Goal: Task Accomplishment & Management: Use online tool/utility

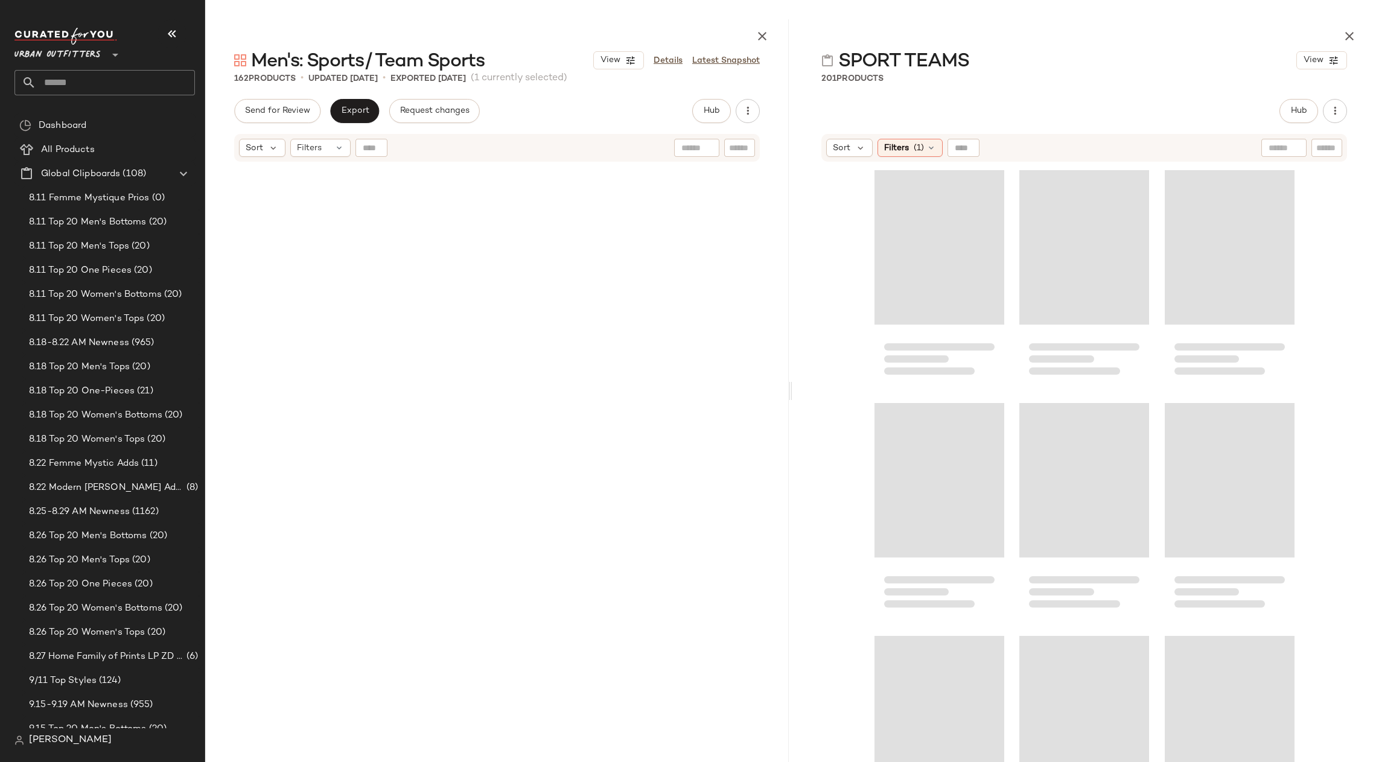
scroll to position [5124, 0]
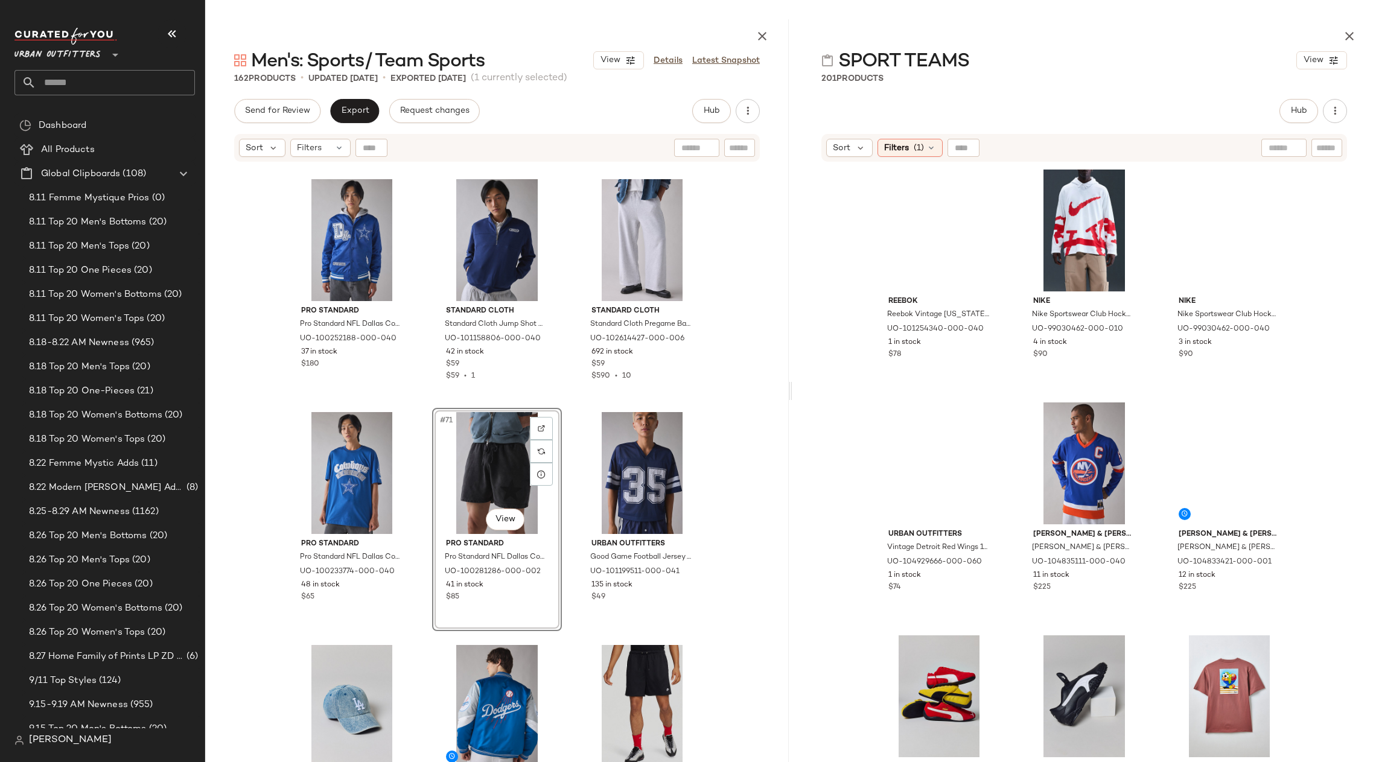
click at [81, 81] on input "text" at bounding box center [115, 82] width 159 height 25
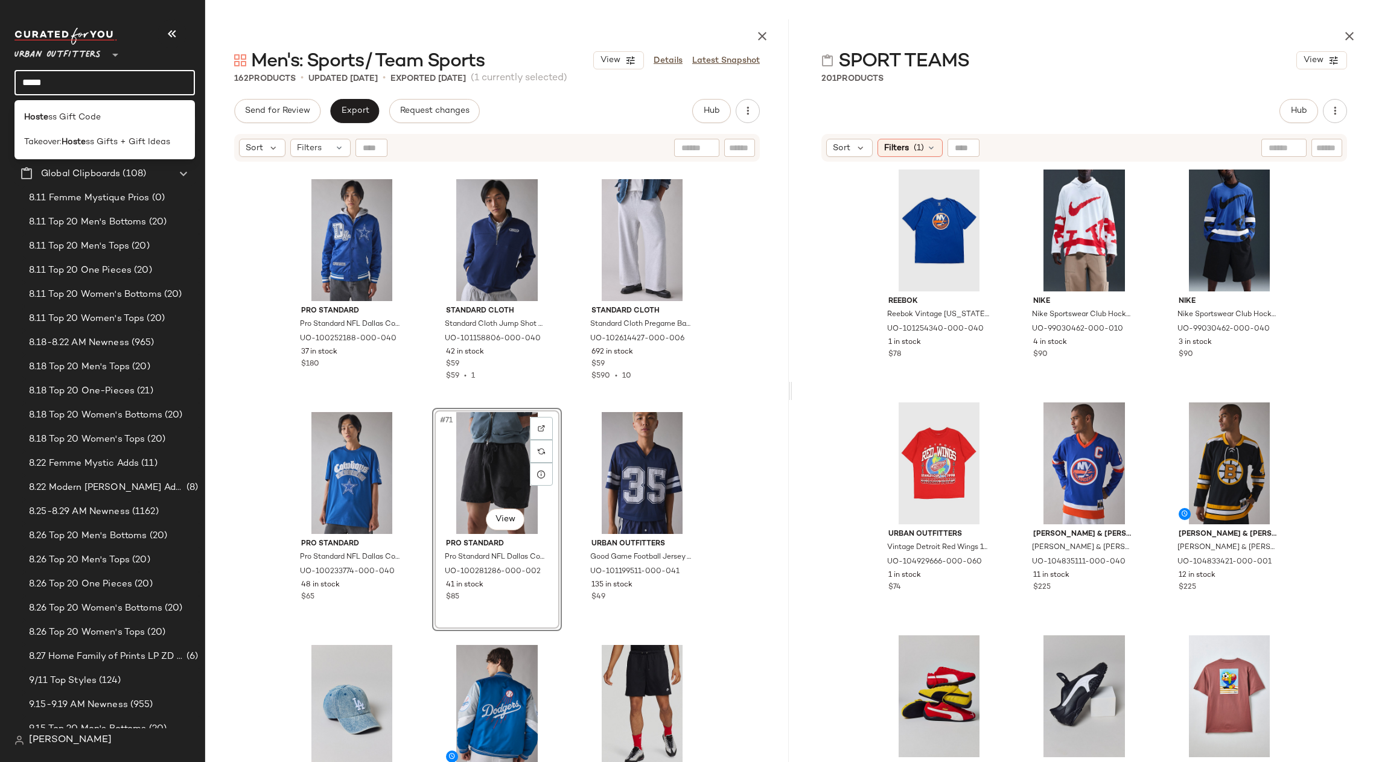
type input "*****"
click at [103, 143] on span "ss Gifts + Gift Ideas" at bounding box center [128, 142] width 84 height 13
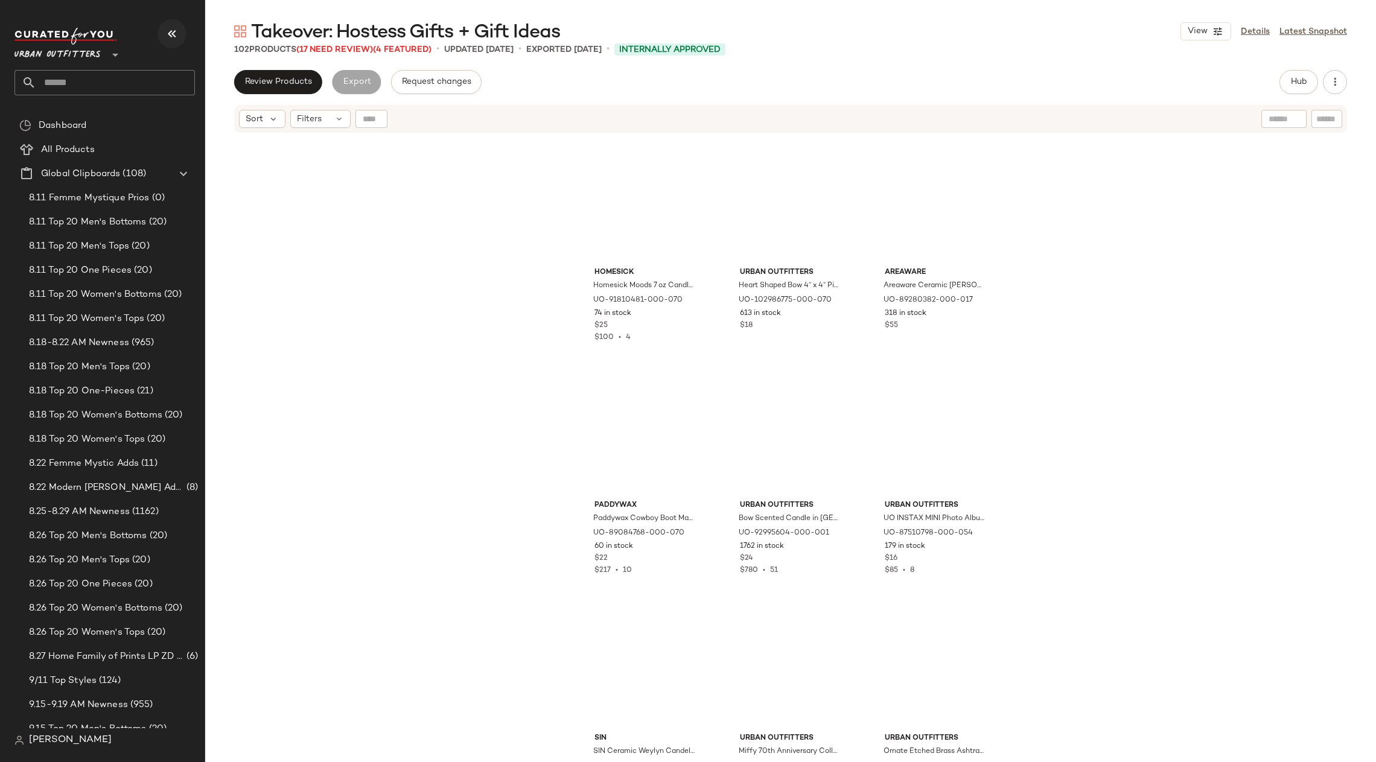
click at [180, 33] on button "button" at bounding box center [171, 33] width 29 height 29
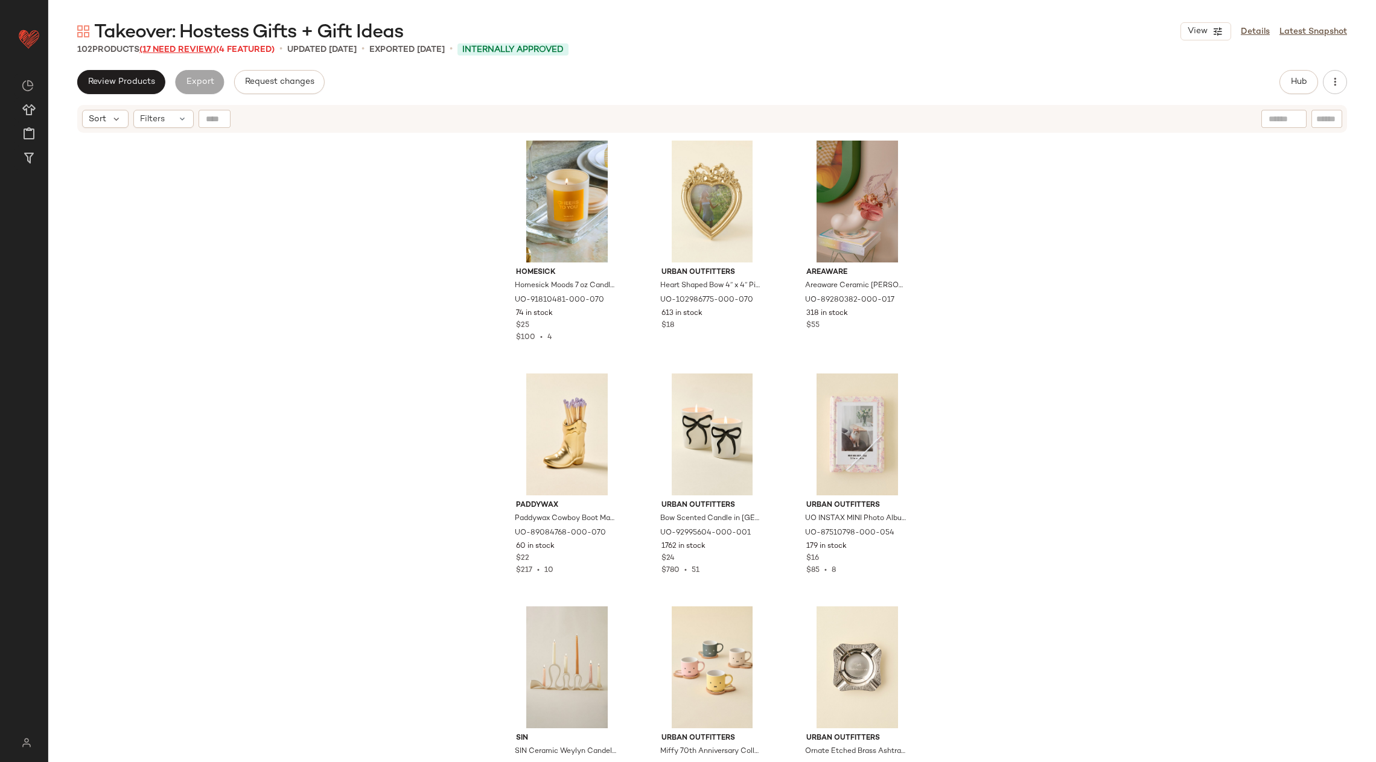
click at [194, 49] on span "(17 Need Review)" at bounding box center [177, 49] width 77 height 9
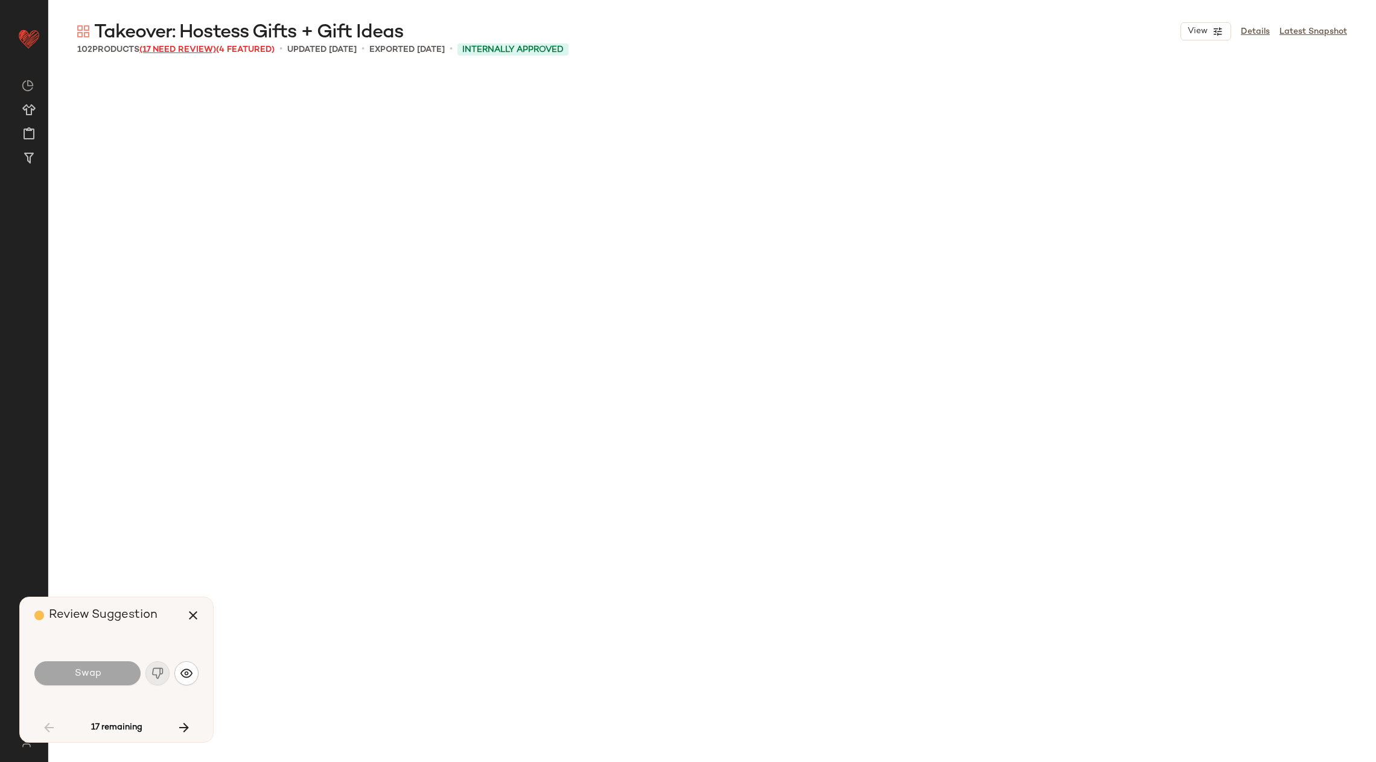
scroll to position [941, 0]
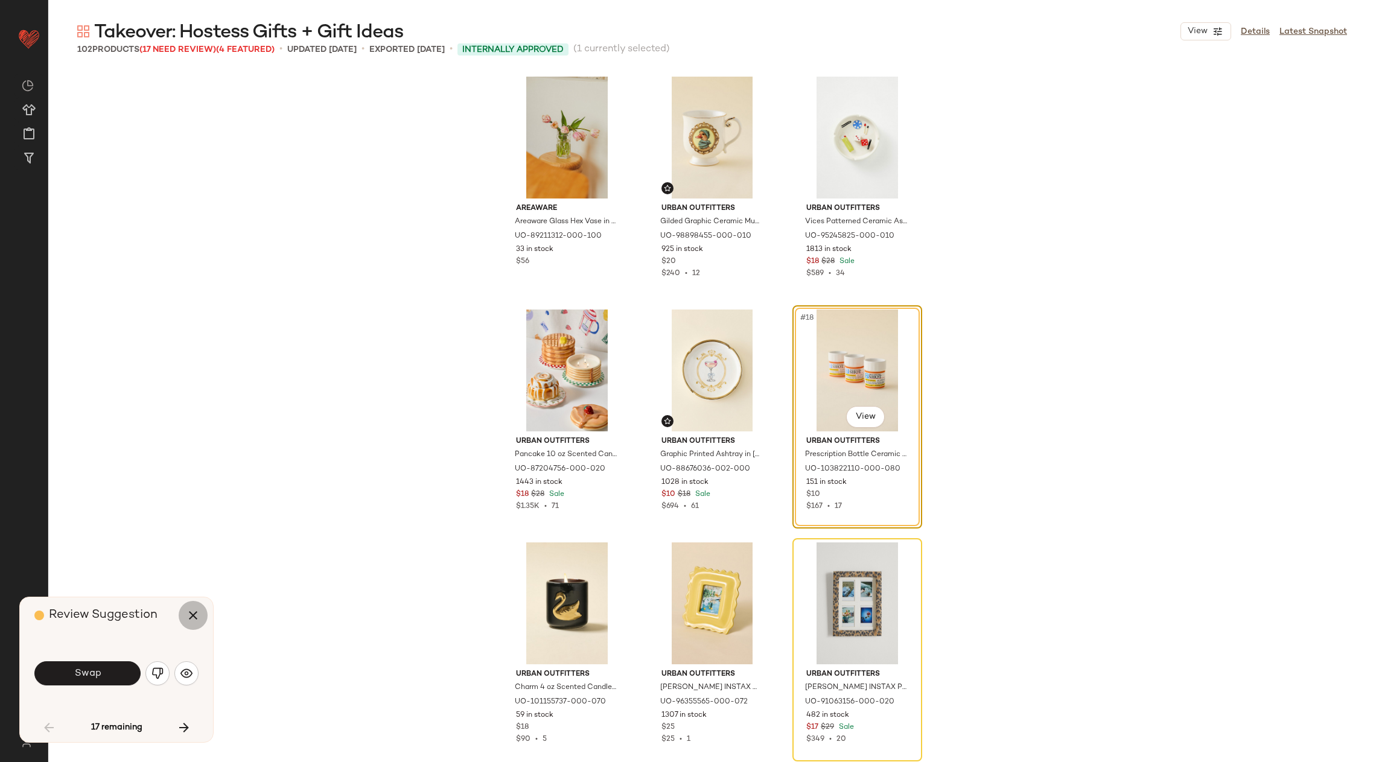
click at [197, 612] on icon "button" at bounding box center [193, 615] width 14 height 14
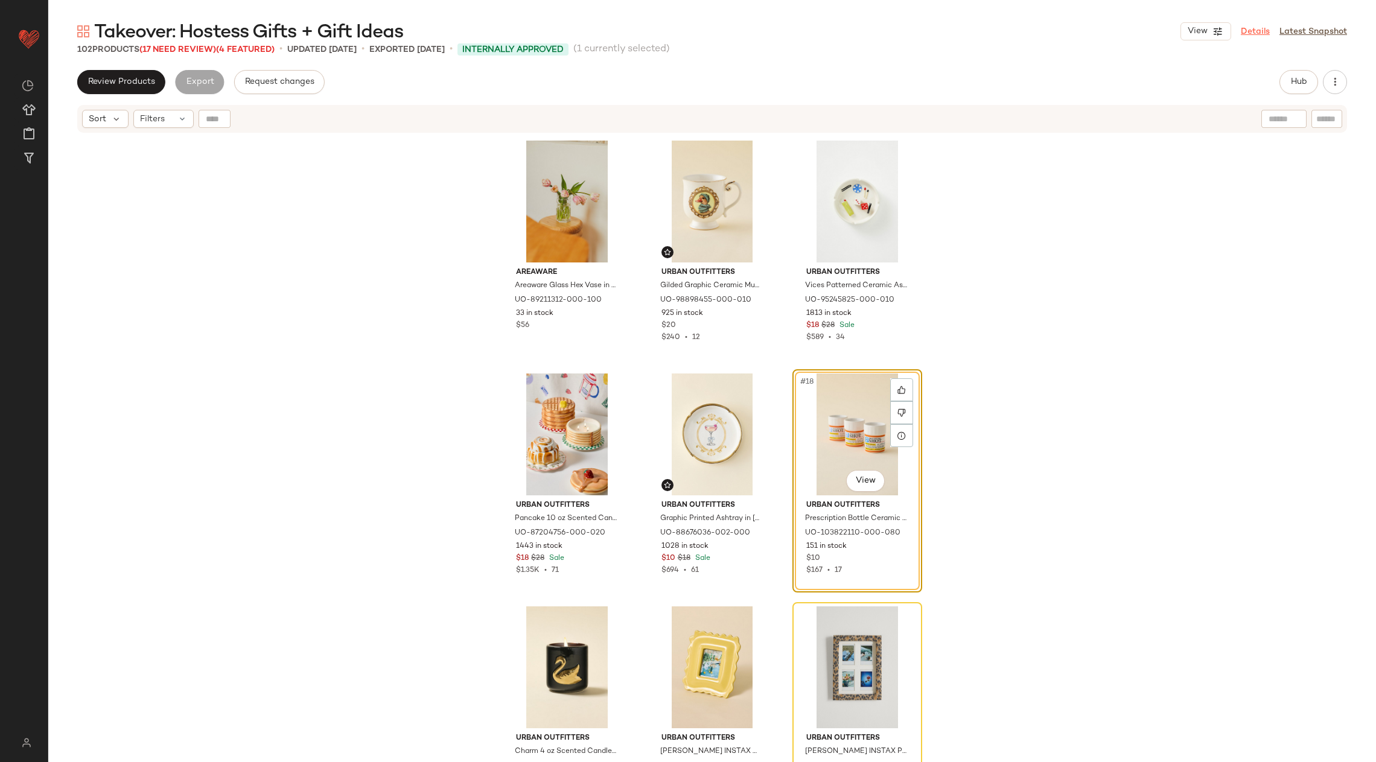
click at [1260, 27] on link "Details" at bounding box center [1254, 31] width 29 height 13
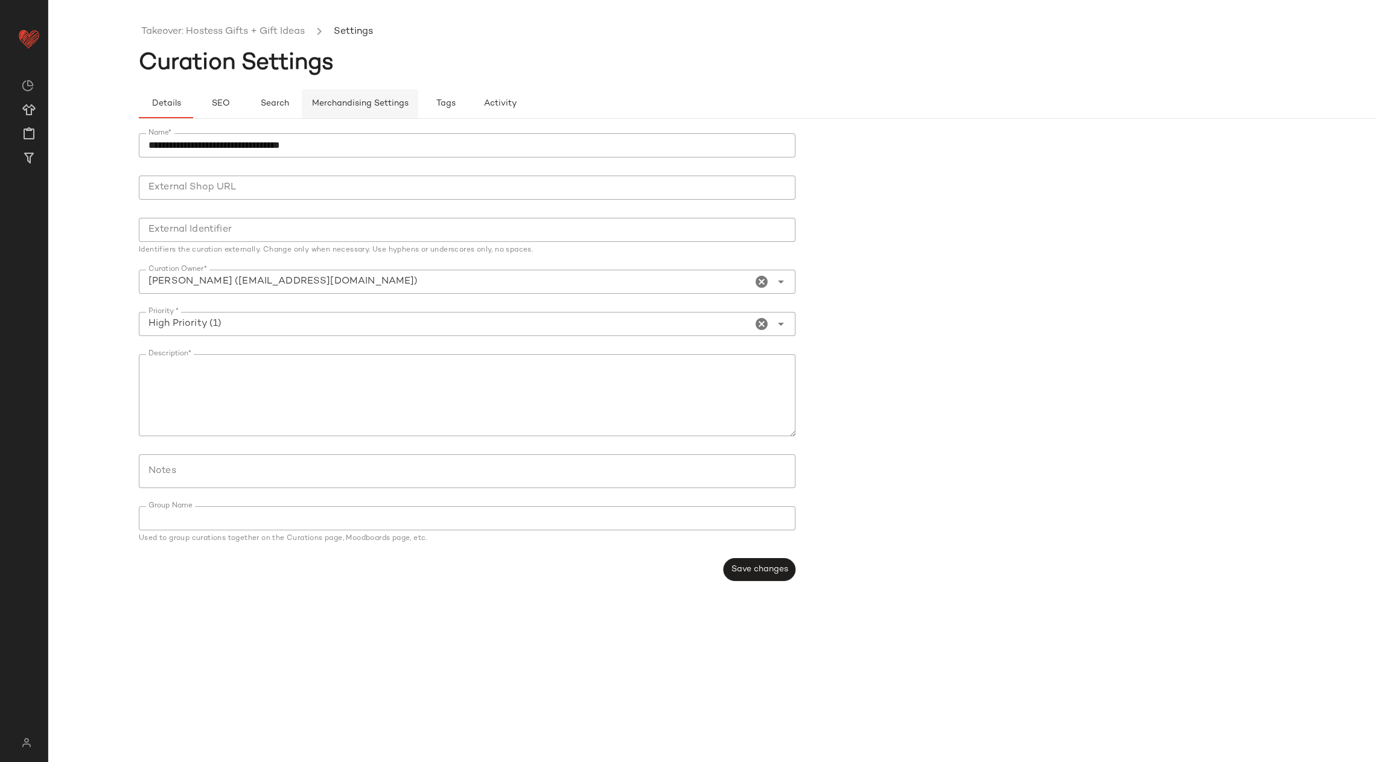
click at [367, 105] on span "Merchandising Settings" at bounding box center [359, 104] width 97 height 10
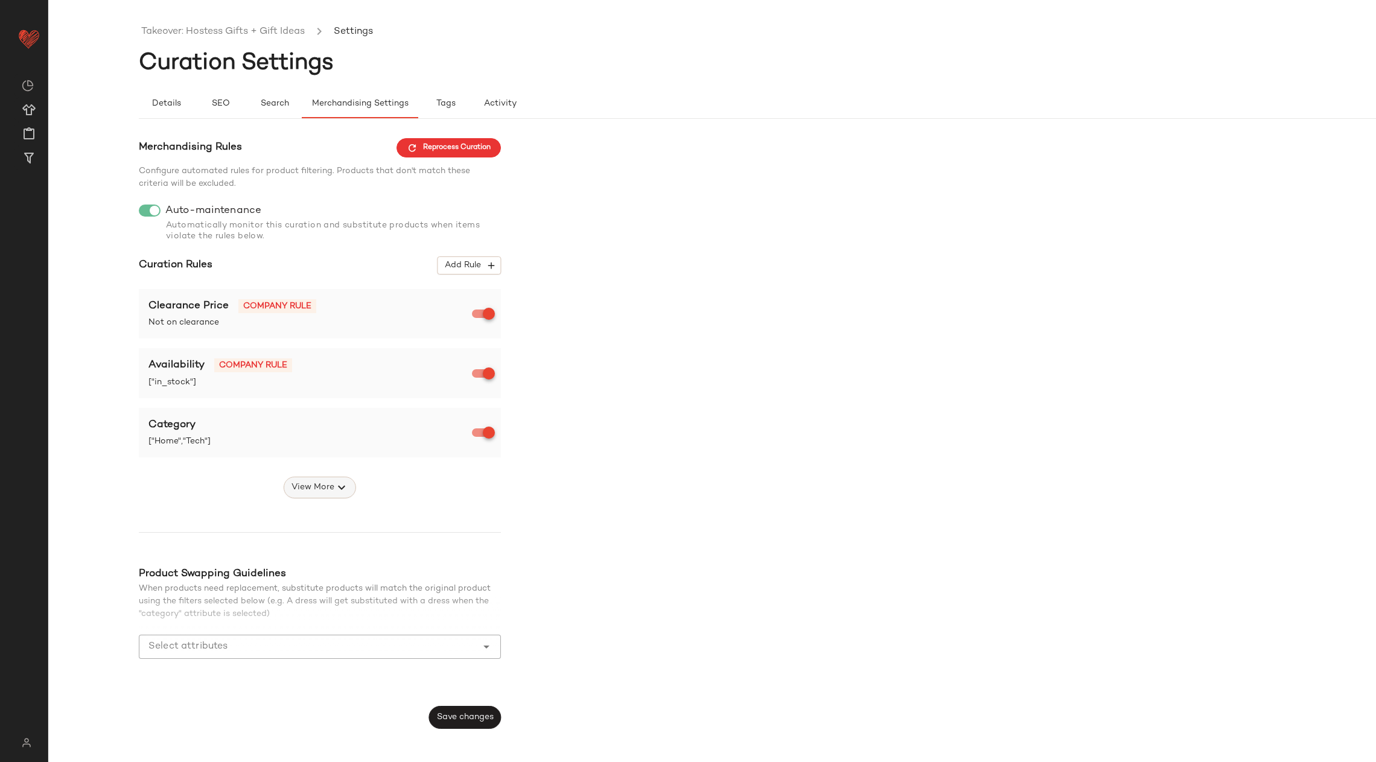
click at [328, 492] on span "View More" at bounding box center [312, 487] width 43 height 14
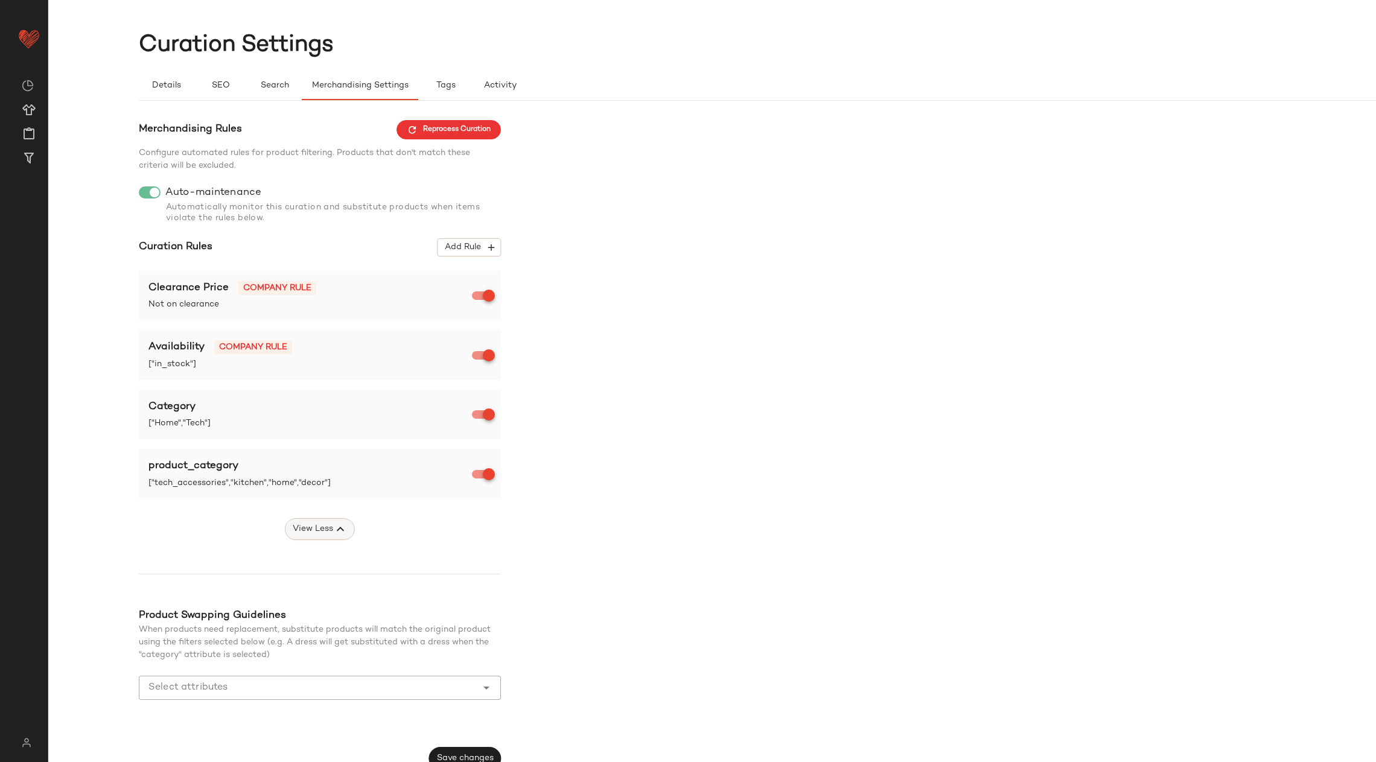
scroll to position [21, 0]
click at [312, 475] on span "["tech_accessories","kitchen","home","decor"]" at bounding box center [311, 480] width 326 height 13
click at [478, 241] on span "Add Rule" at bounding box center [469, 245] width 50 height 11
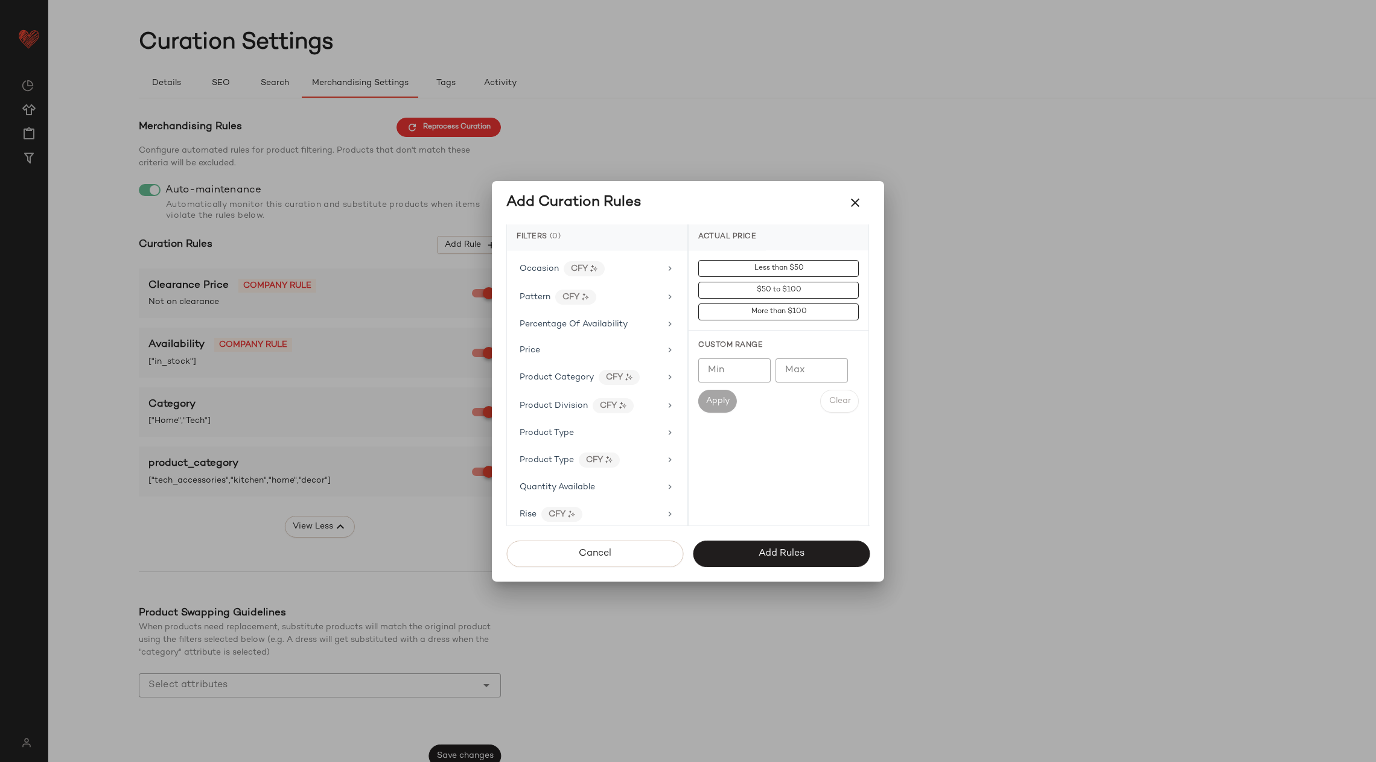
scroll to position [801, 0]
click at [584, 375] on span "Product Category" at bounding box center [556, 379] width 74 height 9
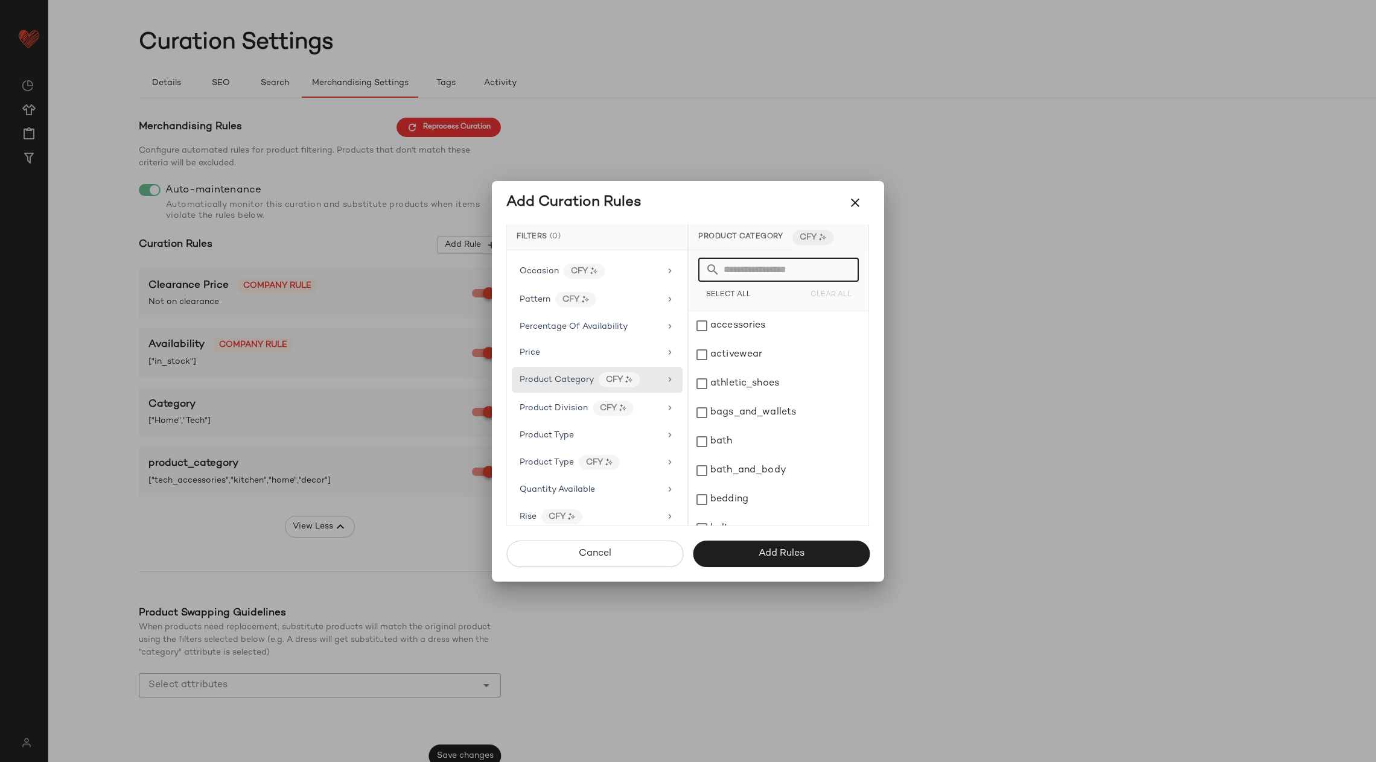
click at [750, 268] on input "text" at bounding box center [786, 270] width 132 height 24
type input "*"
click at [599, 555] on span "Cancel" at bounding box center [594, 553] width 33 height 11
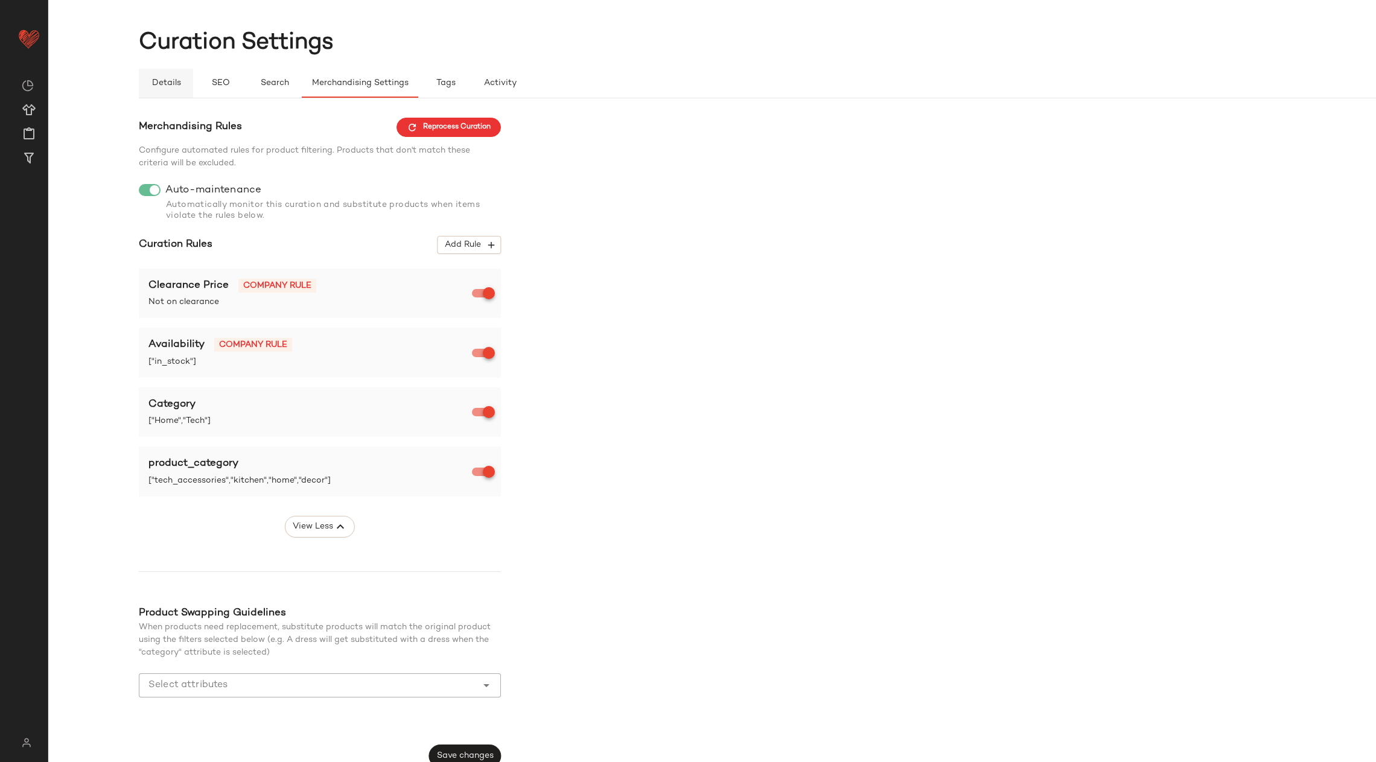
click at [167, 77] on button "Details" at bounding box center [166, 83] width 54 height 29
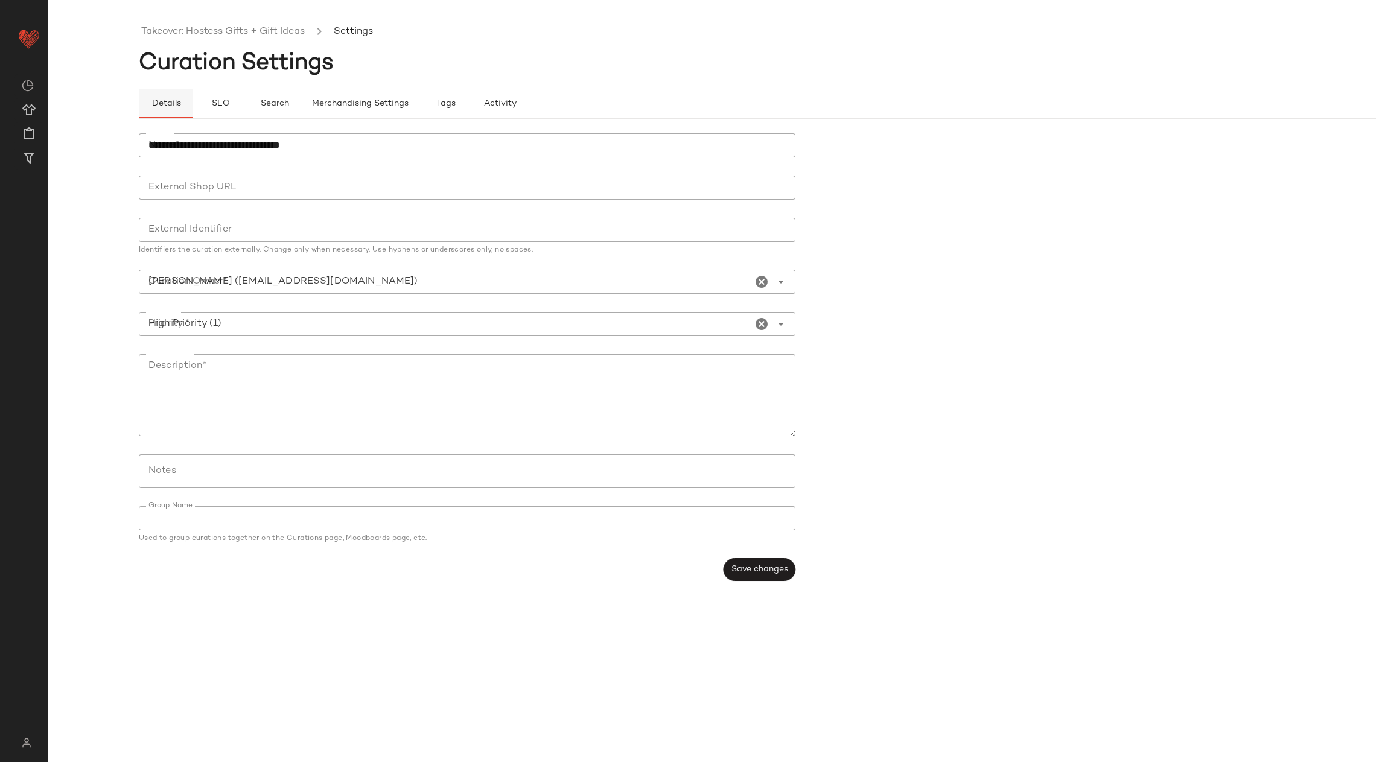
scroll to position [0, 0]
click at [218, 26] on link "Takeover: Hostess Gifts + Gift Ideas" at bounding box center [223, 32] width 164 height 16
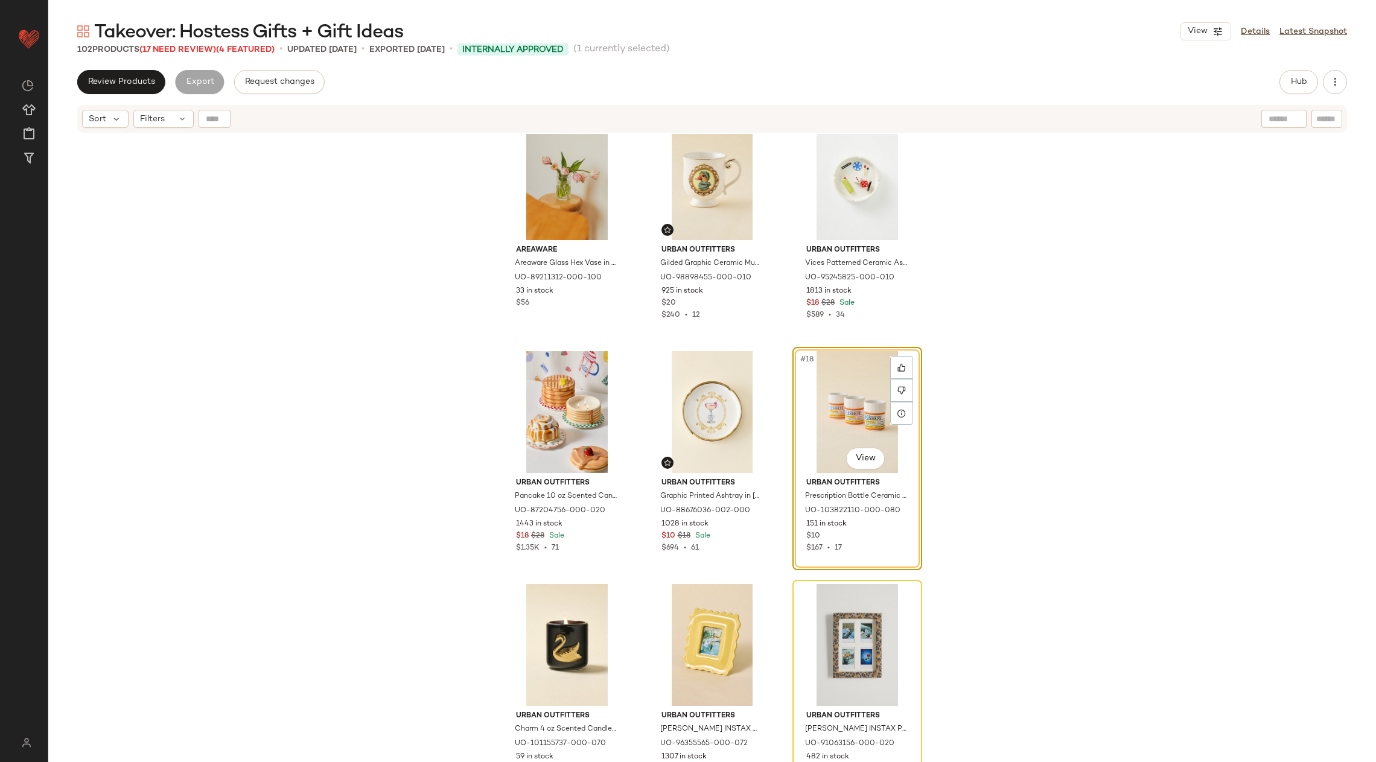
scroll to position [975, 0]
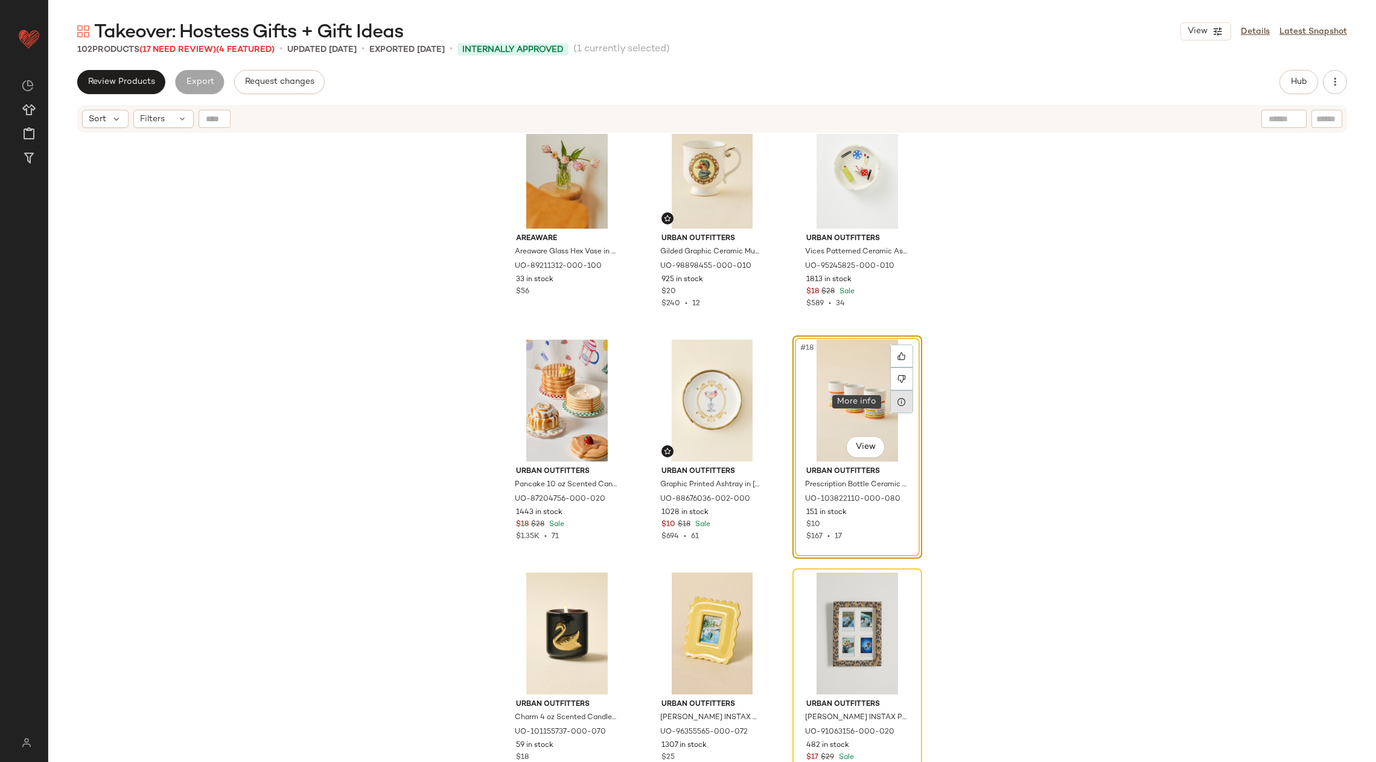
click at [904, 401] on div at bounding box center [901, 401] width 23 height 23
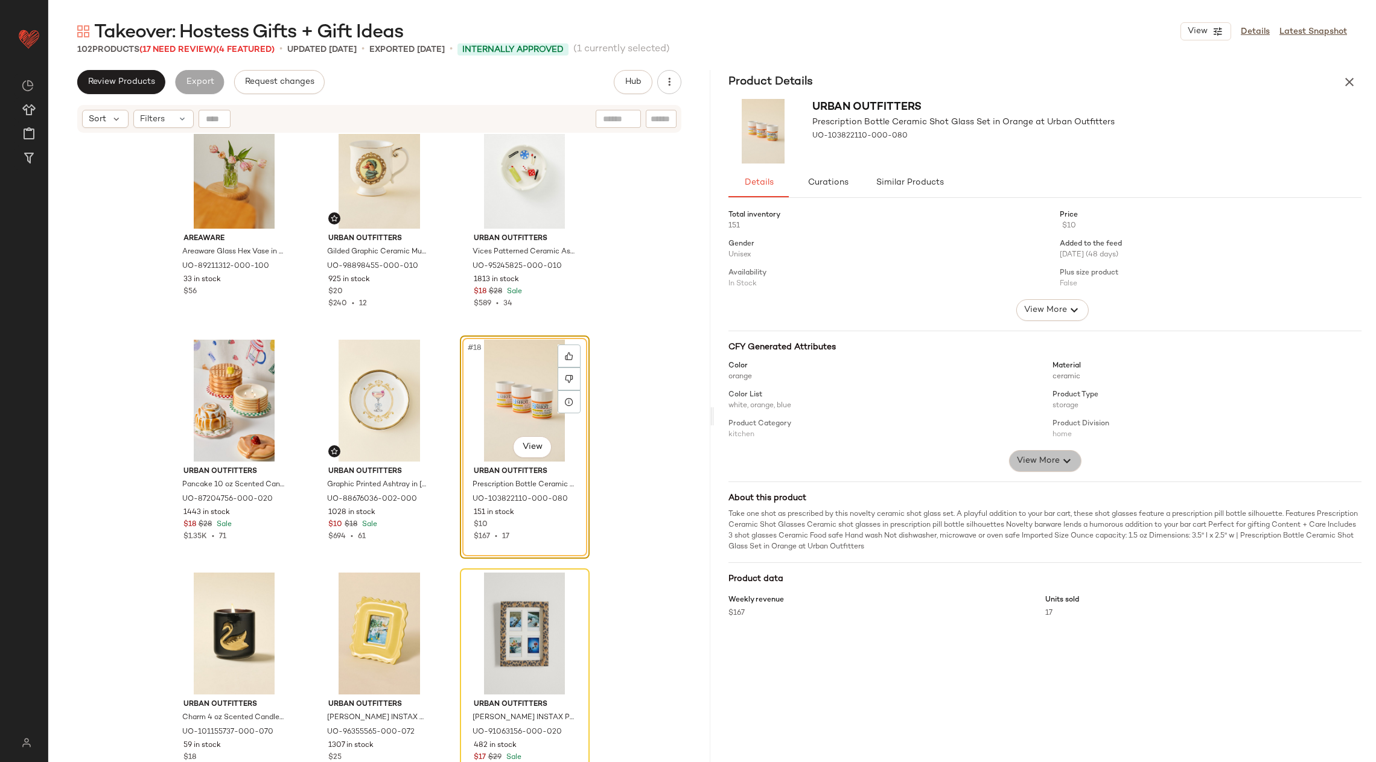
click at [1038, 465] on span "View More" at bounding box center [1036, 461] width 43 height 14
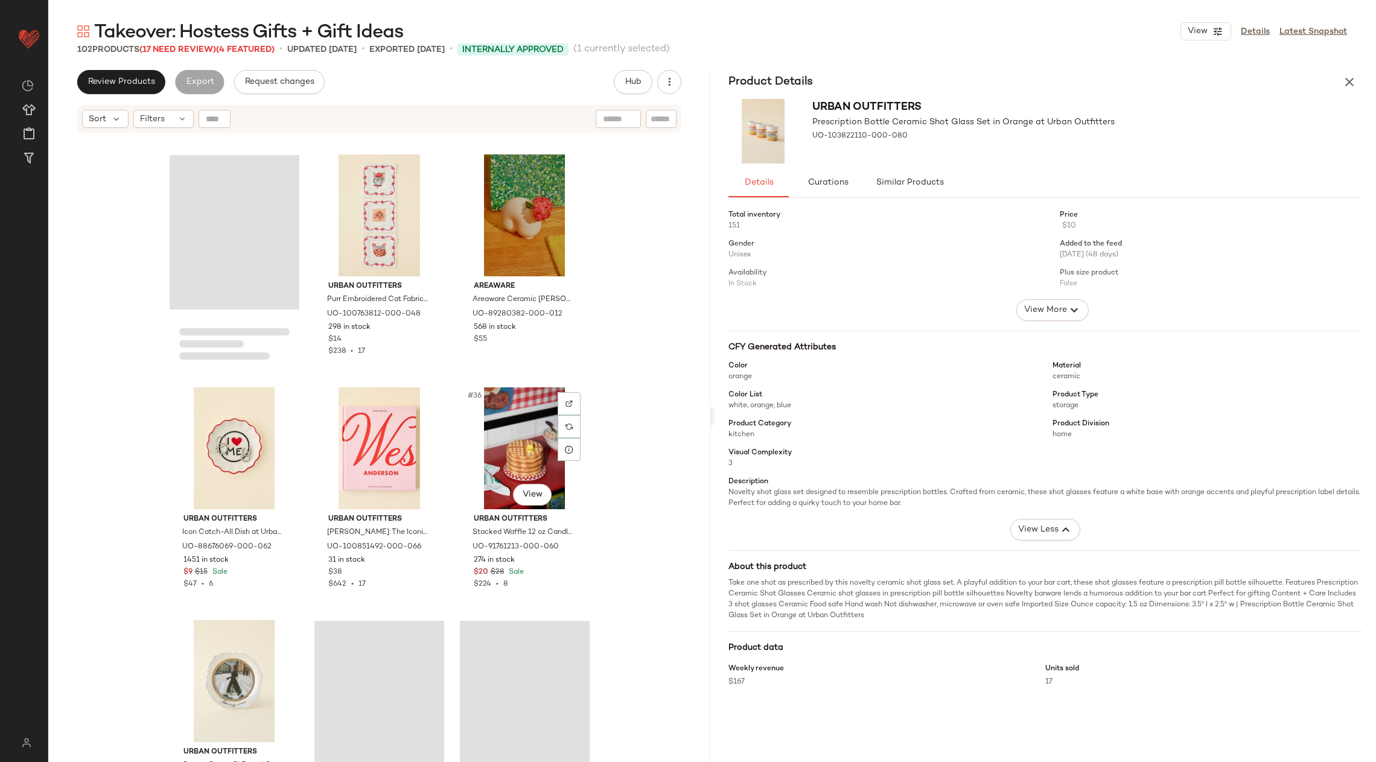
scroll to position [2322, 0]
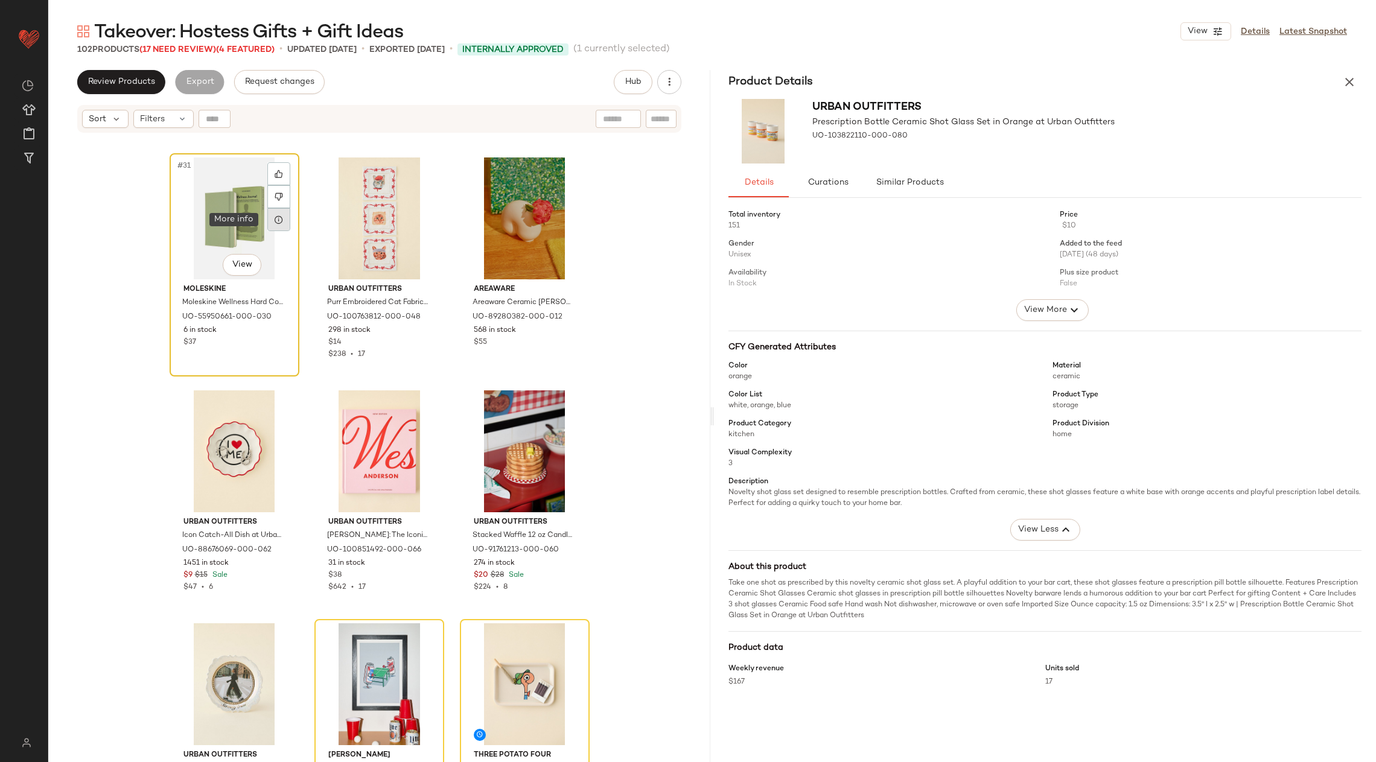
click at [278, 225] on div at bounding box center [278, 219] width 23 height 23
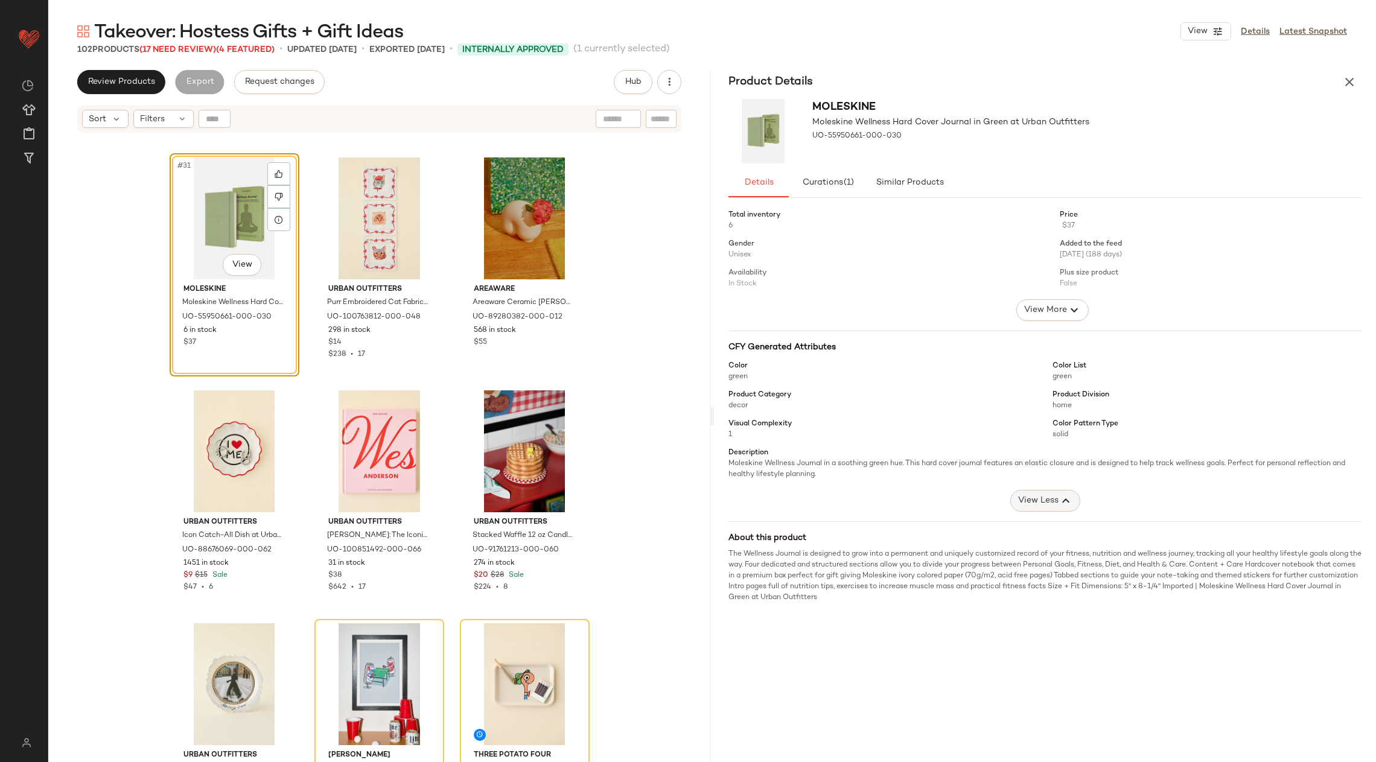
click at [1050, 501] on span "View Less" at bounding box center [1037, 501] width 41 height 14
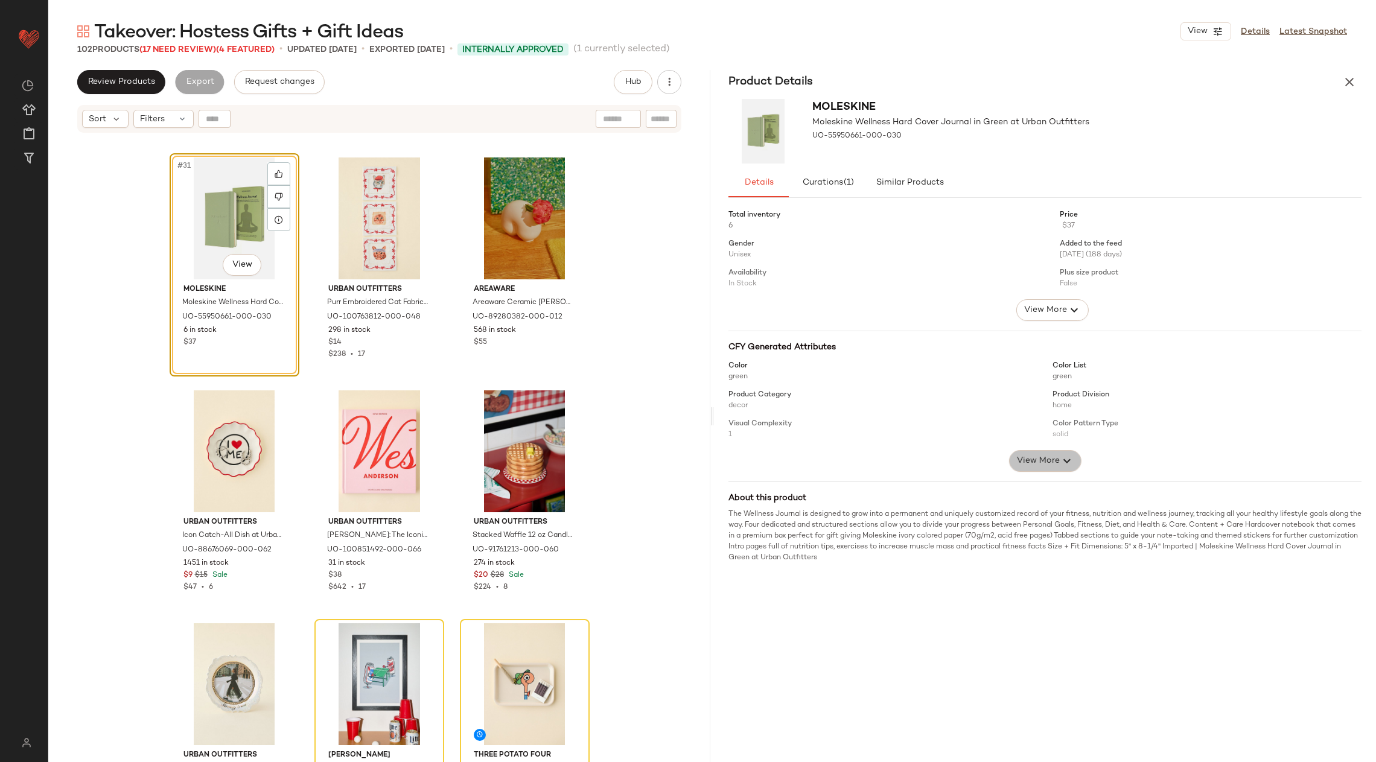
click at [1040, 460] on span "View More" at bounding box center [1036, 461] width 43 height 14
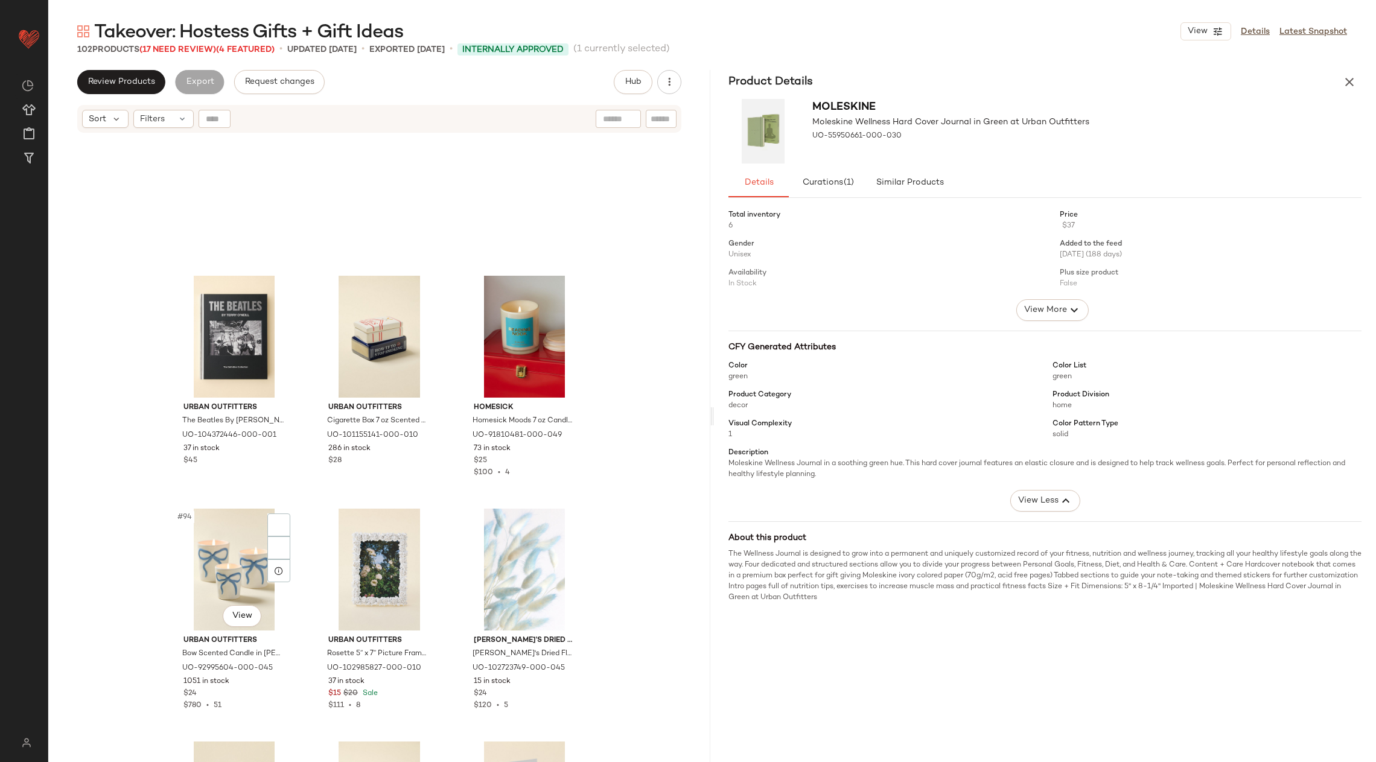
scroll to position [7262, 0]
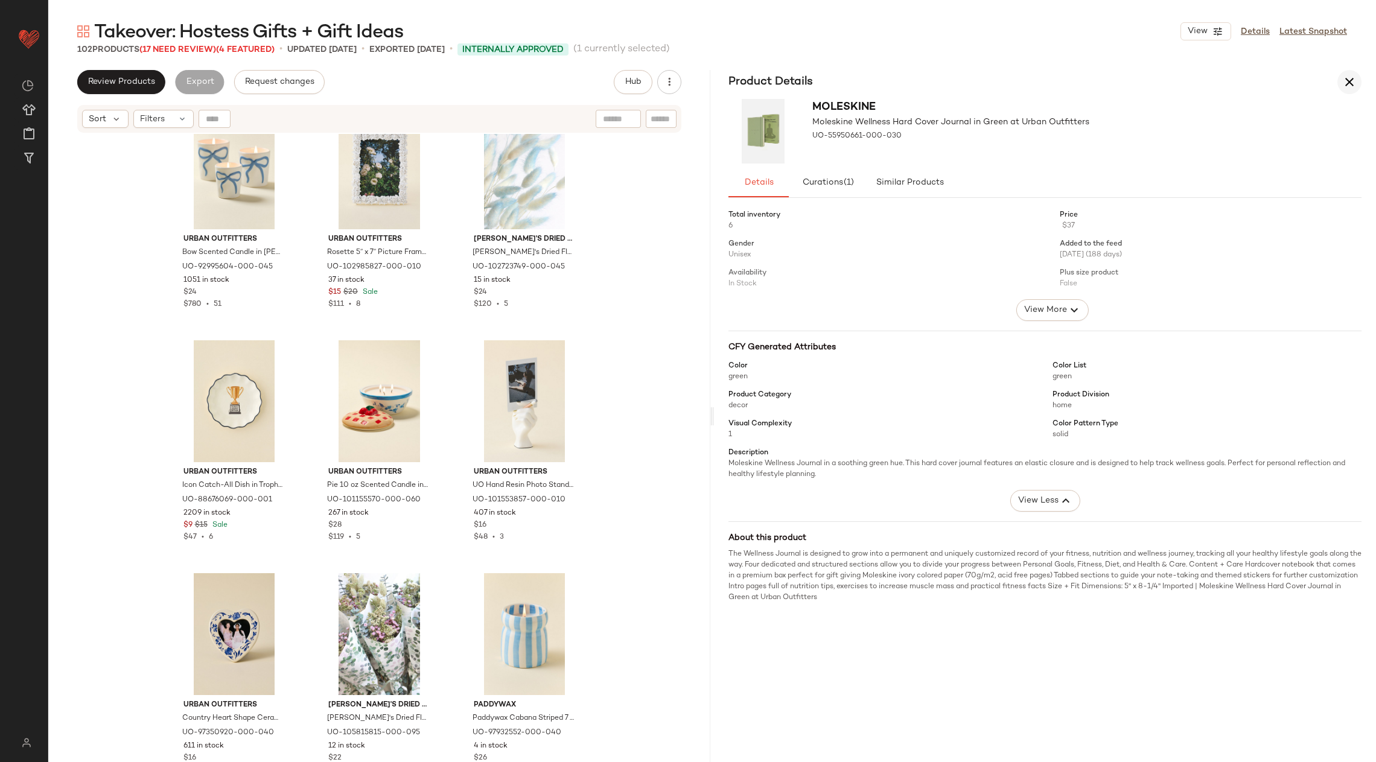
click at [1352, 80] on icon "button" at bounding box center [1349, 82] width 14 height 14
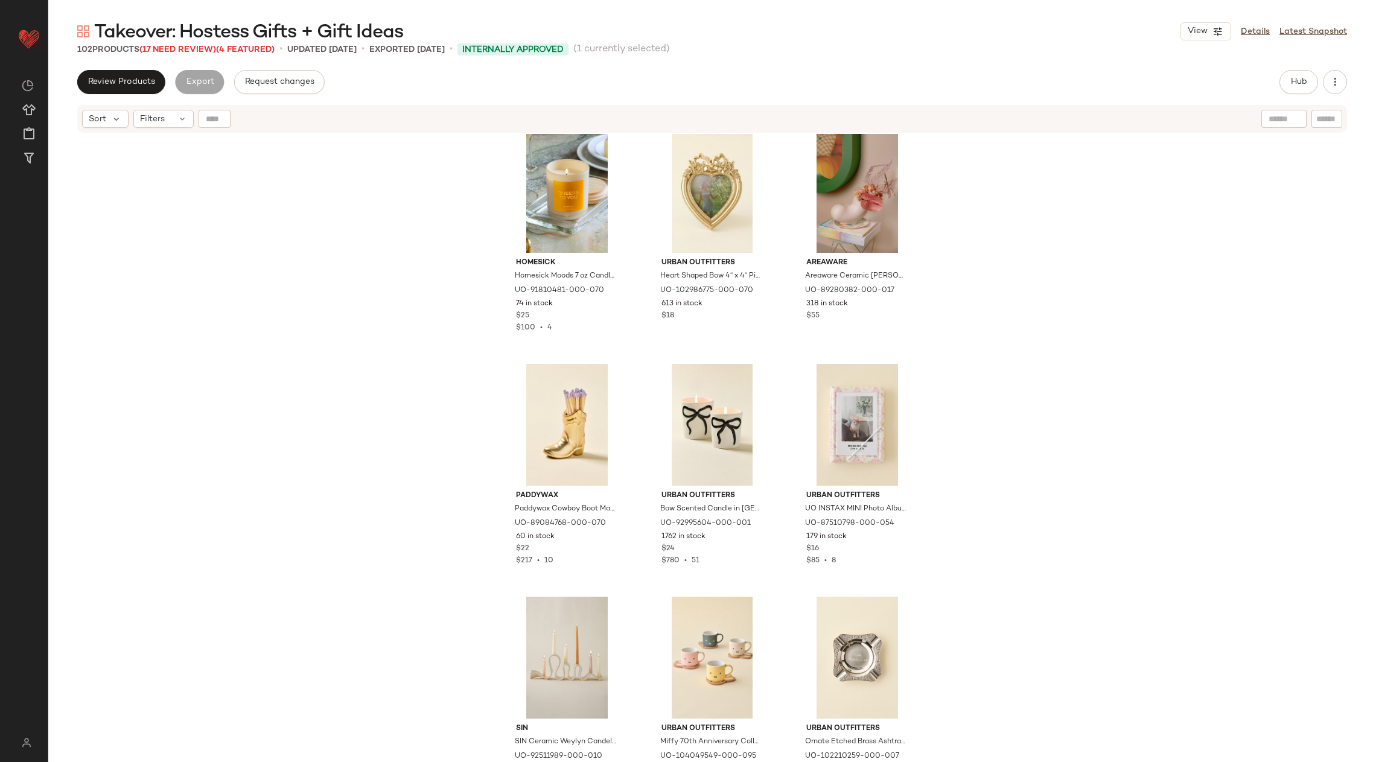
scroll to position [0, 0]
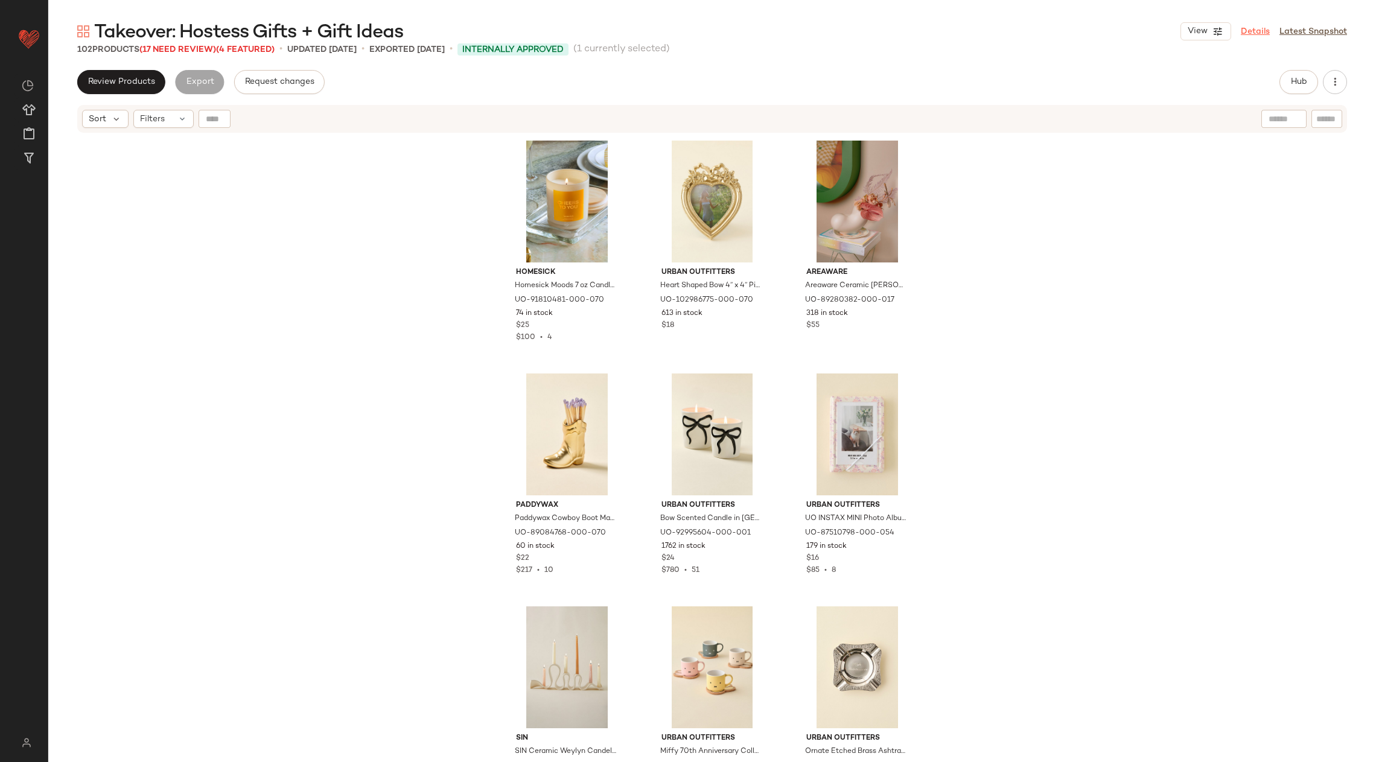
click at [1252, 31] on link "Details" at bounding box center [1254, 31] width 29 height 13
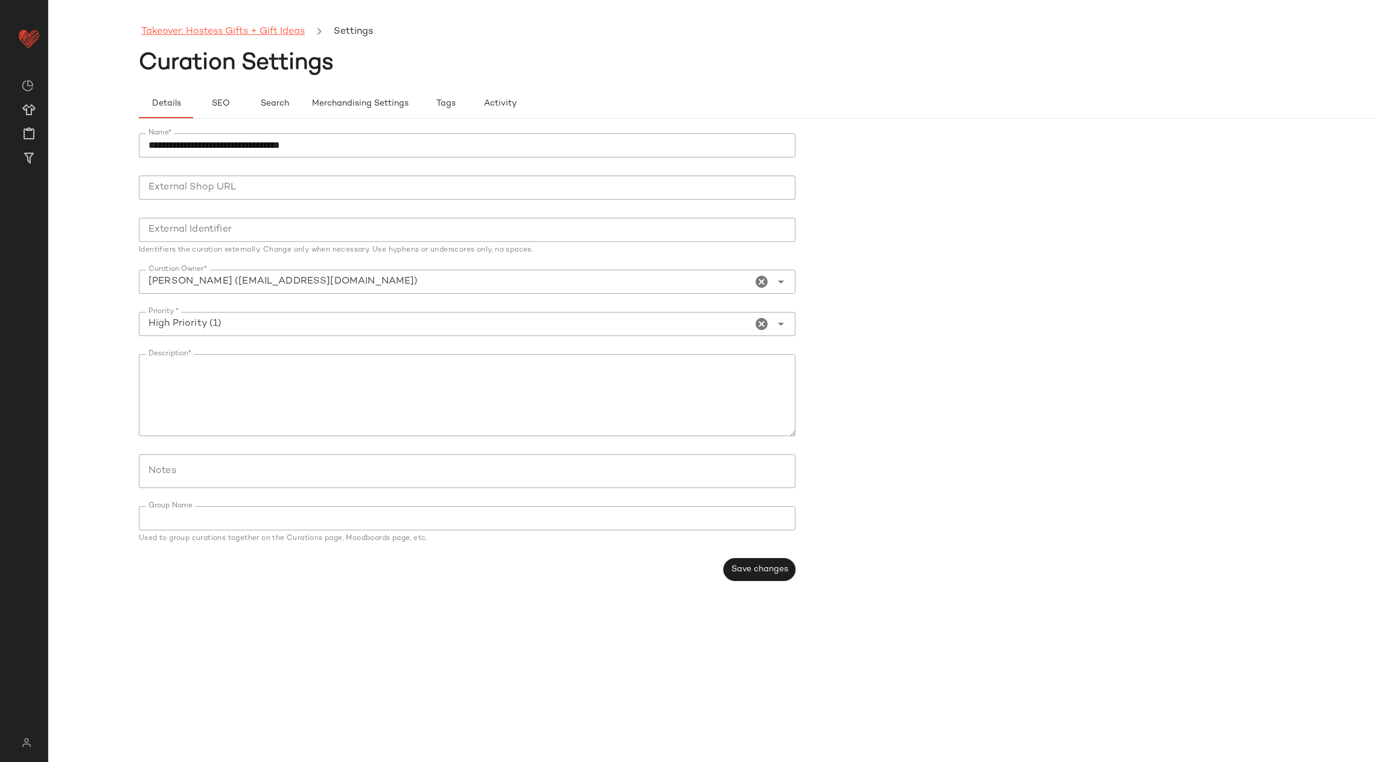
click at [234, 31] on link "Takeover: Hostess Gifts + Gift Ideas" at bounding box center [223, 32] width 164 height 16
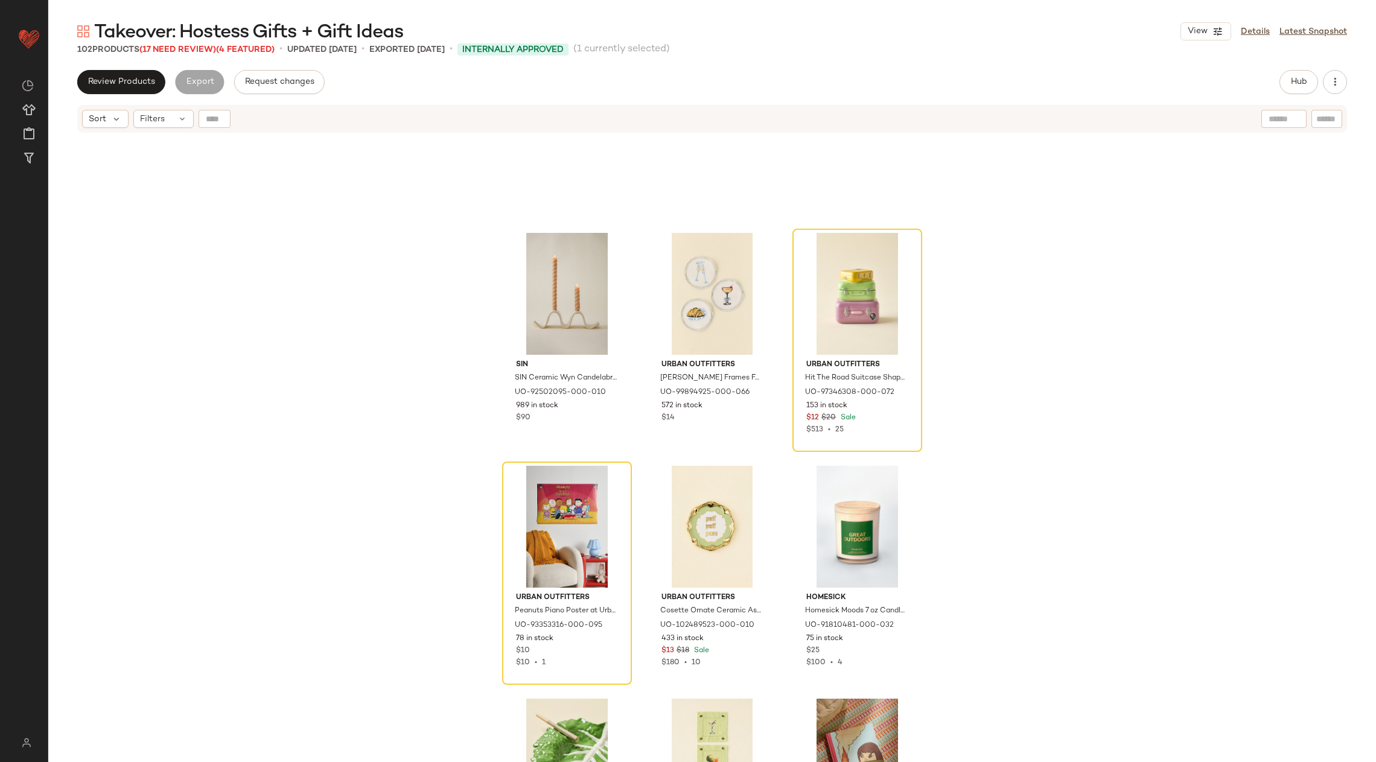
scroll to position [4739, 0]
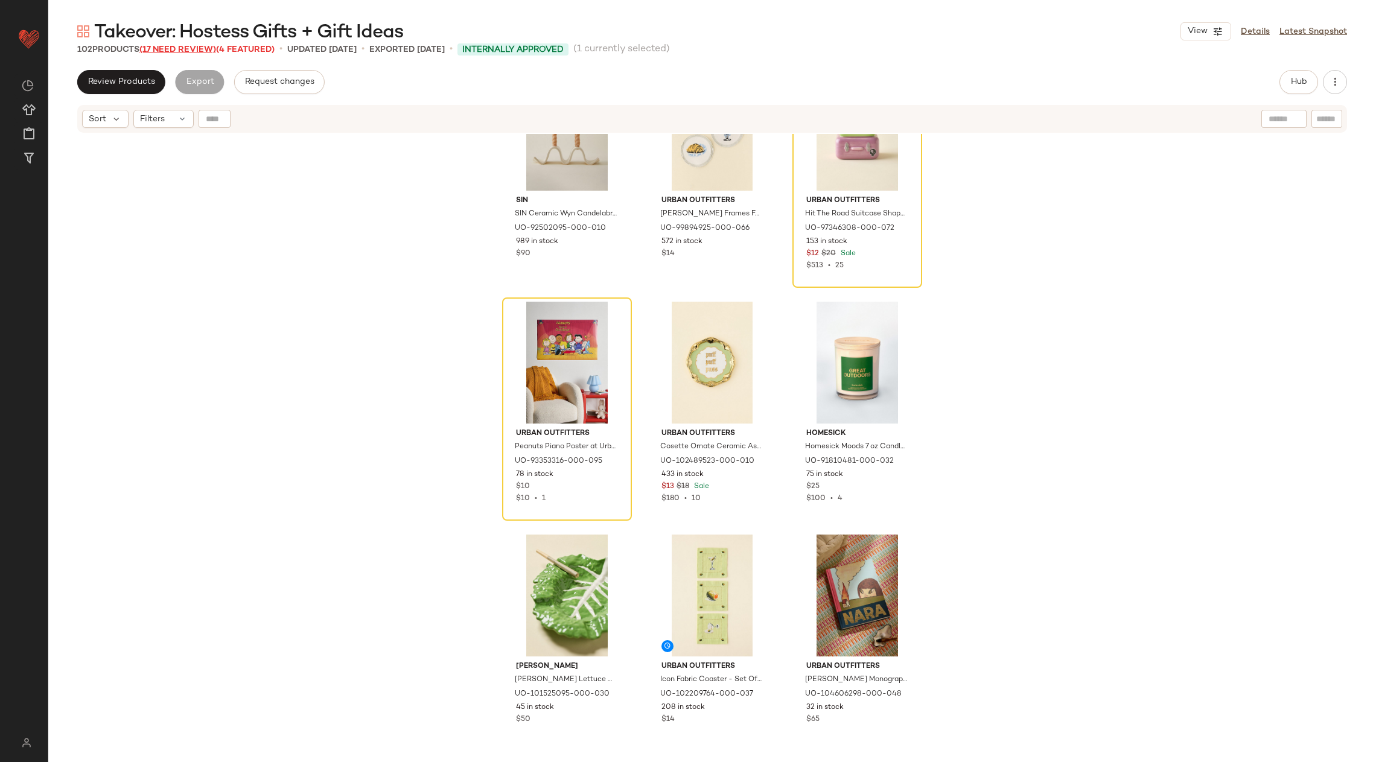
click at [205, 48] on span "(17 Need Review)" at bounding box center [177, 49] width 77 height 9
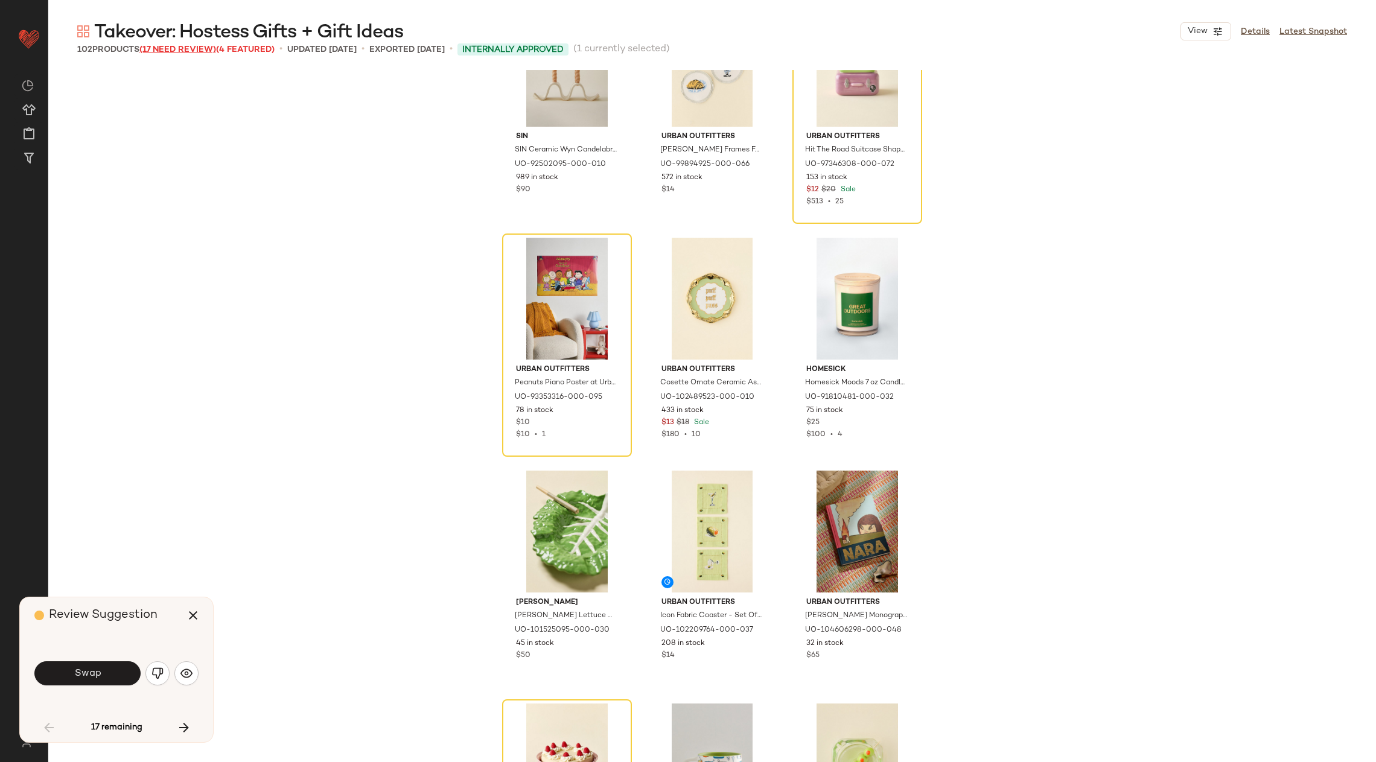
scroll to position [932, 0]
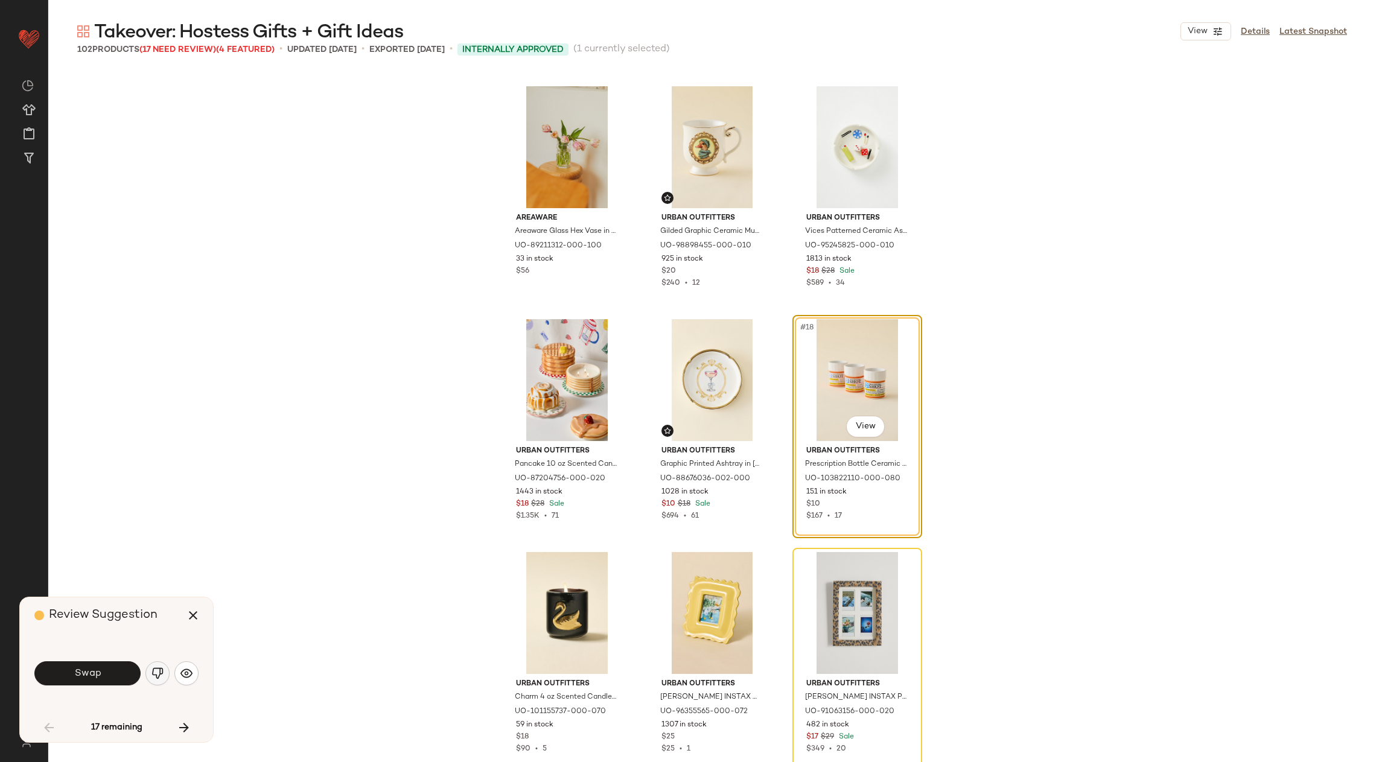
click at [155, 672] on img "button" at bounding box center [157, 673] width 12 height 12
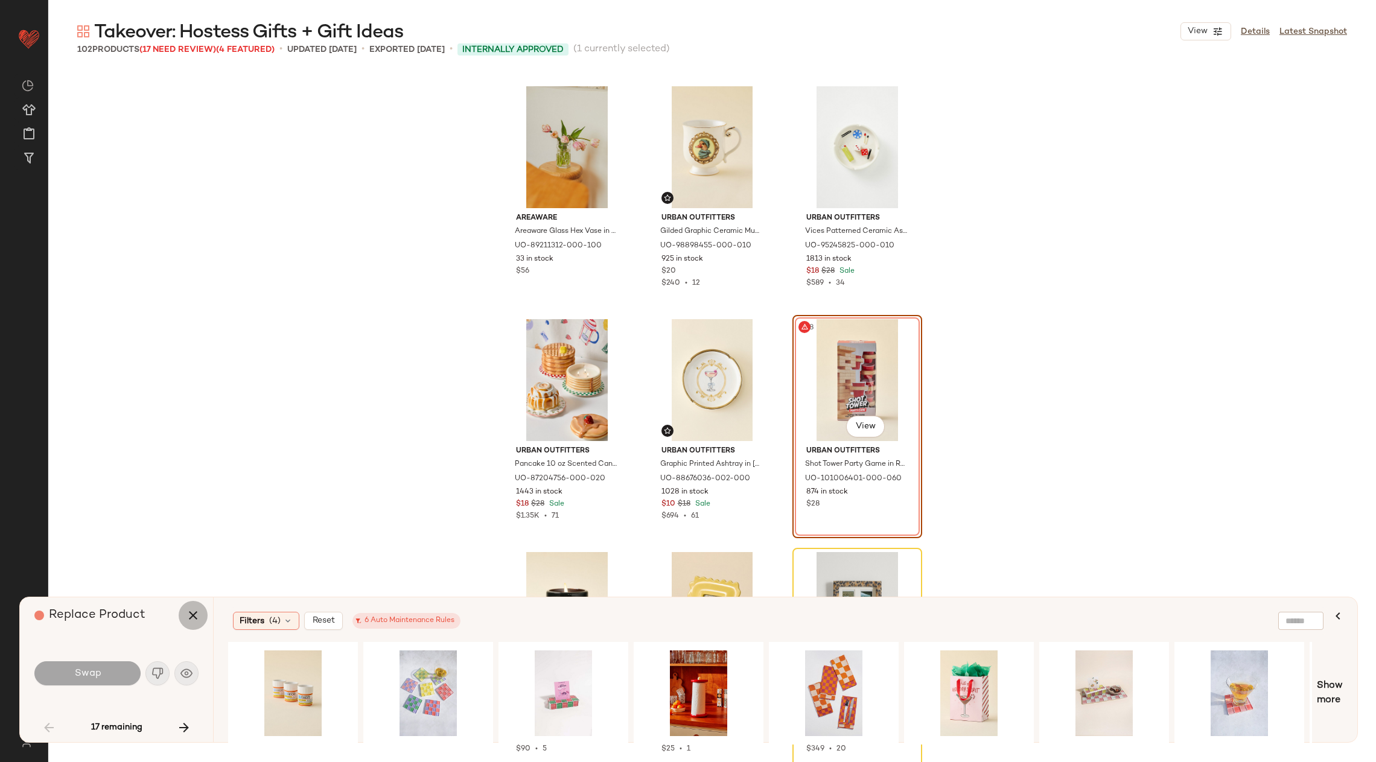
click at [192, 612] on icon "button" at bounding box center [193, 615] width 14 height 14
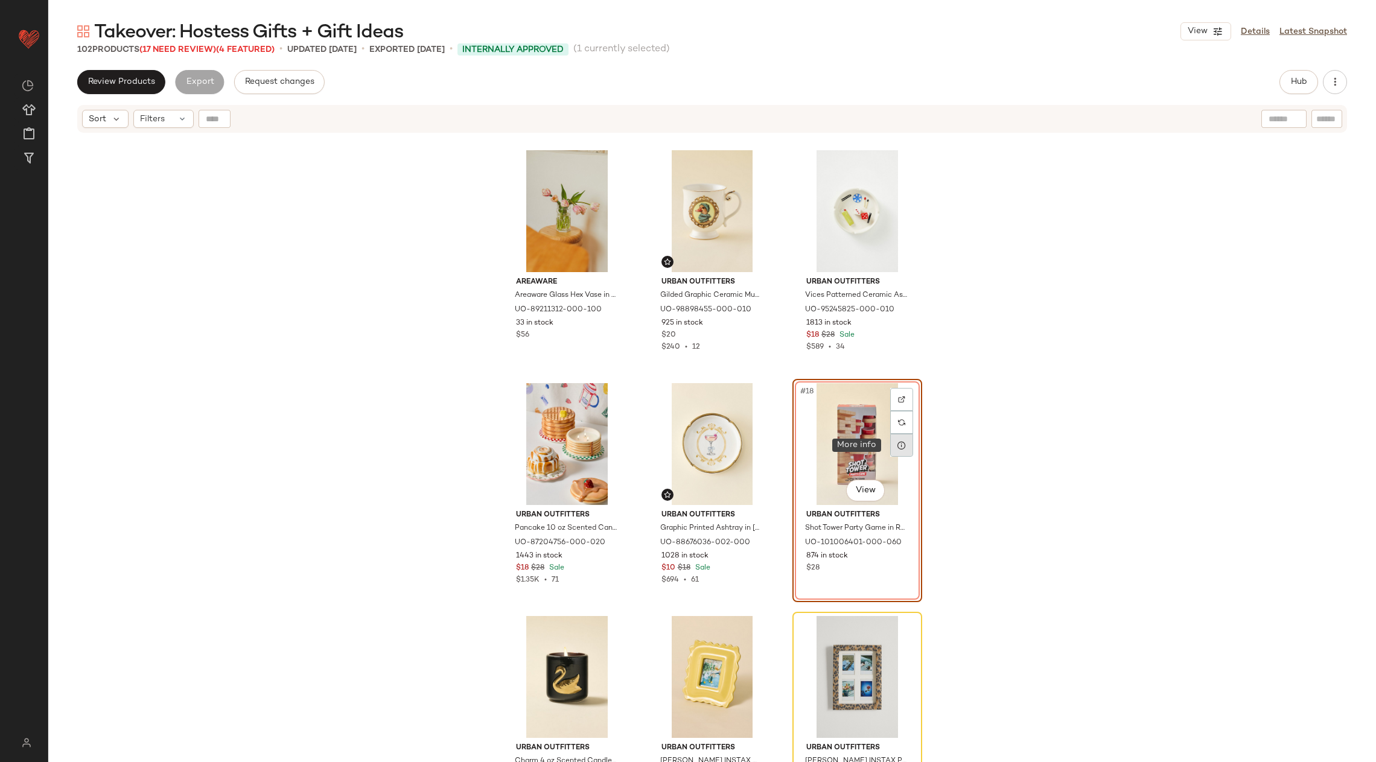
click at [900, 443] on icon at bounding box center [902, 445] width 10 height 10
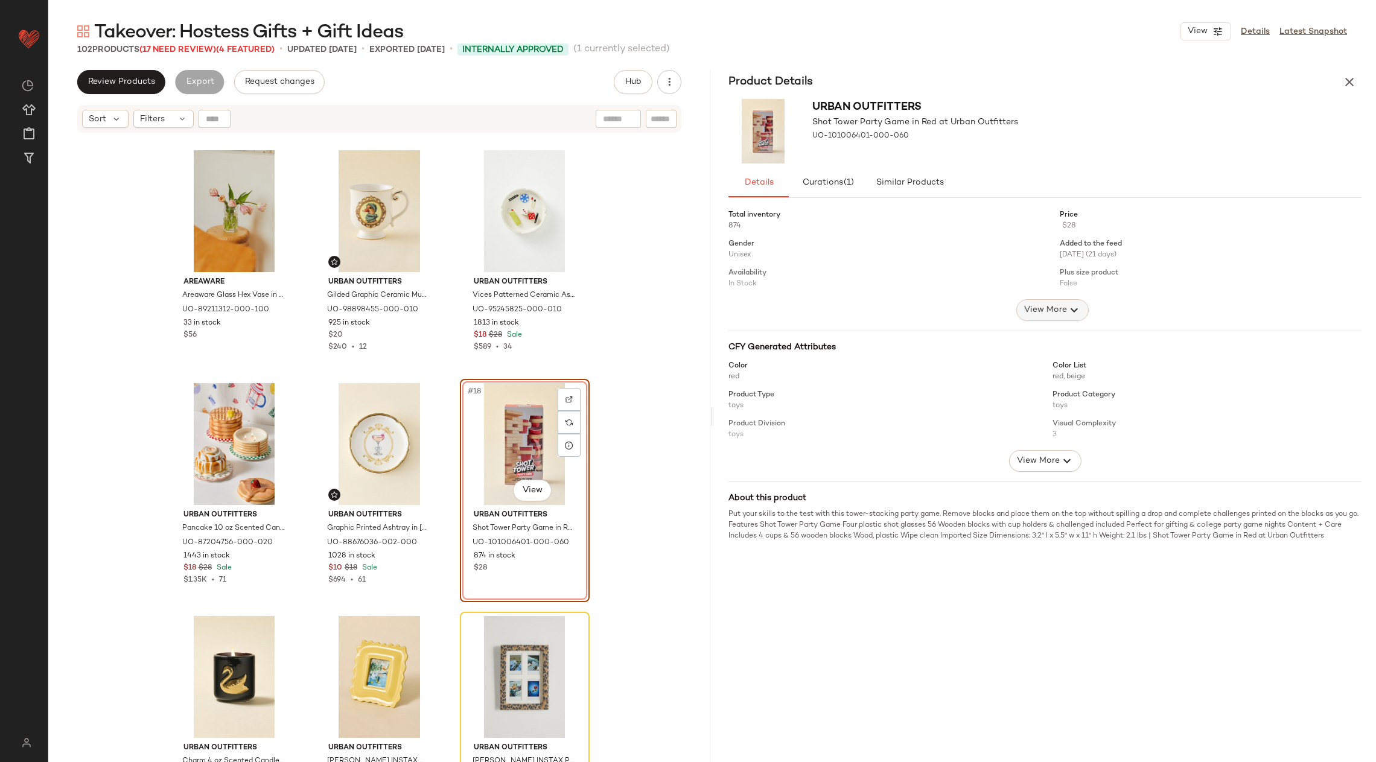
click at [1035, 302] on button "View More" at bounding box center [1051, 310] width 72 height 22
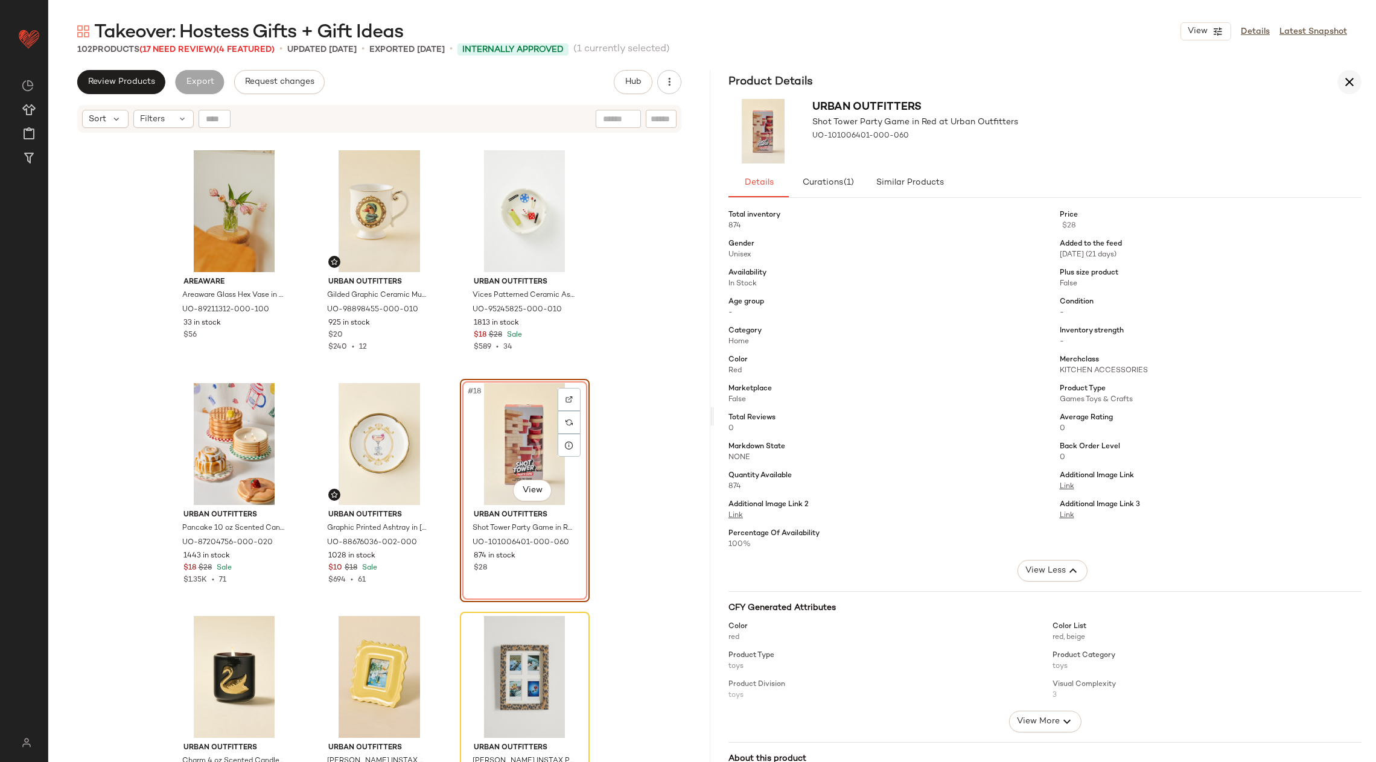
click at [1354, 77] on icon "button" at bounding box center [1349, 82] width 14 height 14
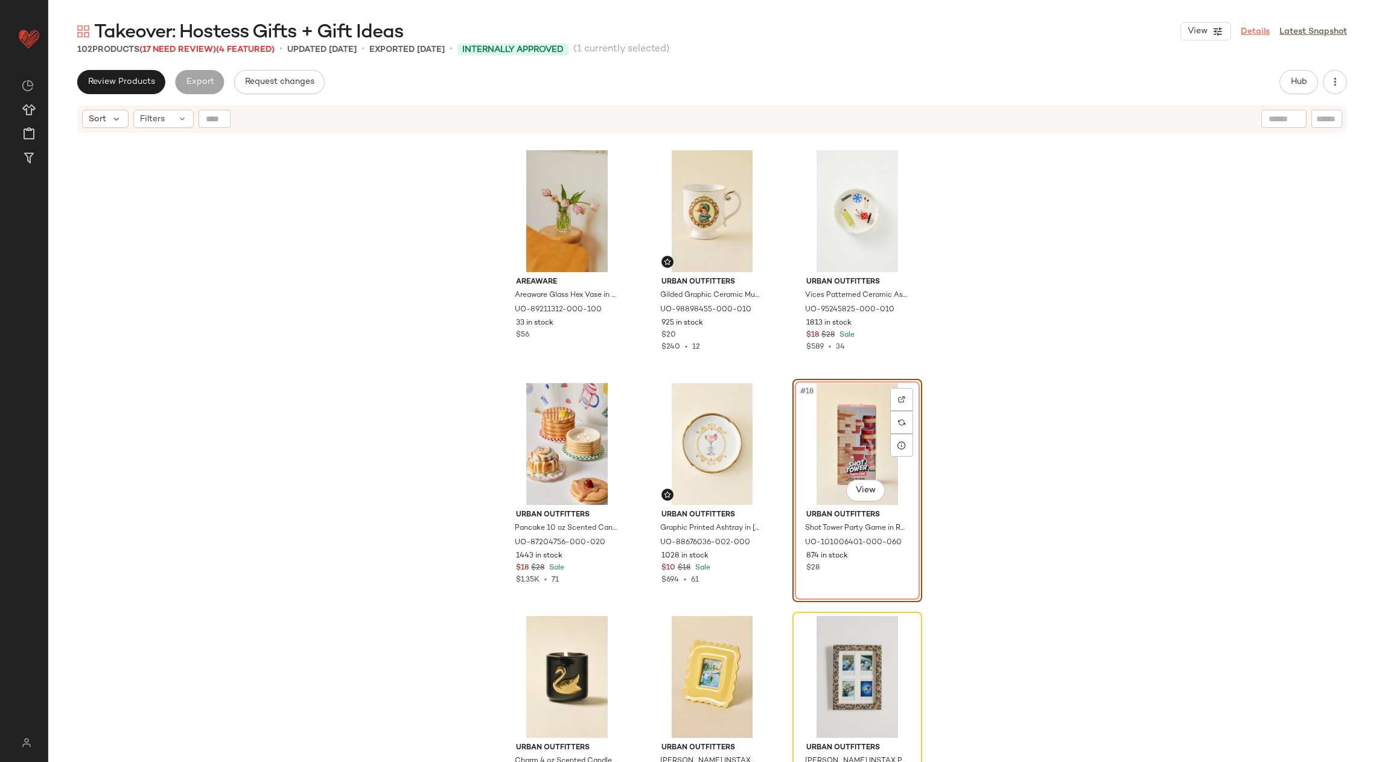
click at [1256, 31] on link "Details" at bounding box center [1254, 31] width 29 height 13
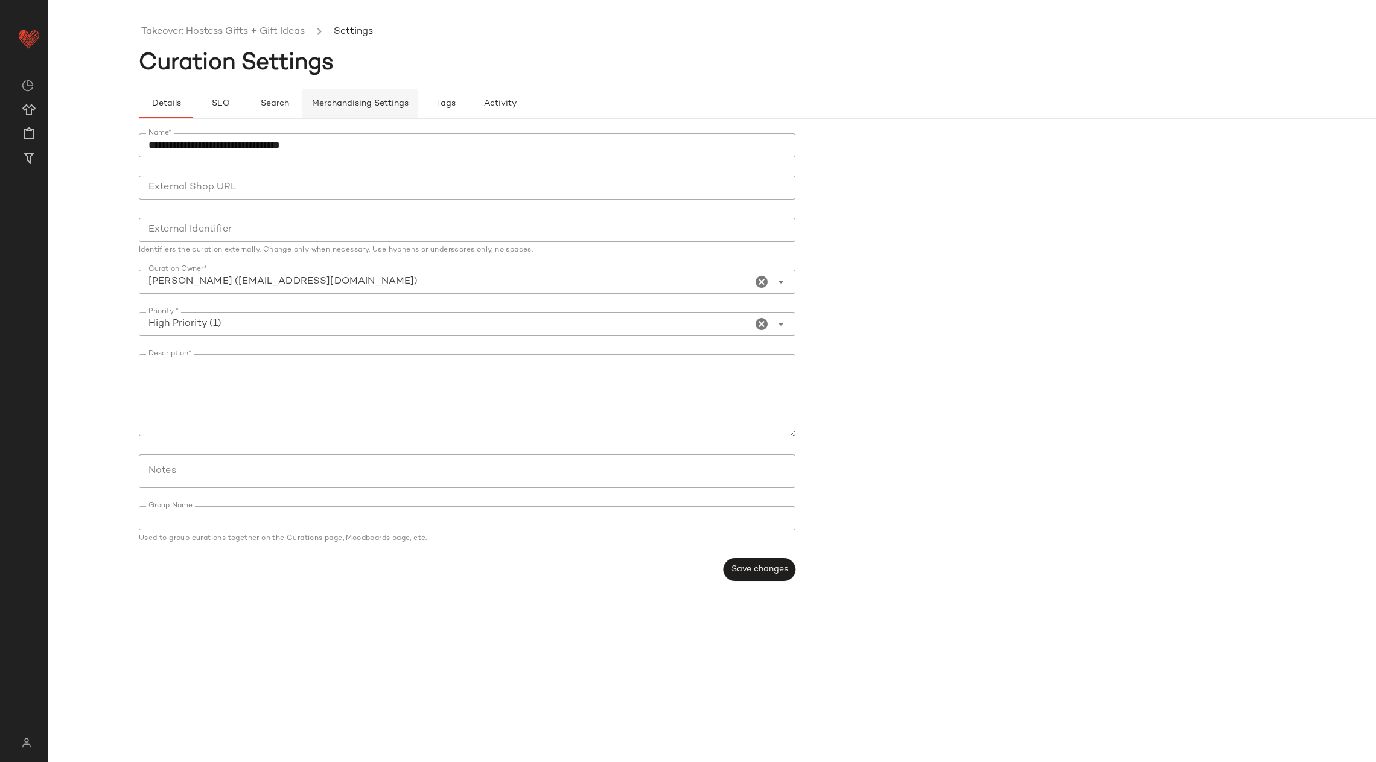
click at [358, 99] on span "Merchandising Settings" at bounding box center [359, 104] width 97 height 10
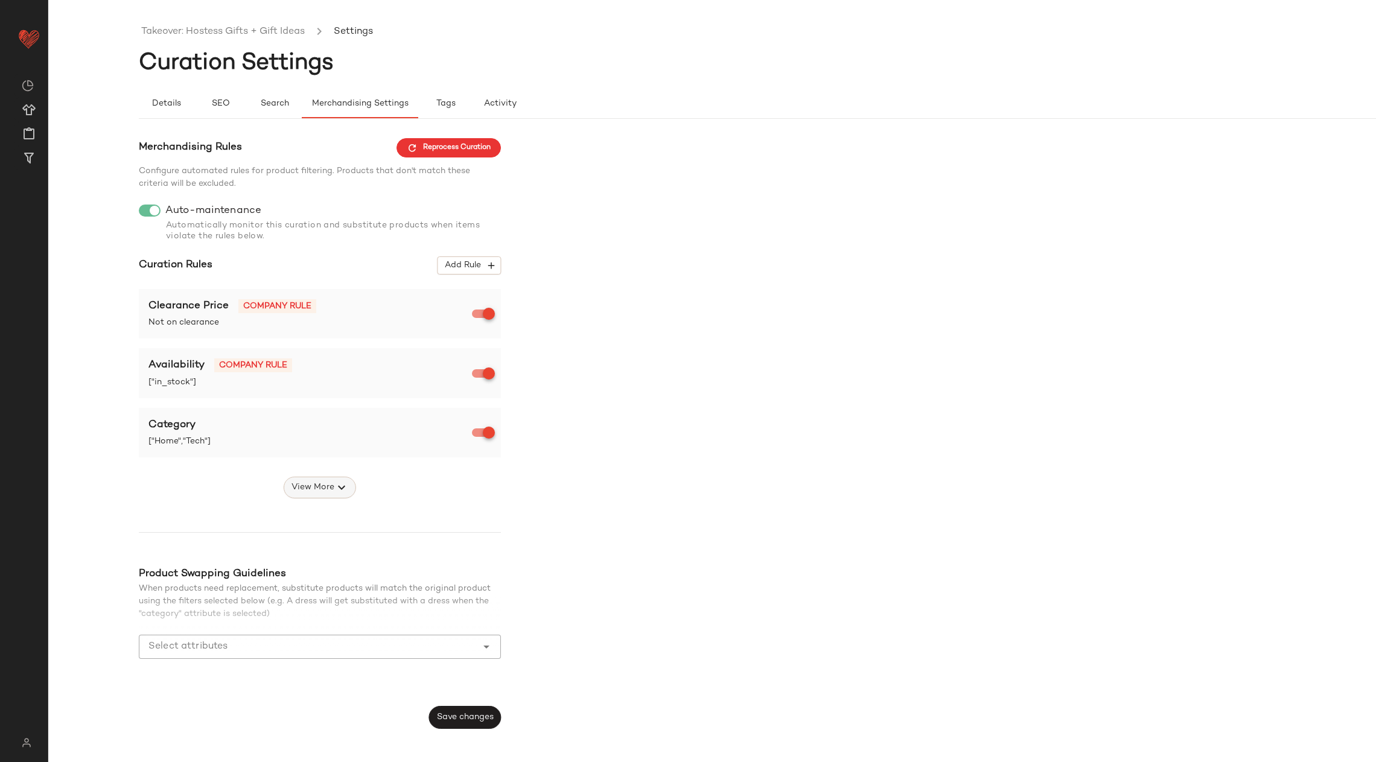
click at [299, 486] on span "View More" at bounding box center [312, 487] width 43 height 14
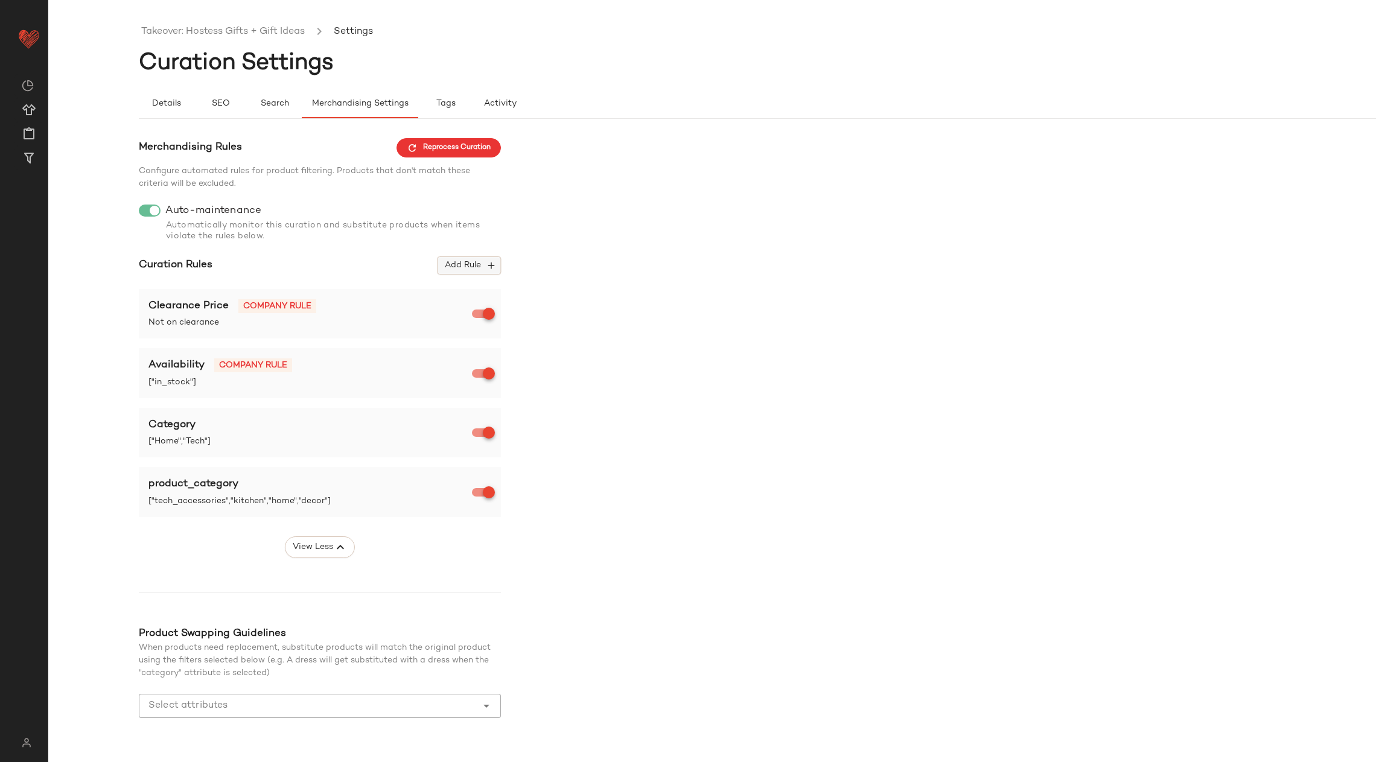
click at [468, 265] on span "Add Rule" at bounding box center [469, 265] width 50 height 11
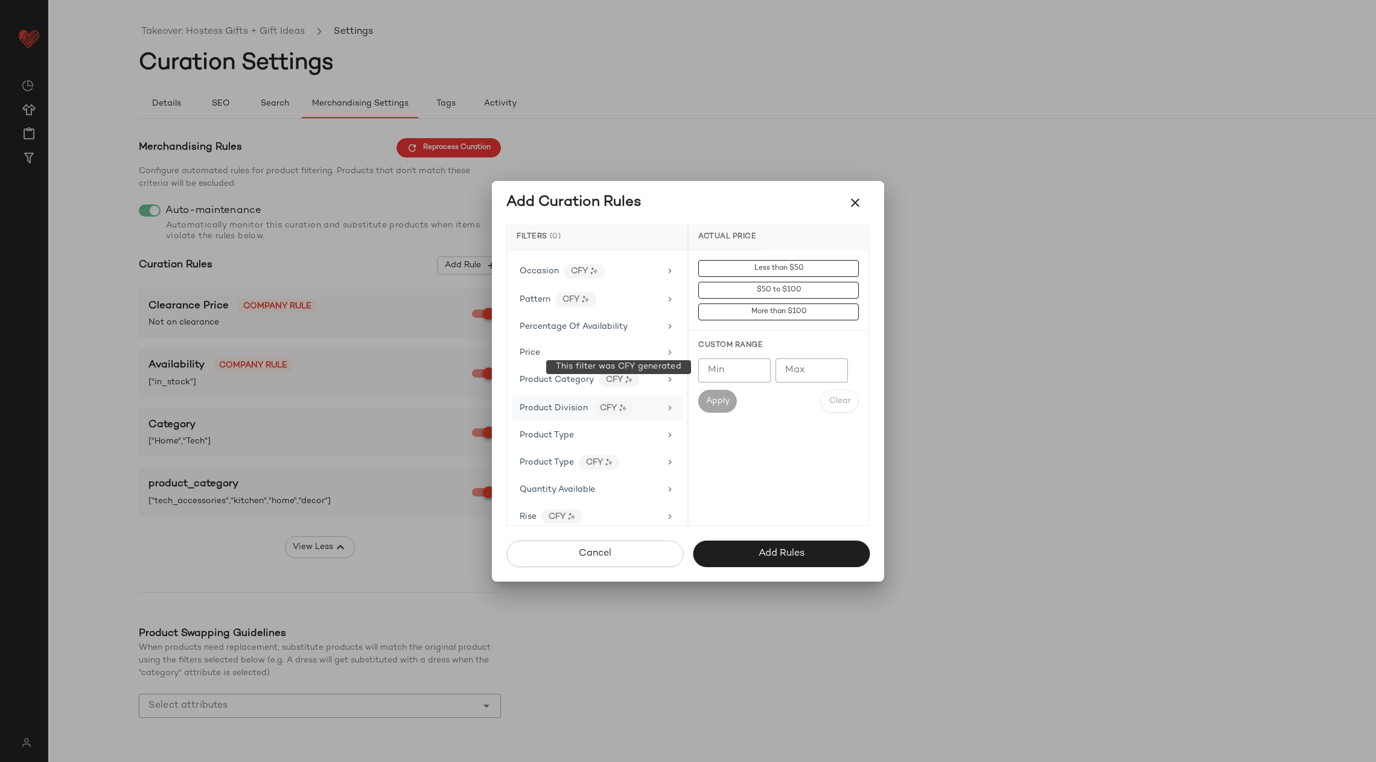
scroll to position [804, 0]
click at [597, 453] on div "CFY" at bounding box center [599, 460] width 41 height 15
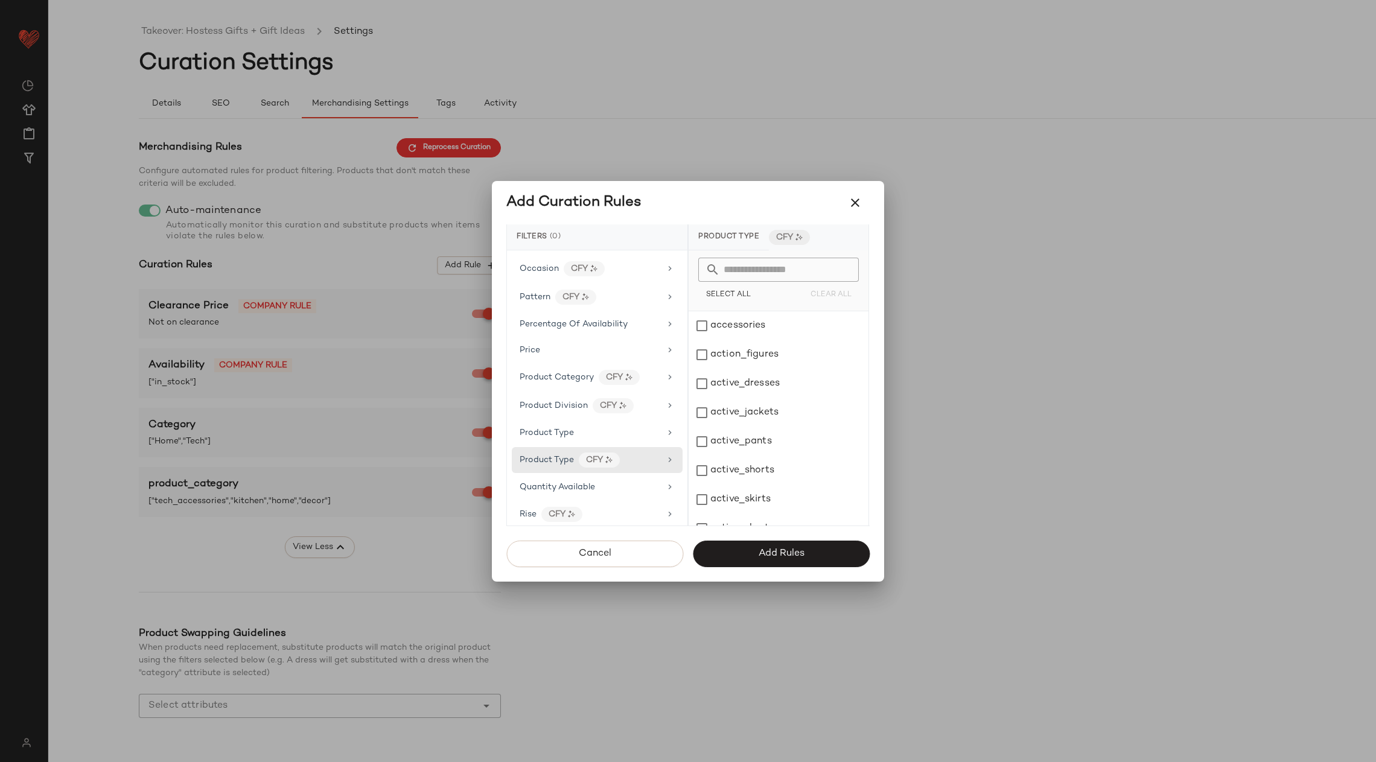
click at [783, 265] on input "text" at bounding box center [786, 270] width 132 height 24
type input "*"
type input "****"
click at [850, 202] on icon "button" at bounding box center [855, 202] width 14 height 14
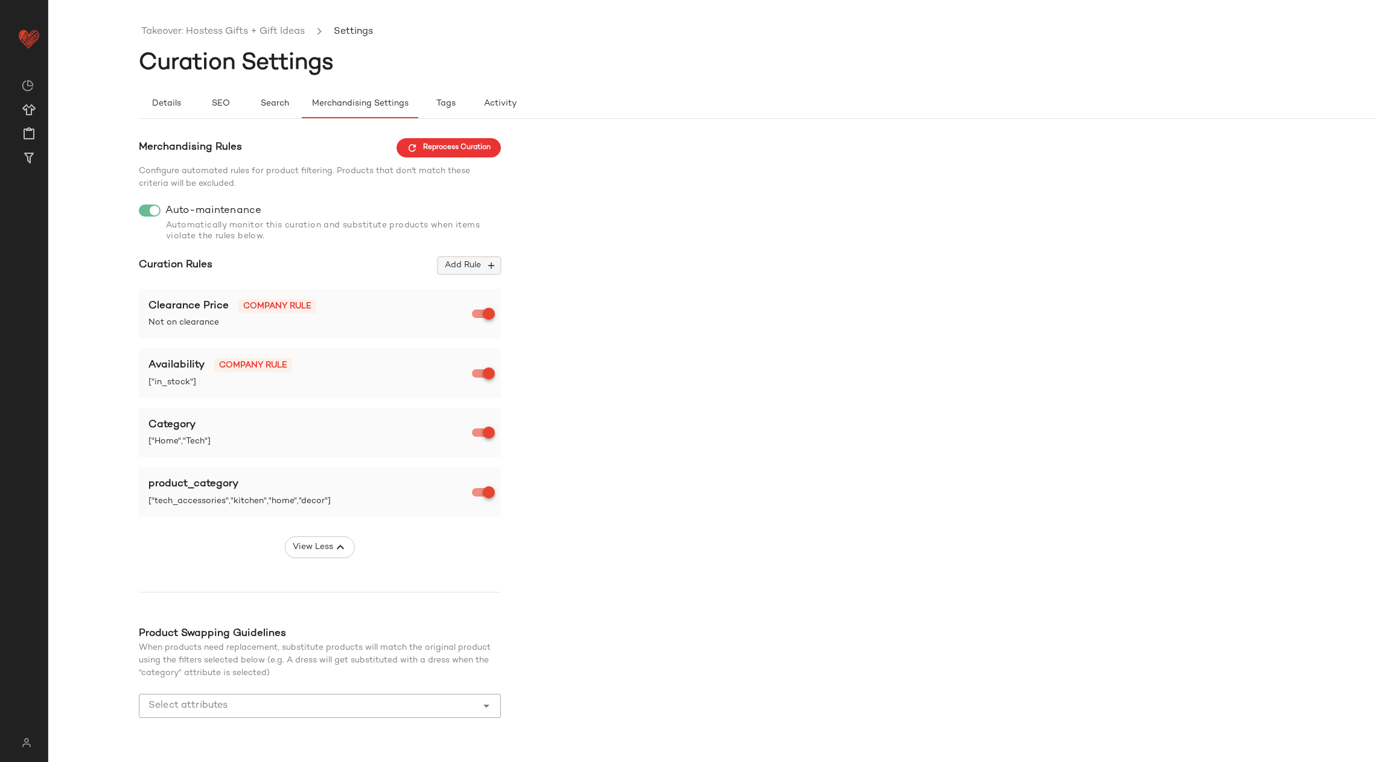
click at [468, 262] on span "Add Rule" at bounding box center [469, 265] width 50 height 11
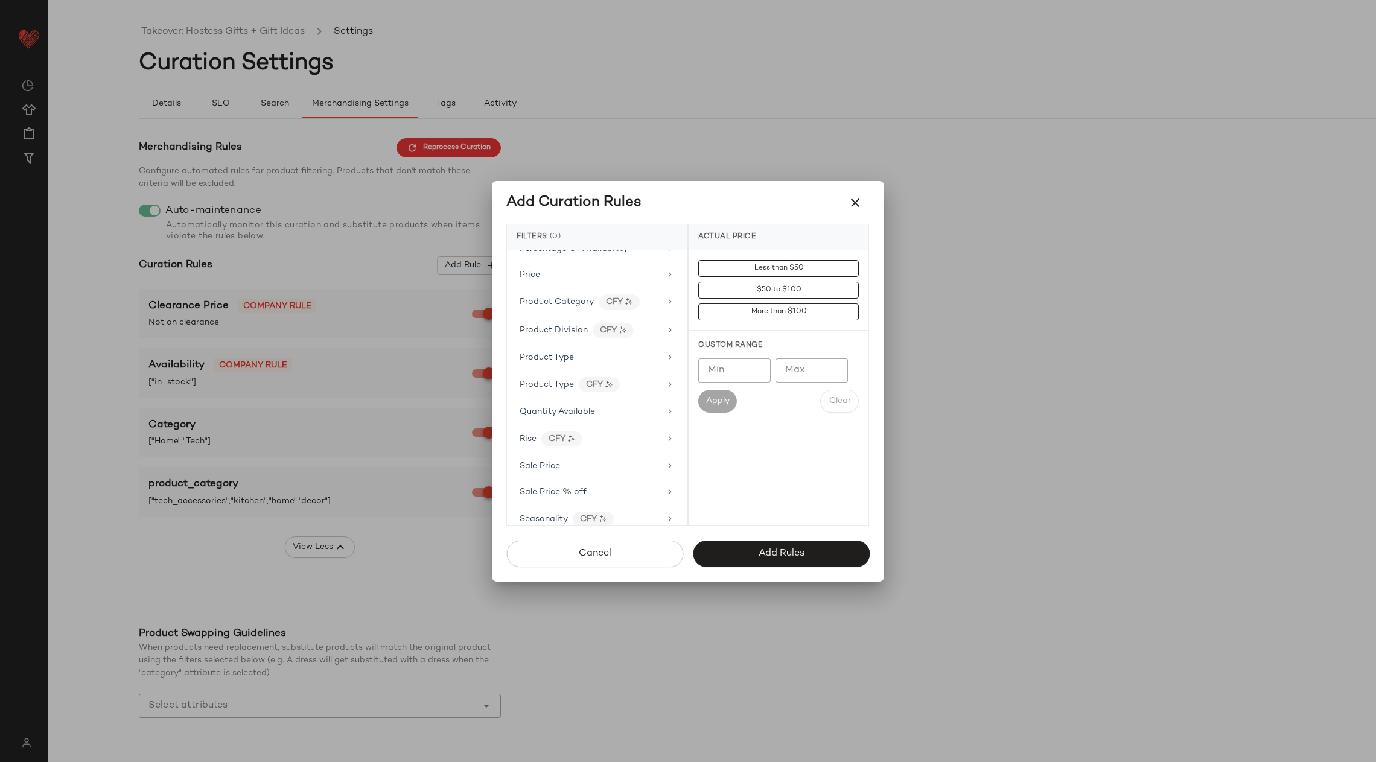
scroll to position [877, 0]
click at [611, 383] on img at bounding box center [608, 386] width 7 height 7
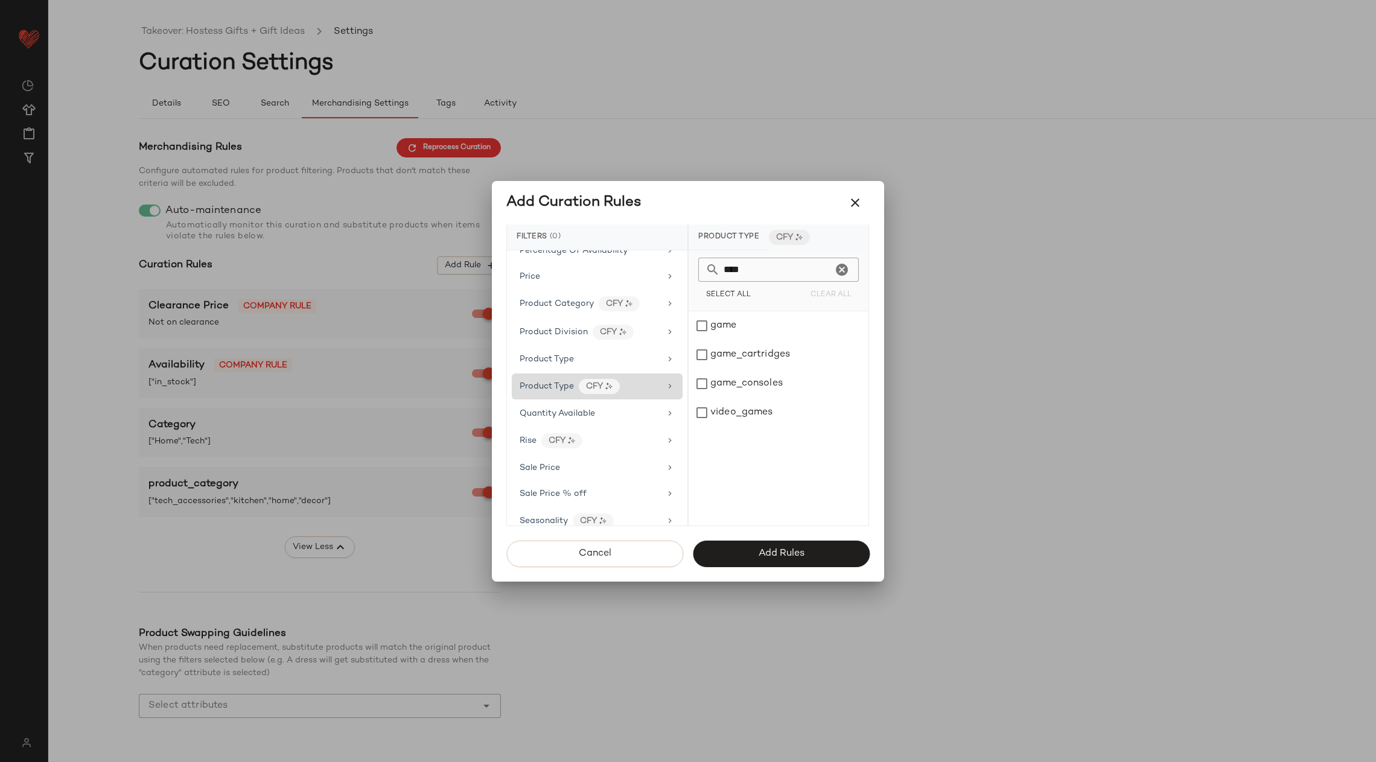
click at [654, 379] on div "Product Type CFY" at bounding box center [589, 386] width 141 height 15
click at [700, 325] on div "game" at bounding box center [778, 325] width 180 height 29
click at [842, 272] on icon "Clear" at bounding box center [841, 269] width 14 height 14
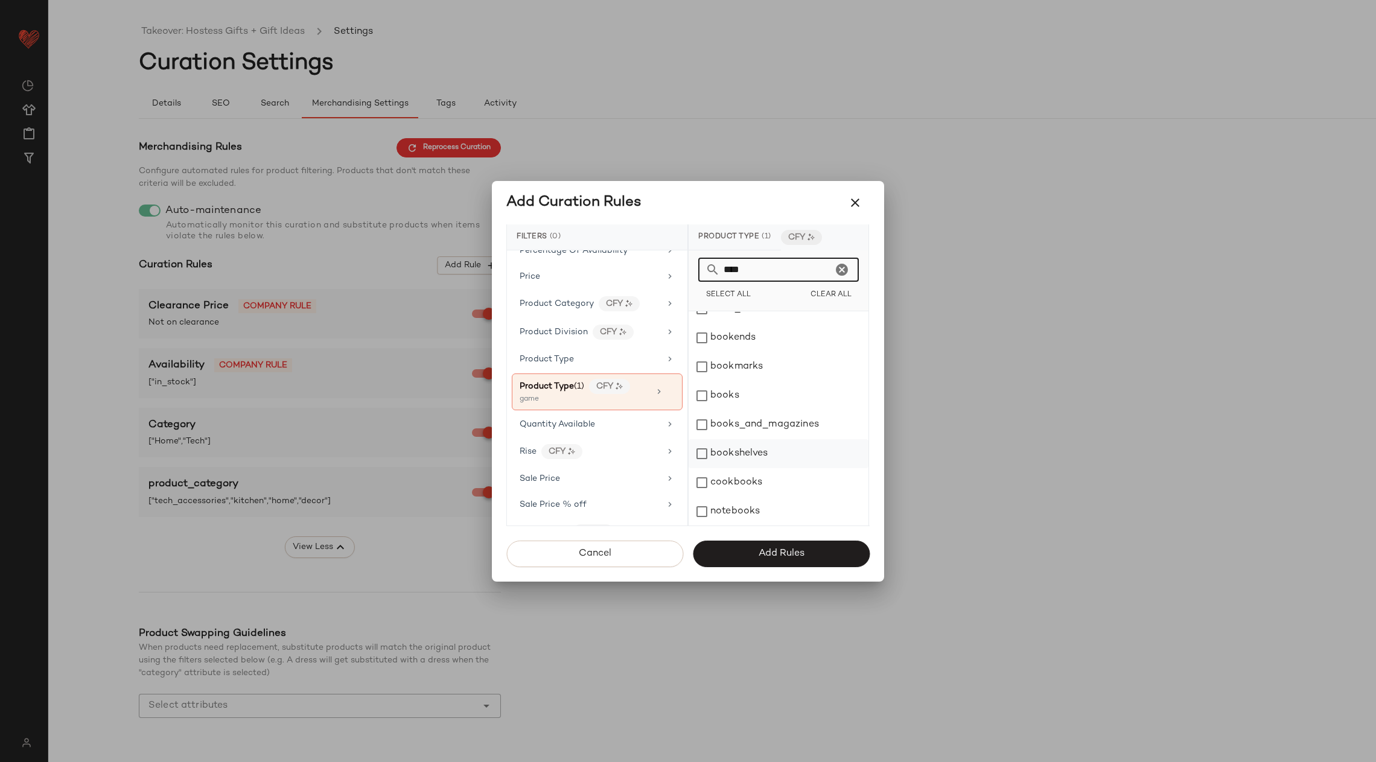
scroll to position [17, 0]
type input "****"
click at [699, 486] on div "cookbooks" at bounding box center [778, 482] width 180 height 29
click at [704, 517] on div "notebooks" at bounding box center [778, 511] width 180 height 29
click at [705, 398] on div "books" at bounding box center [778, 395] width 180 height 29
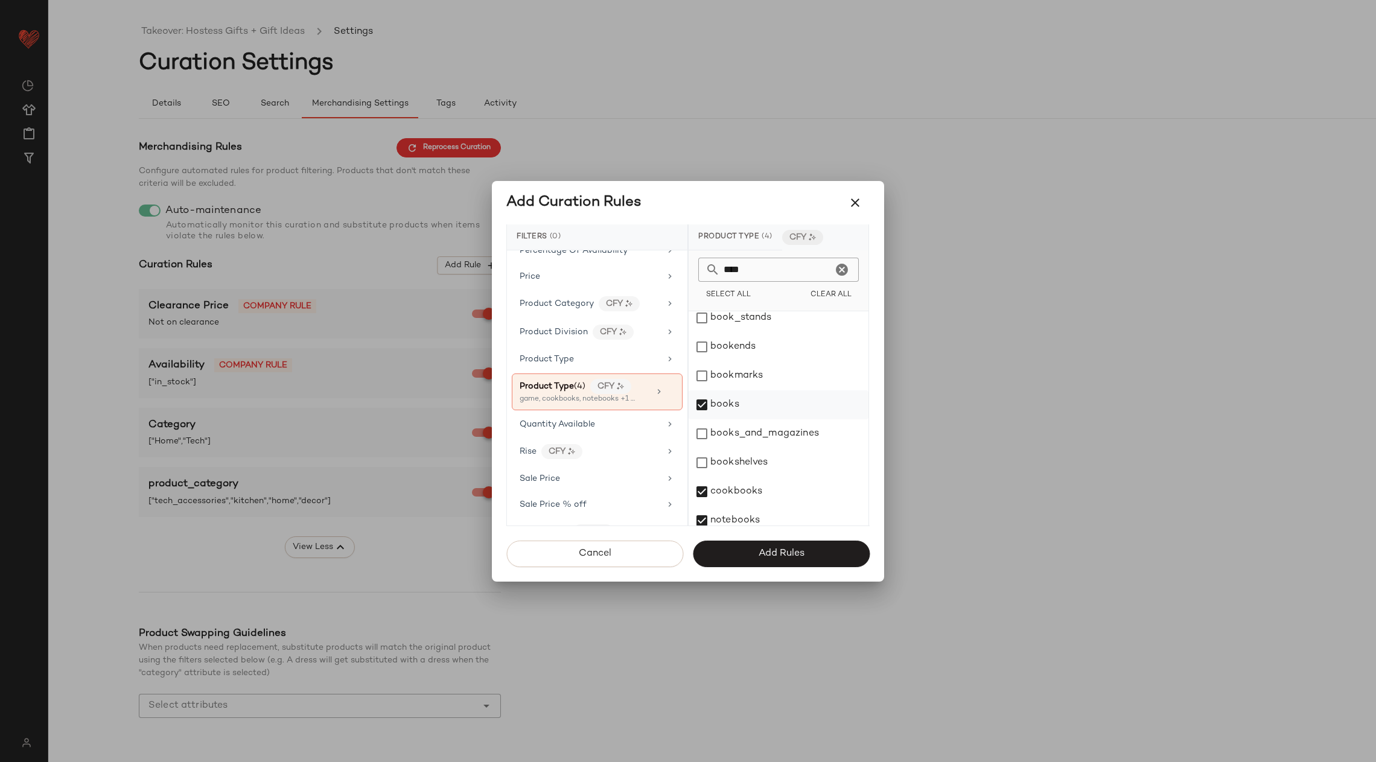
scroll to position [6, 0]
click at [704, 430] on div "books_and_magazines" at bounding box center [778, 435] width 180 height 29
click at [790, 265] on input "****" at bounding box center [776, 270] width 112 height 24
click at [843, 265] on icon "Clear" at bounding box center [841, 269] width 14 height 14
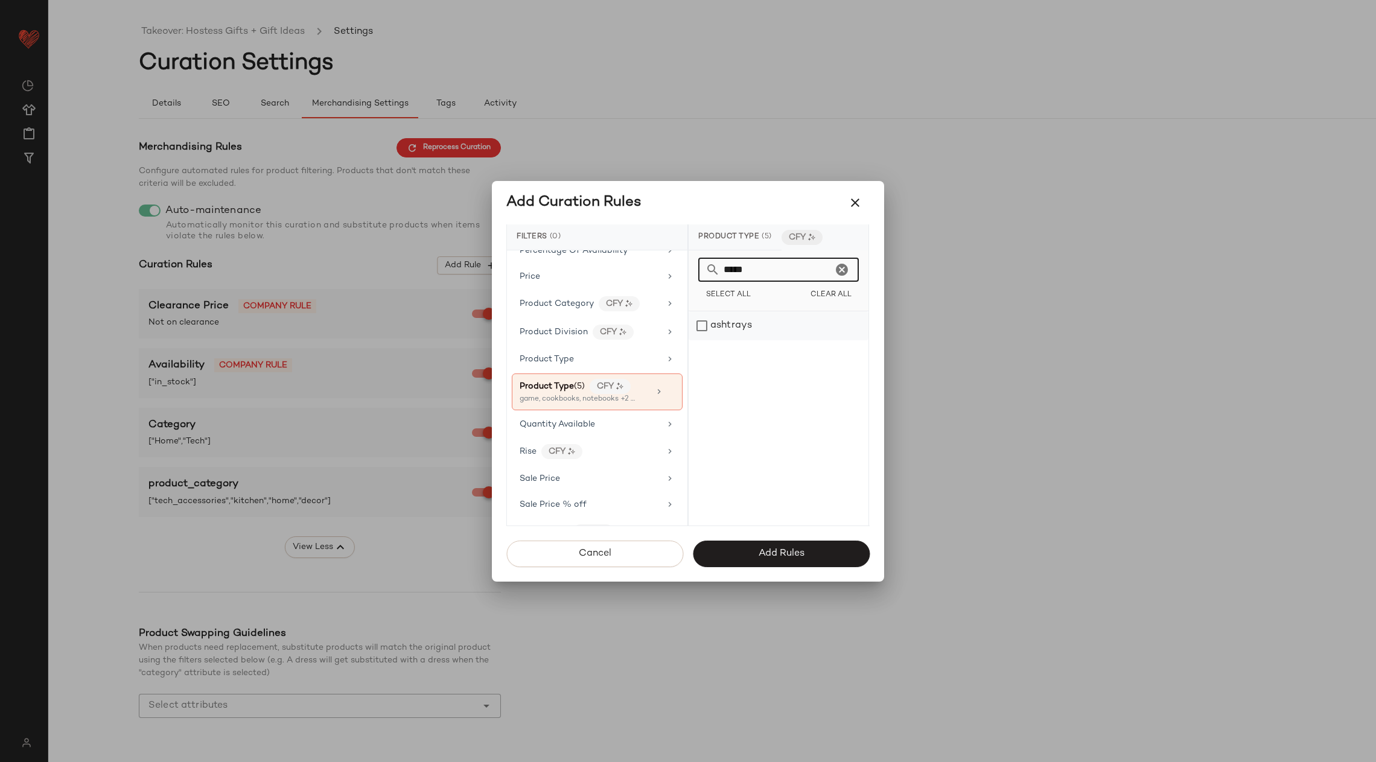
type input "*****"
click at [697, 323] on div "ashtrays" at bounding box center [778, 325] width 180 height 29
click at [841, 272] on icon "Clear" at bounding box center [841, 269] width 14 height 14
type input "****"
click at [704, 327] on div "photo_frames" at bounding box center [778, 325] width 180 height 29
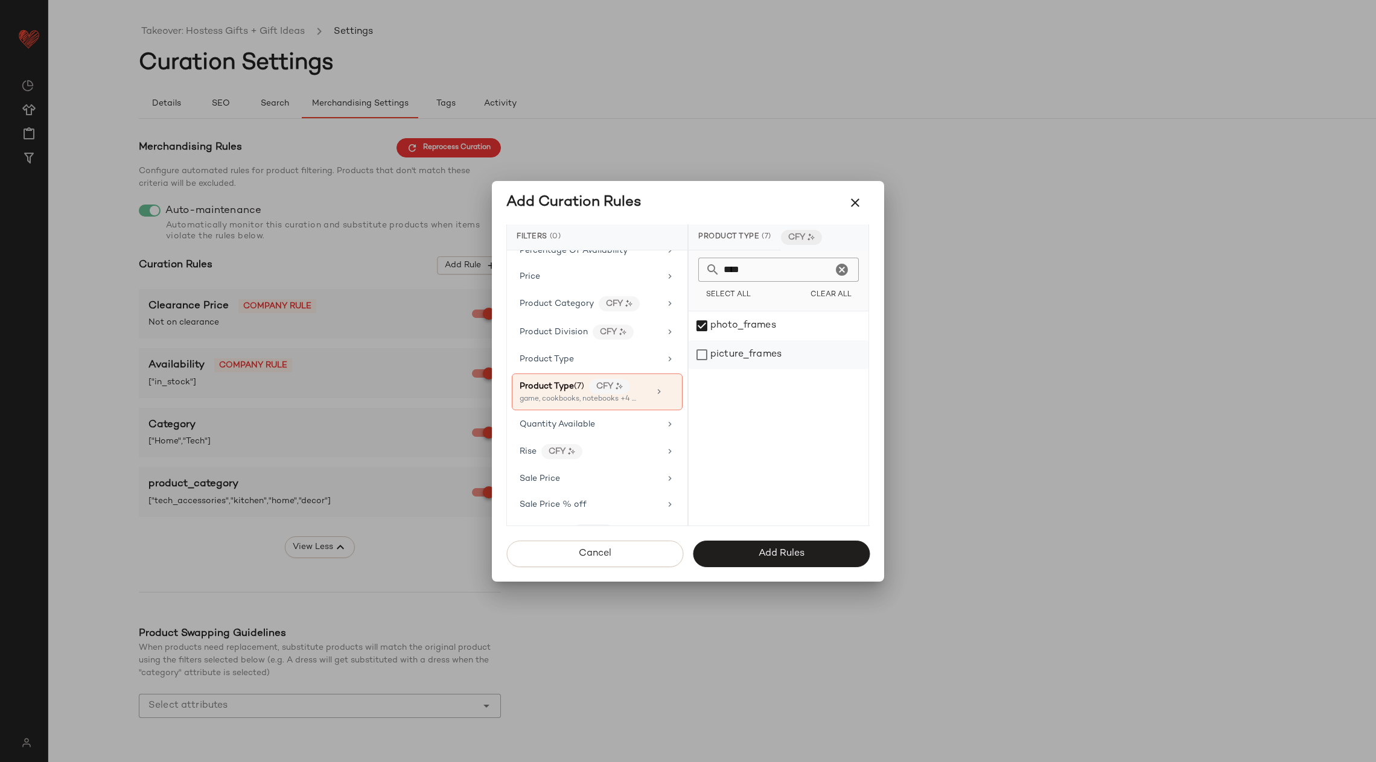
click at [704, 347] on div "picture_frames" at bounding box center [778, 354] width 180 height 29
click at [834, 270] on icon "Clear" at bounding box center [841, 269] width 14 height 14
type input "*******"
click at [697, 325] on div "coasters" at bounding box center [778, 325] width 180 height 29
click at [845, 267] on icon "Clear" at bounding box center [841, 269] width 14 height 14
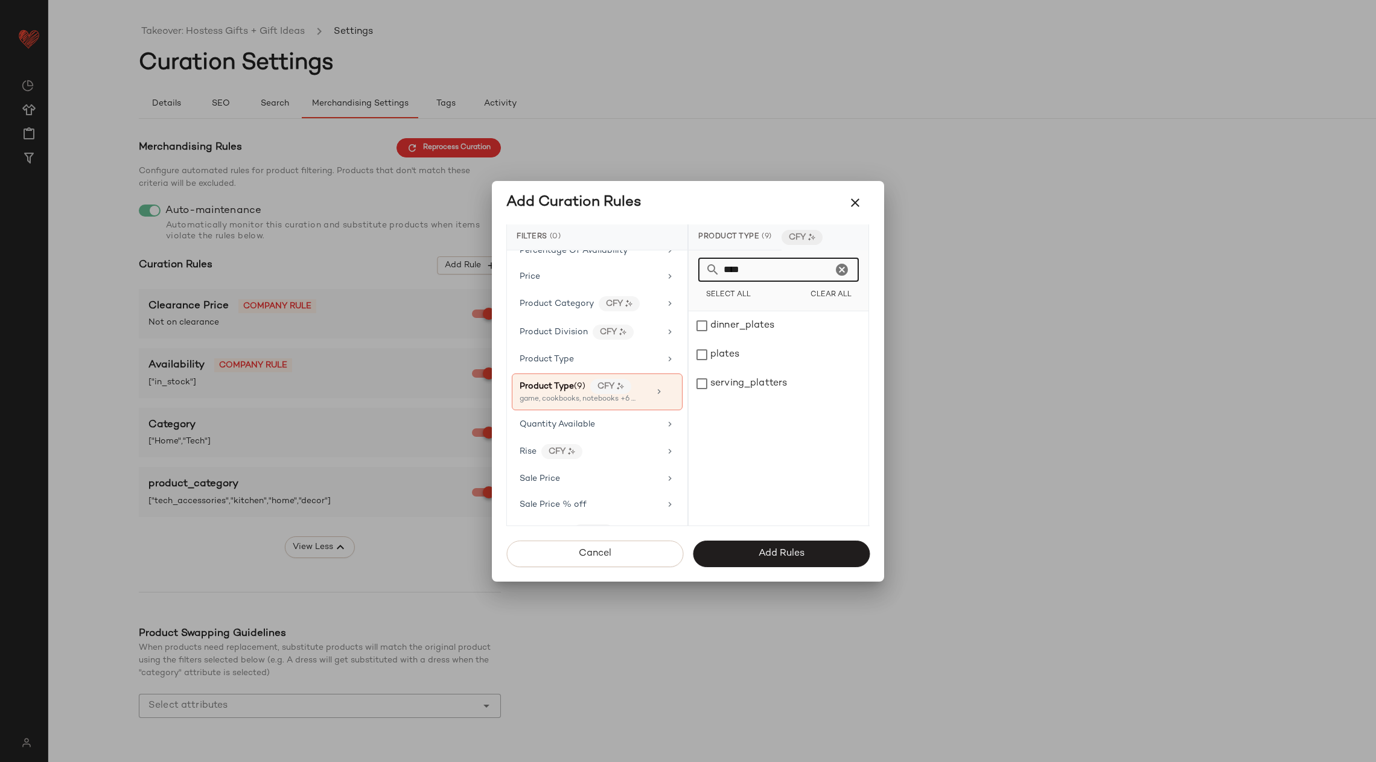
type input "*****"
click at [842, 268] on icon "Clear" at bounding box center [841, 269] width 14 height 14
type input "*"
type input "***"
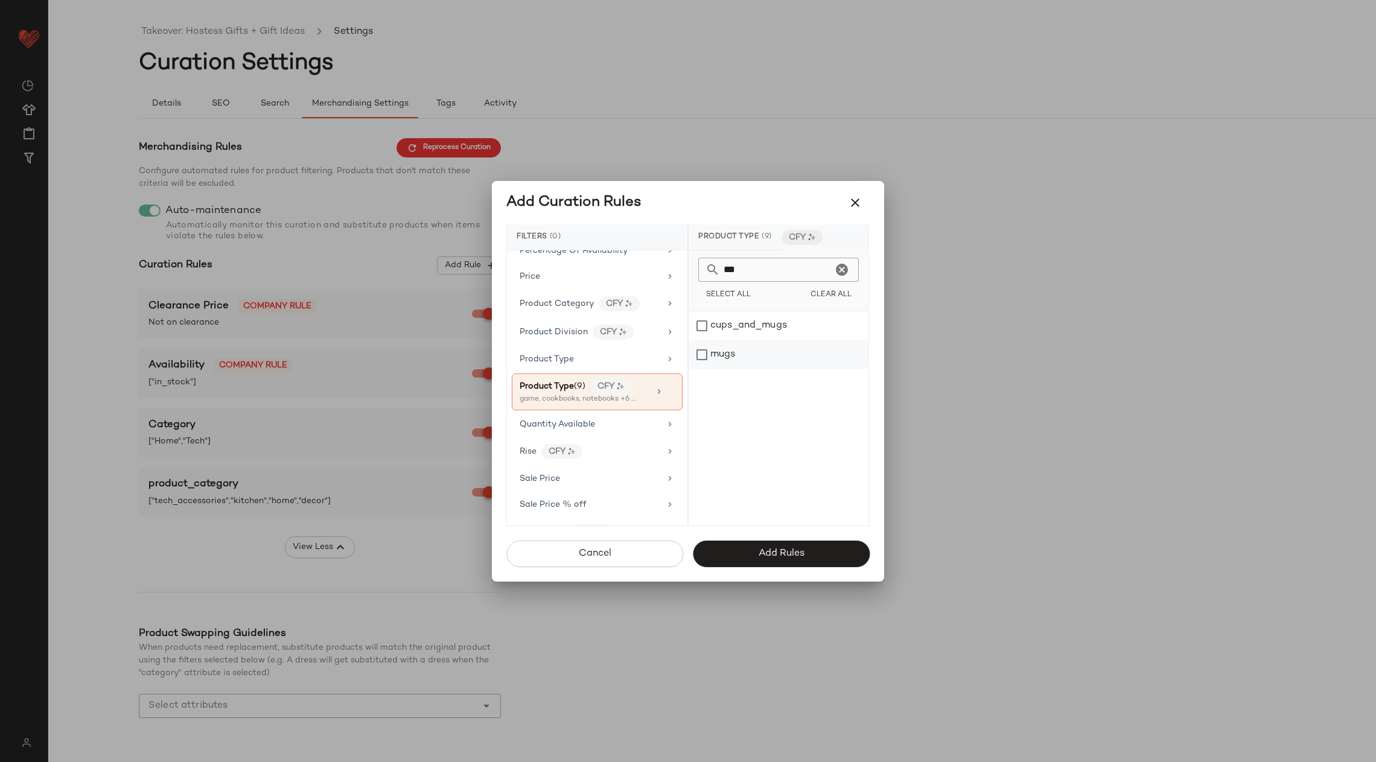
click at [702, 354] on div "mugs" at bounding box center [778, 354] width 180 height 29
click at [826, 268] on input "***" at bounding box center [776, 270] width 112 height 24
click at [843, 268] on icon "Clear" at bounding box center [841, 269] width 14 height 14
type input "****"
click at [707, 326] on div "flowers" at bounding box center [778, 325] width 180 height 29
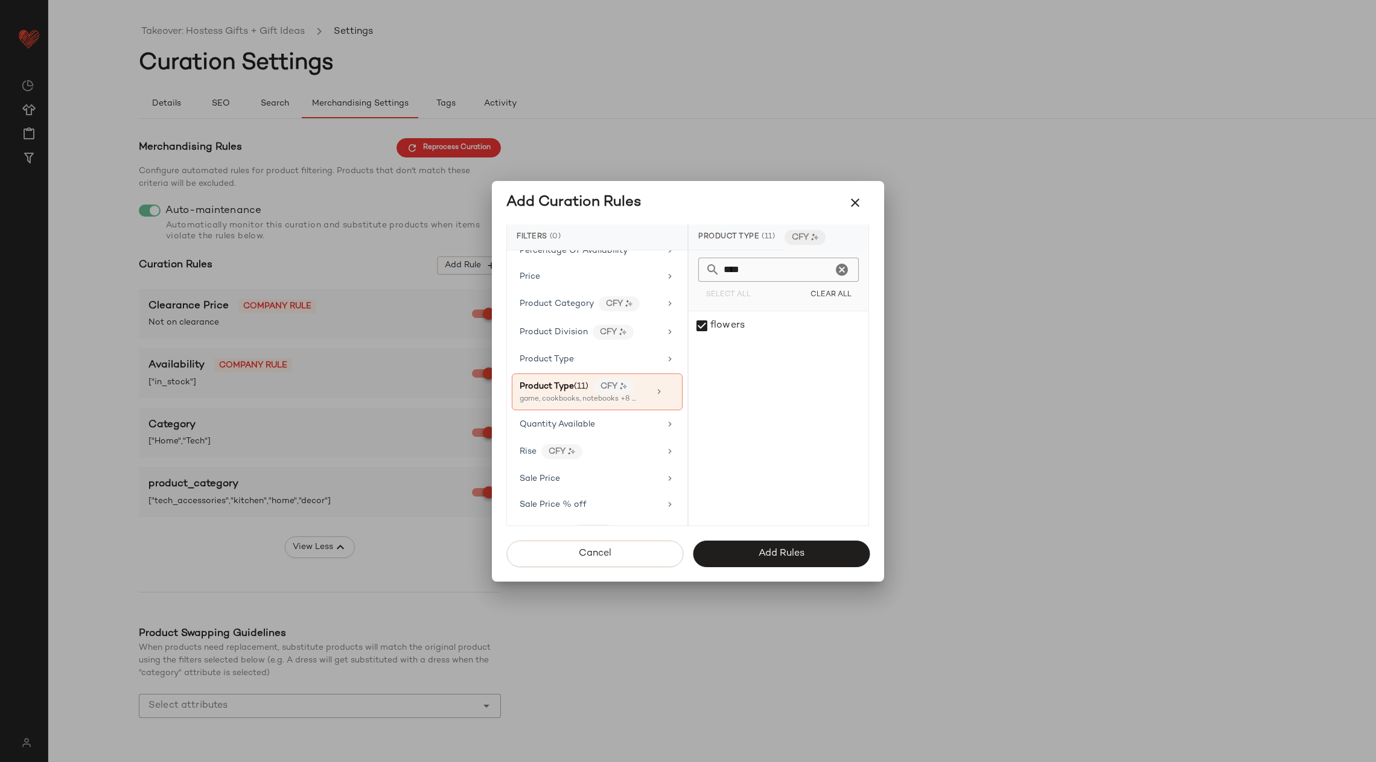
click at [834, 260] on div at bounding box center [841, 270] width 14 height 24
click at [844, 262] on icon "Clear" at bounding box center [841, 269] width 14 height 14
type input "******"
click at [708, 320] on div "floral_arrangements" at bounding box center [778, 325] width 180 height 29
click at [840, 272] on icon "Clear" at bounding box center [841, 269] width 14 height 14
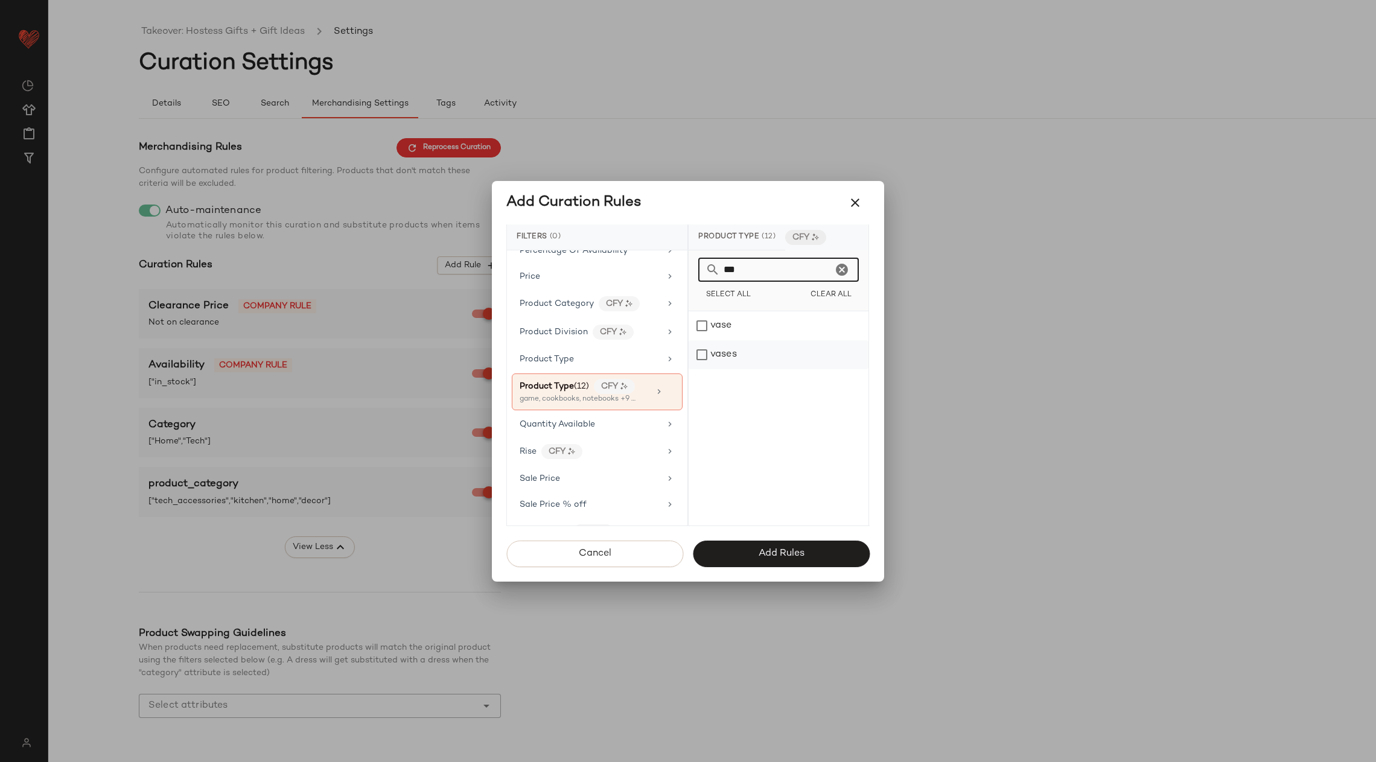
type input "***"
click at [700, 351] on div "vases" at bounding box center [778, 354] width 180 height 29
click at [702, 322] on div "vase" at bounding box center [778, 325] width 180 height 29
click at [842, 267] on icon "Clear" at bounding box center [841, 269] width 14 height 14
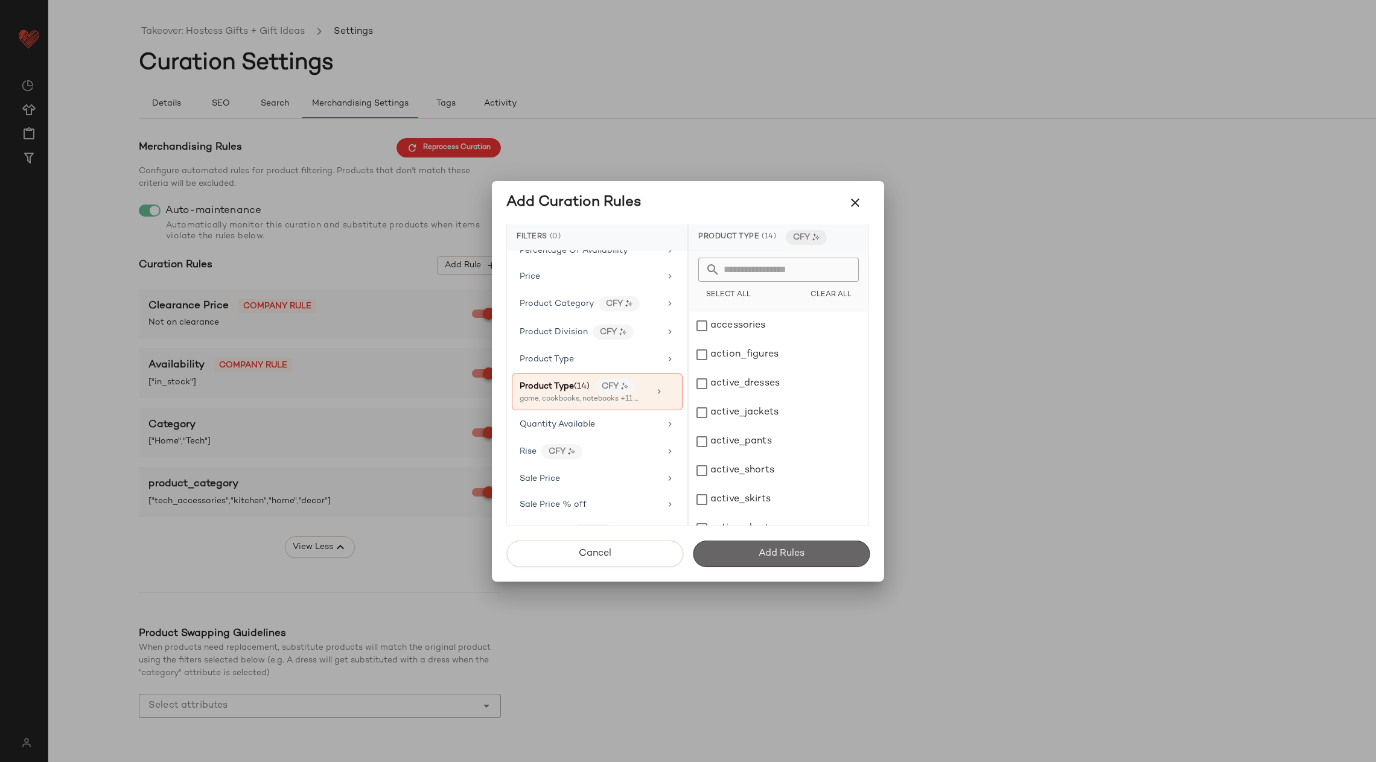
click at [808, 554] on button "Add Rules" at bounding box center [781, 554] width 177 height 27
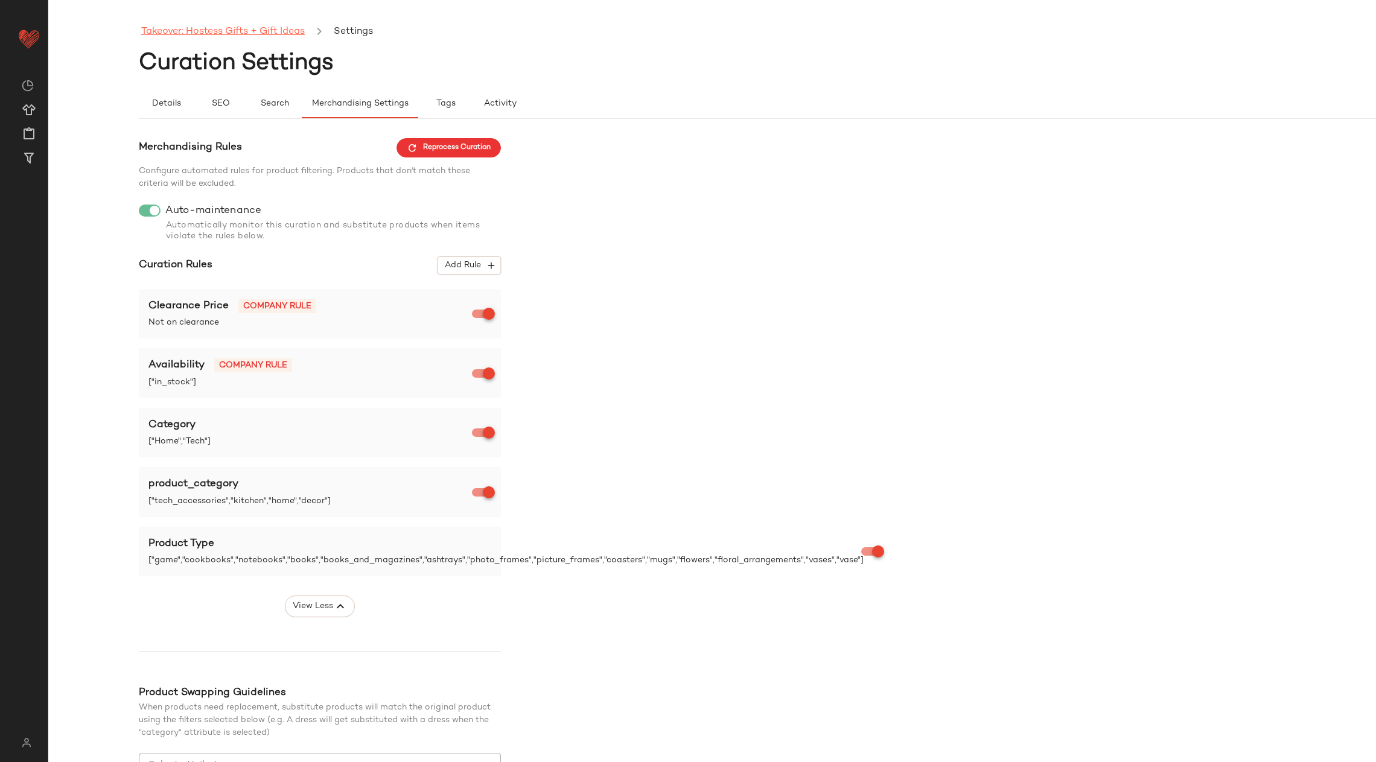
click at [218, 32] on link "Takeover: Hostess Gifts + Gift Ideas" at bounding box center [223, 32] width 164 height 16
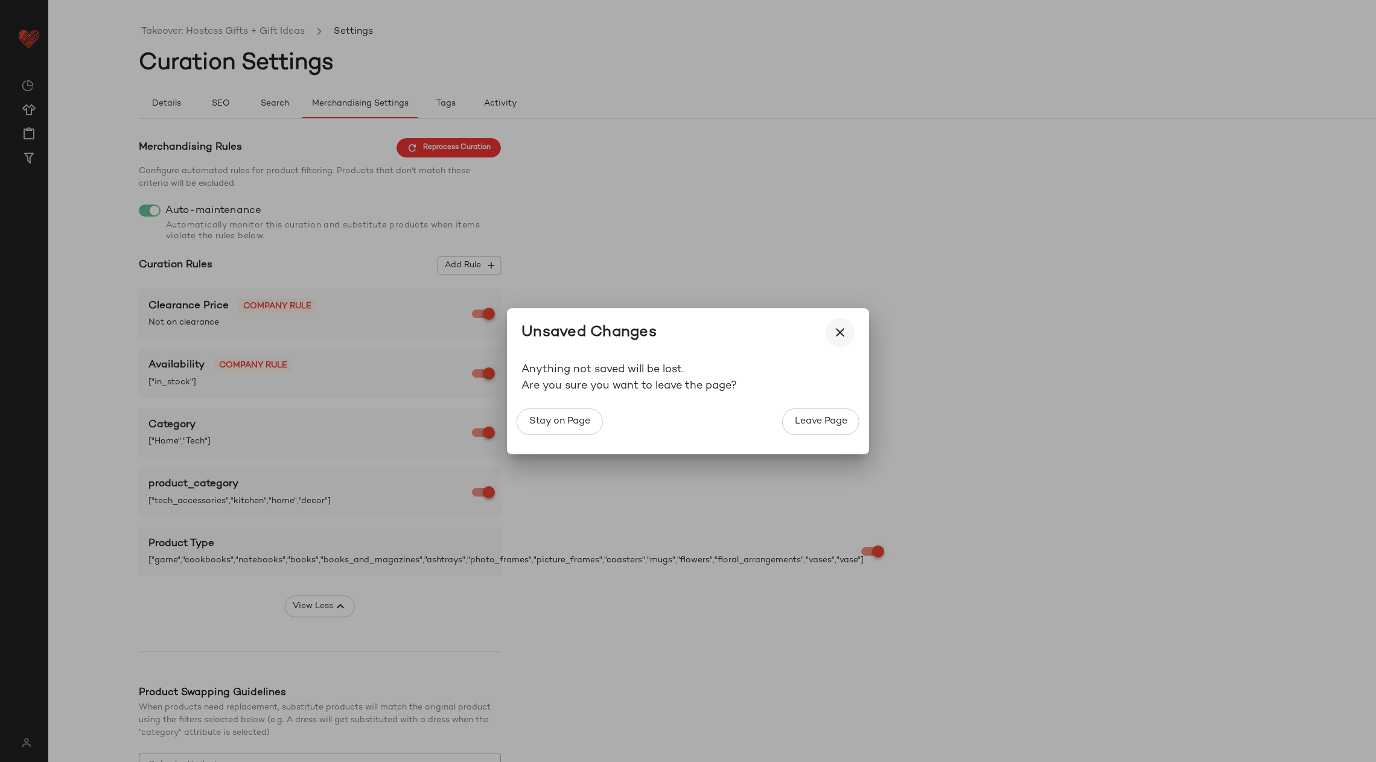
click at [844, 331] on icon "button" at bounding box center [840, 332] width 14 height 14
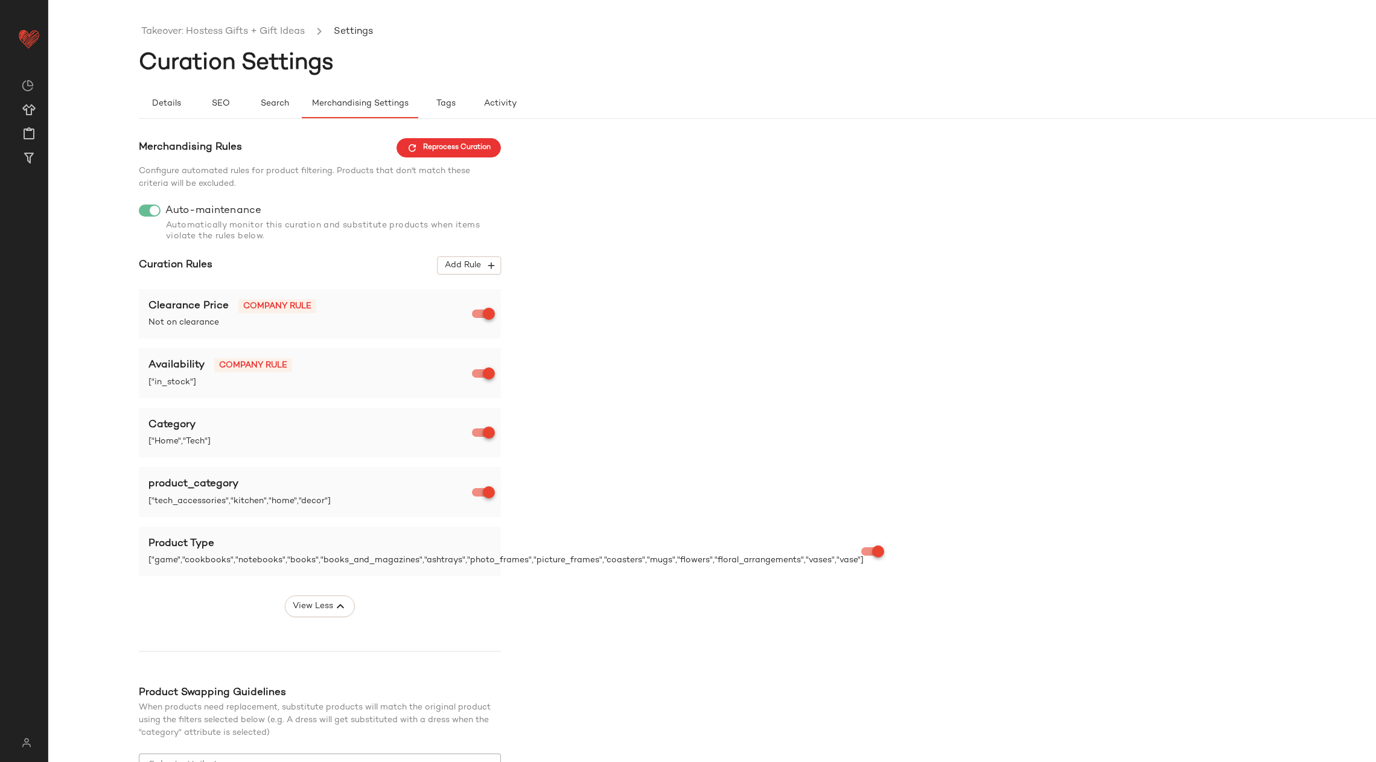
scroll to position [92, 0]
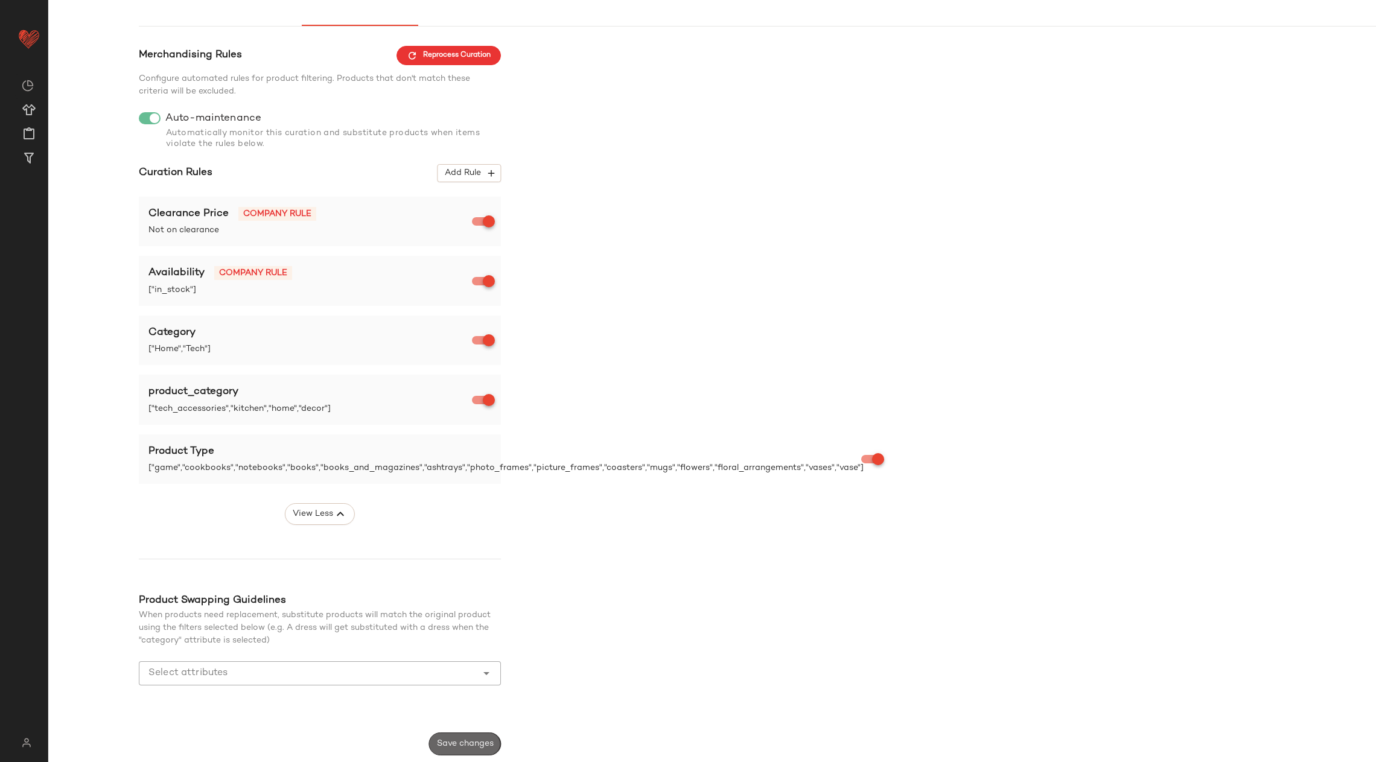
click at [457, 749] on button "Save changes" at bounding box center [465, 743] width 72 height 23
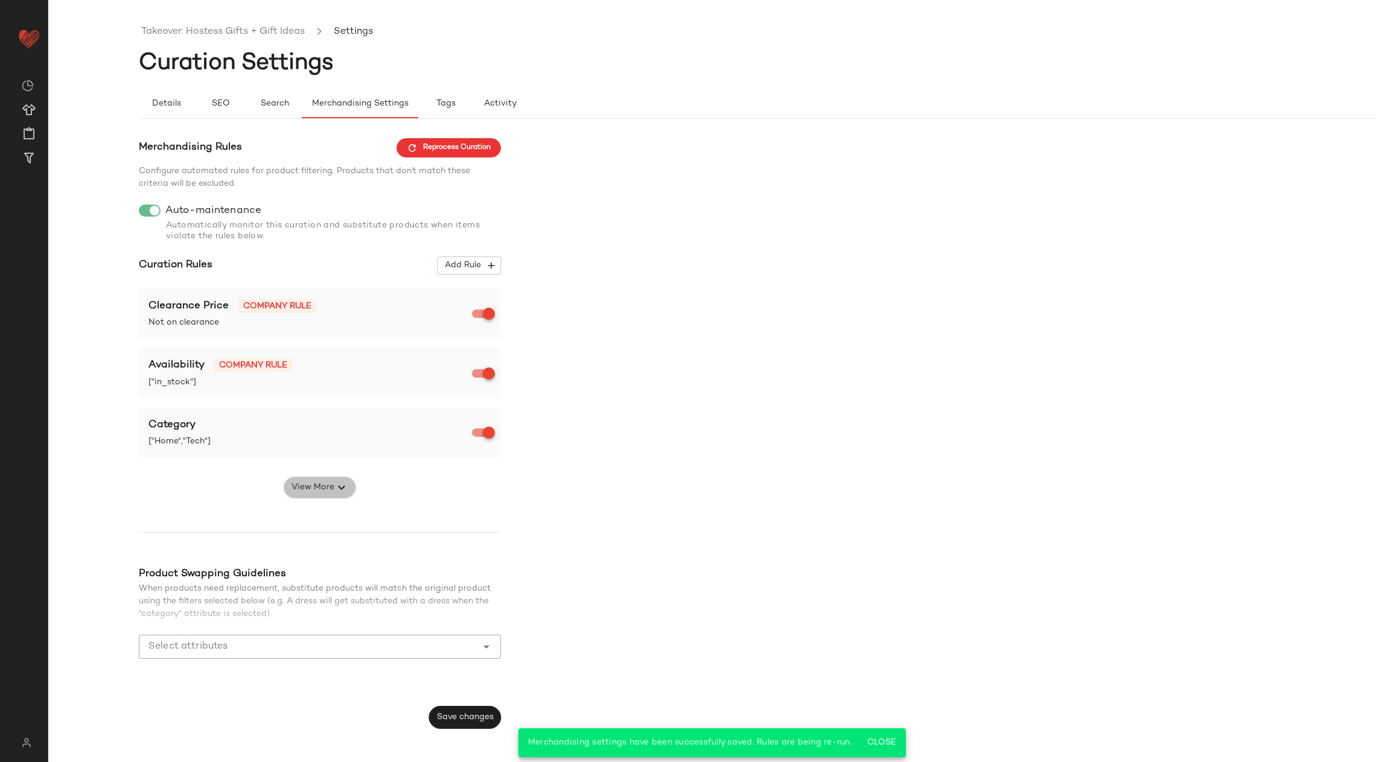
click at [321, 495] on button "View More" at bounding box center [320, 488] width 72 height 22
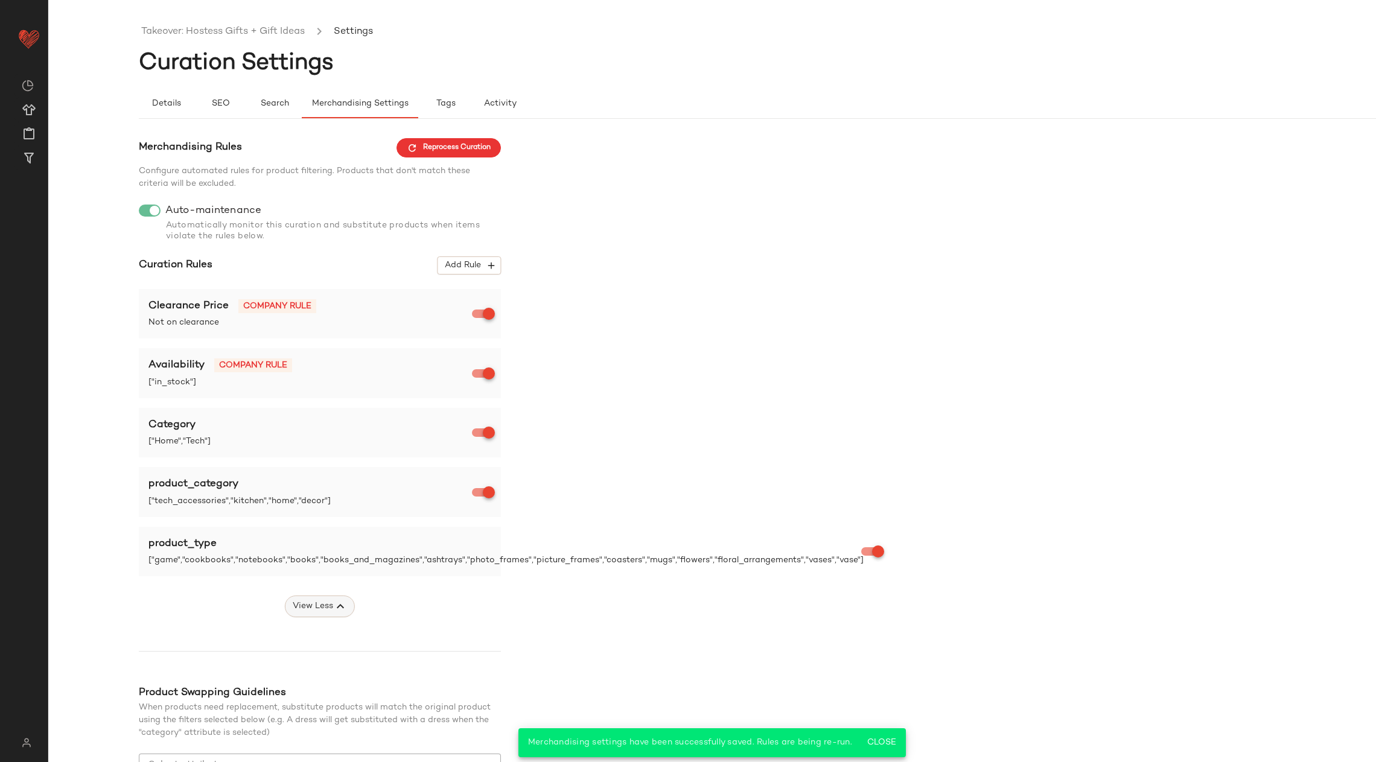
scroll to position [27, 0]
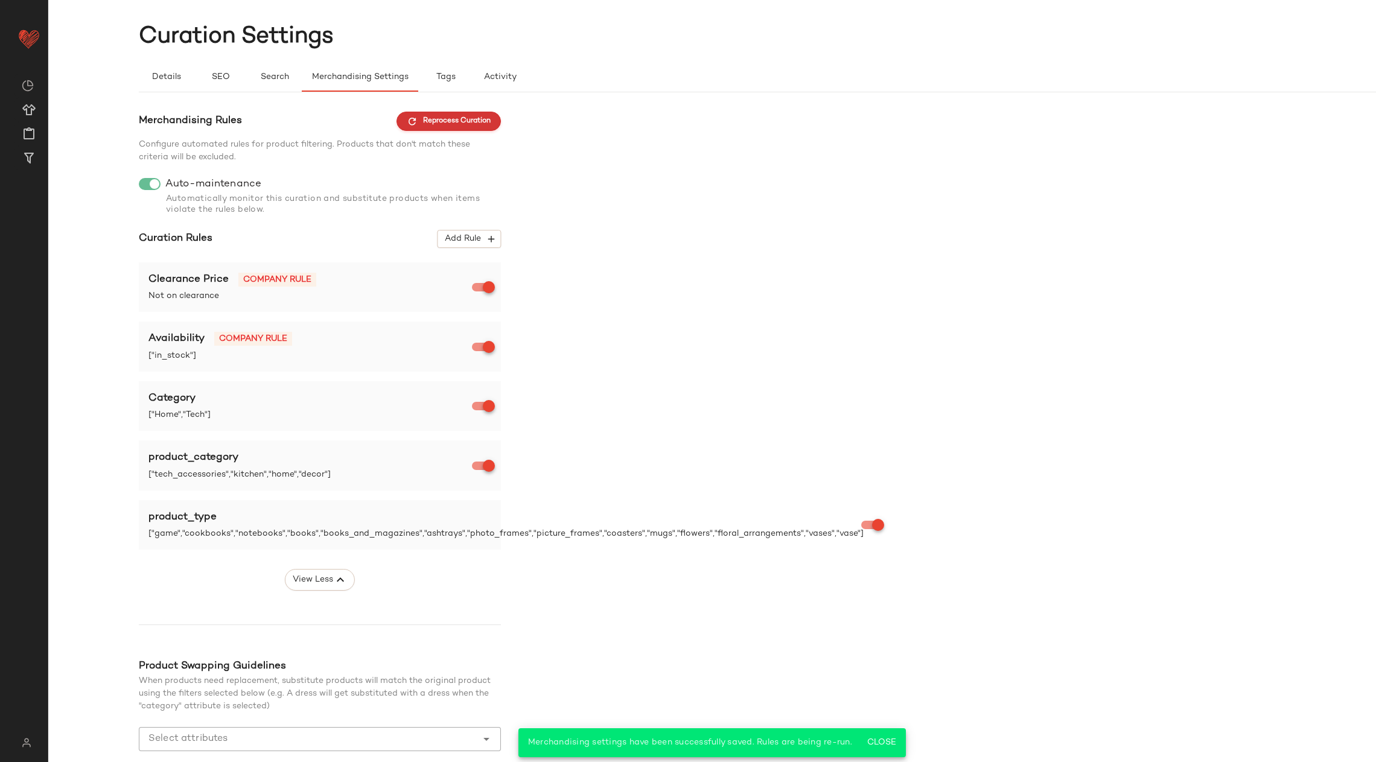
click at [431, 116] on span "Reprocess Curation" at bounding box center [449, 121] width 84 height 11
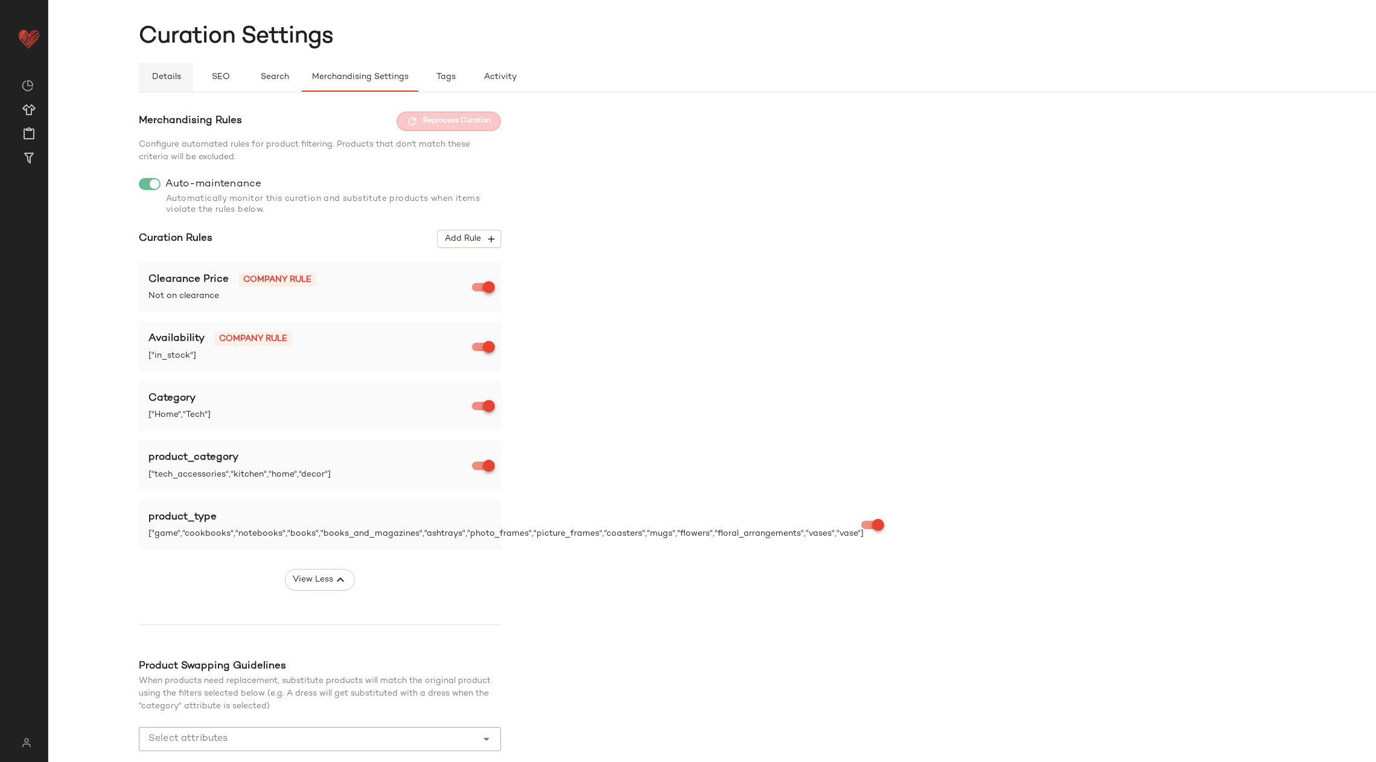
click at [167, 75] on span "Details" at bounding box center [166, 77] width 30 height 10
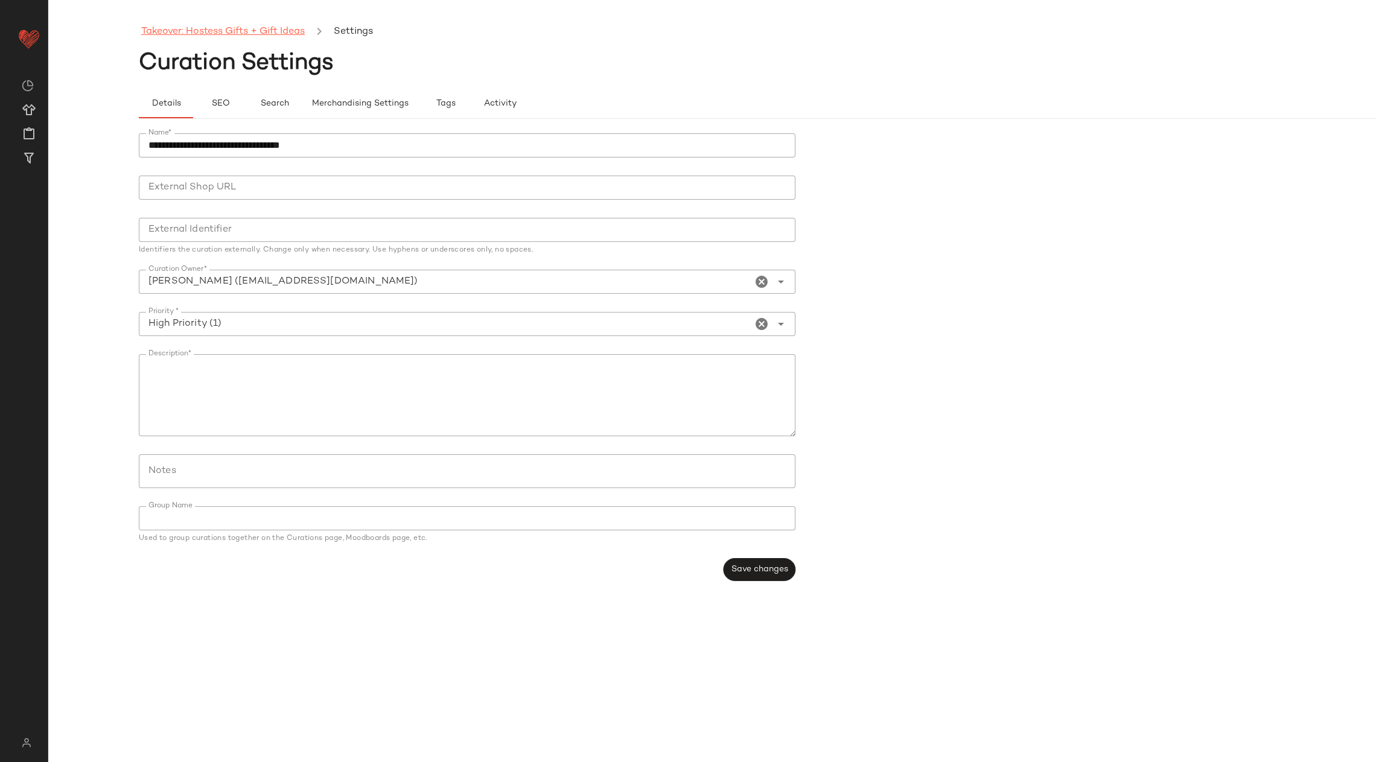
click at [212, 28] on link "Takeover: Hostess Gifts + Gift Ideas" at bounding box center [223, 32] width 164 height 16
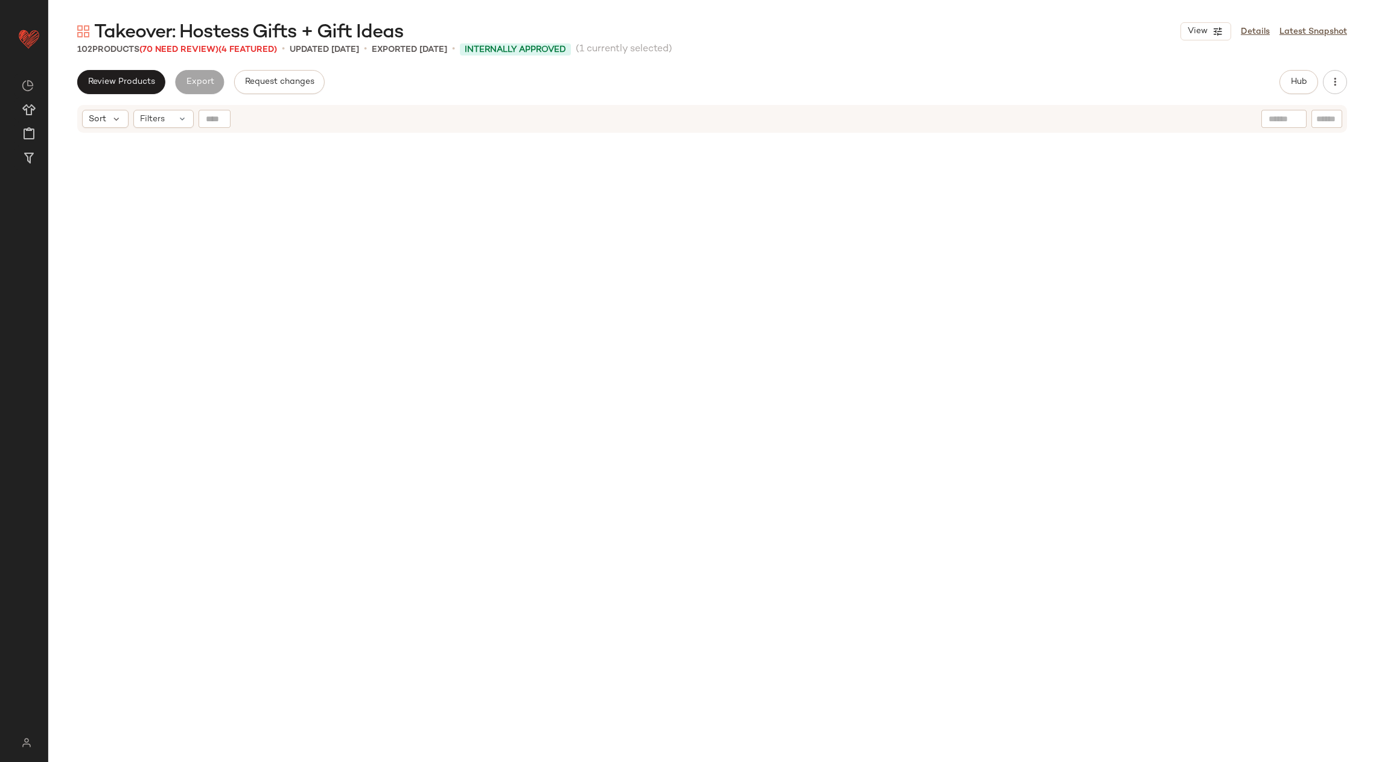
scroll to position [941, 0]
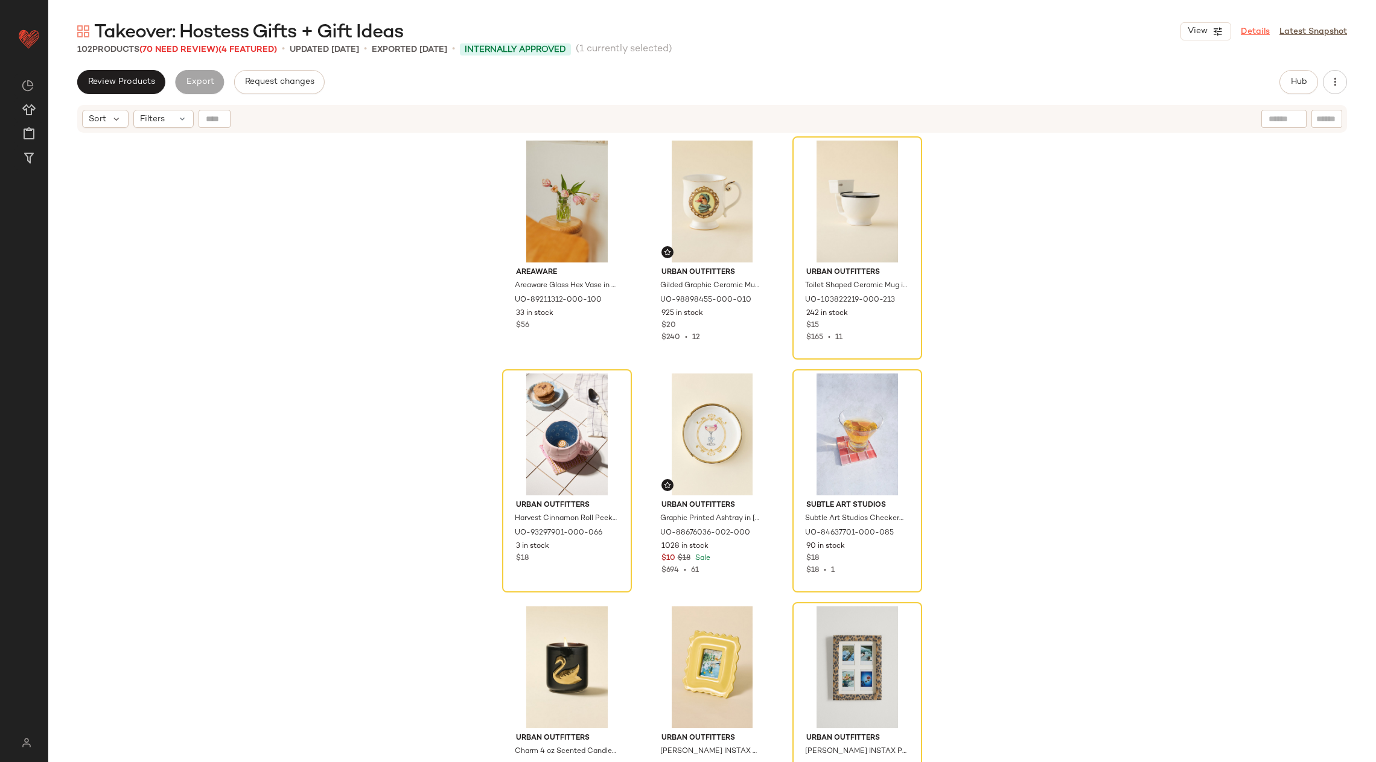
click at [1246, 32] on link "Details" at bounding box center [1254, 31] width 29 height 13
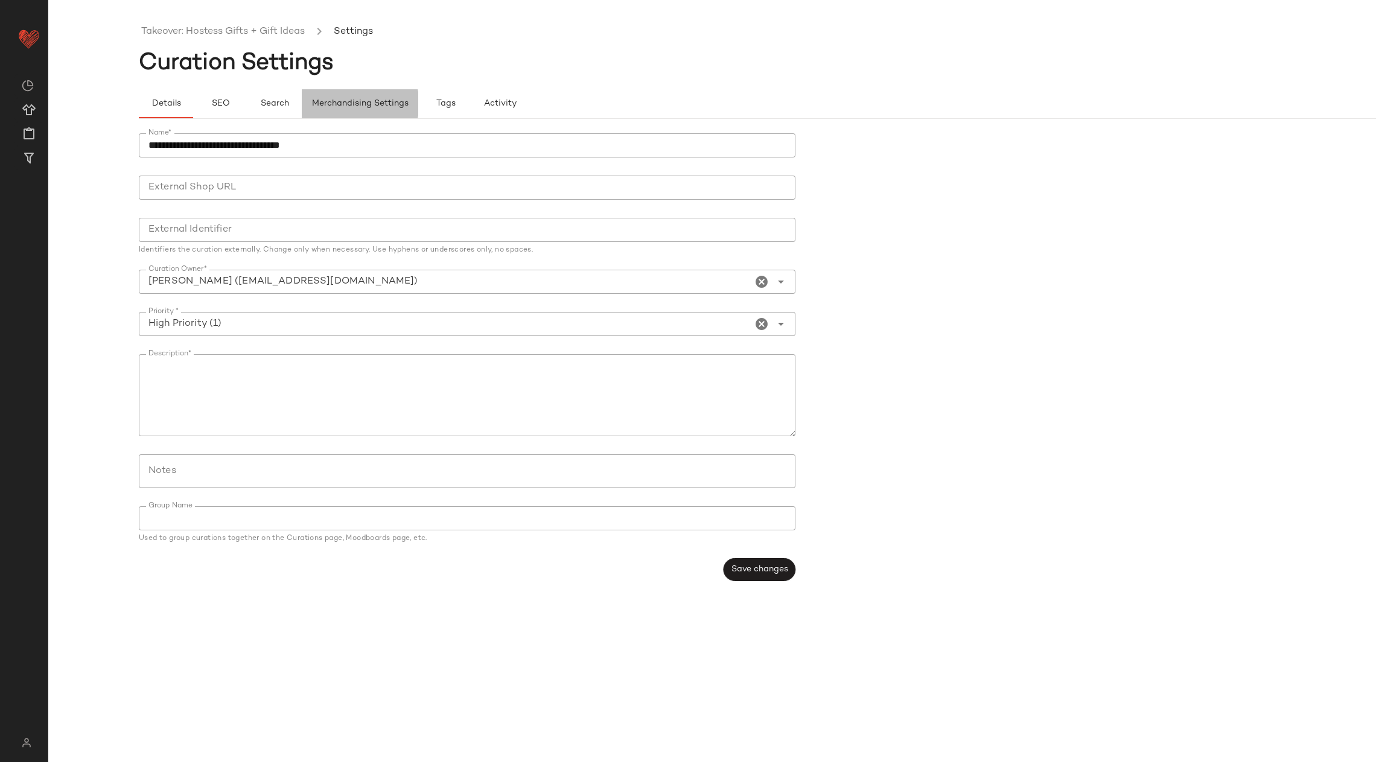
click at [378, 91] on button "Merchandising Settings" at bounding box center [360, 103] width 116 height 29
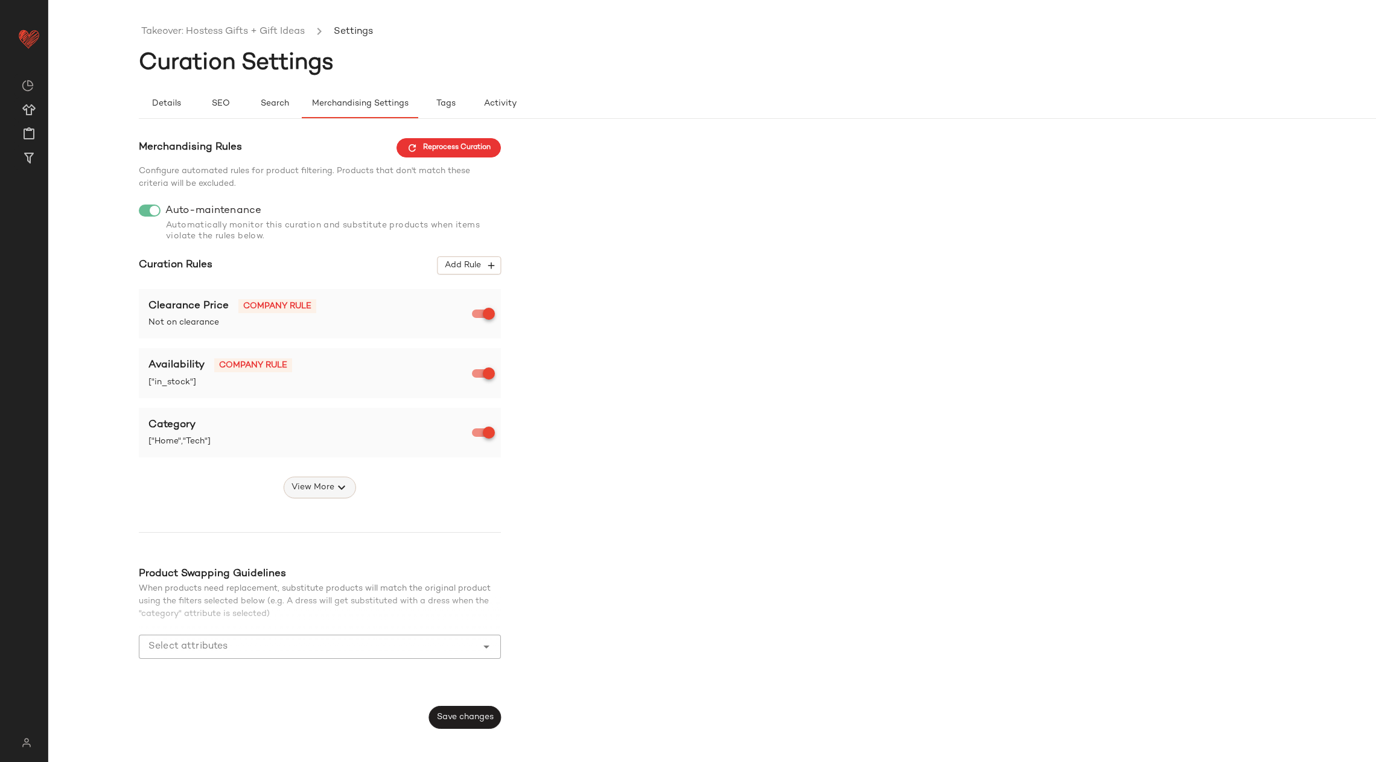
click at [310, 480] on span "View More" at bounding box center [312, 487] width 43 height 14
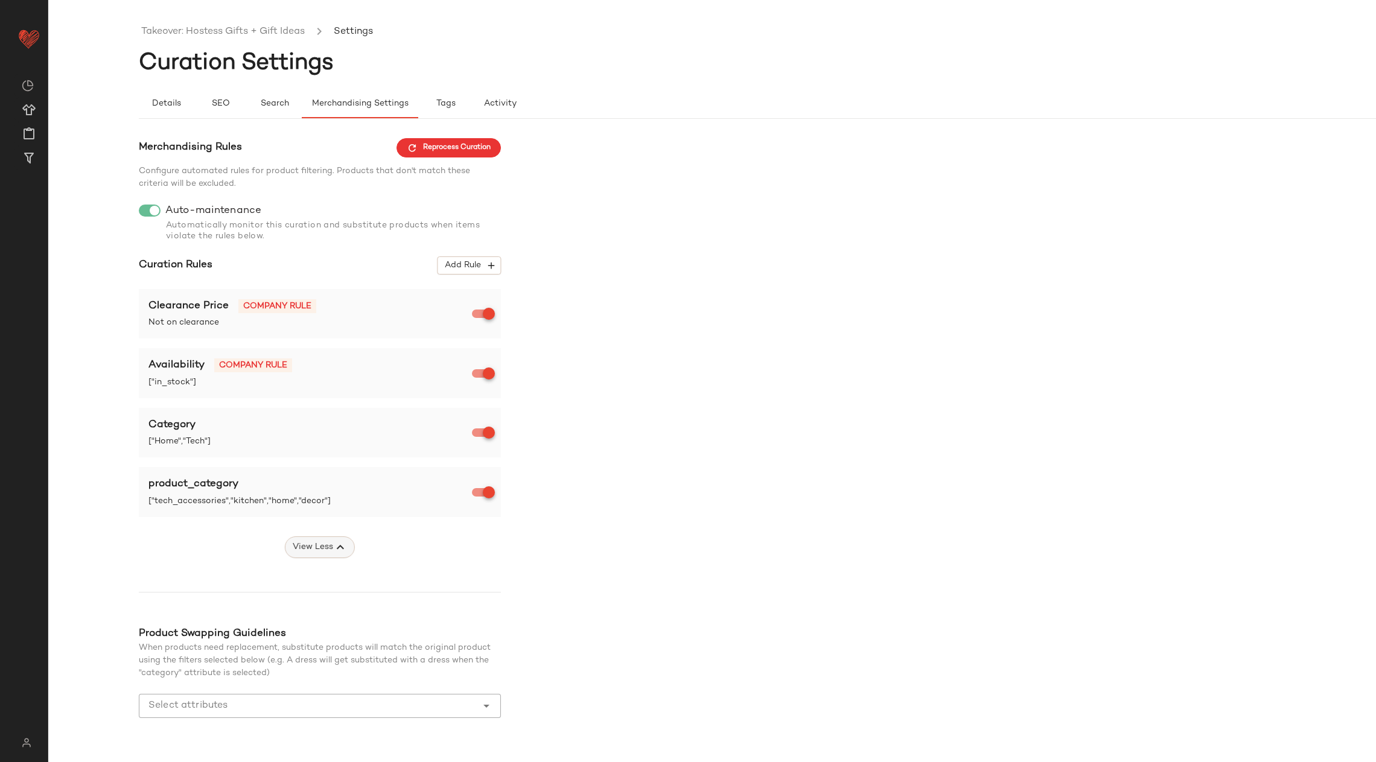
click at [317, 545] on span "View Less" at bounding box center [312, 547] width 41 height 14
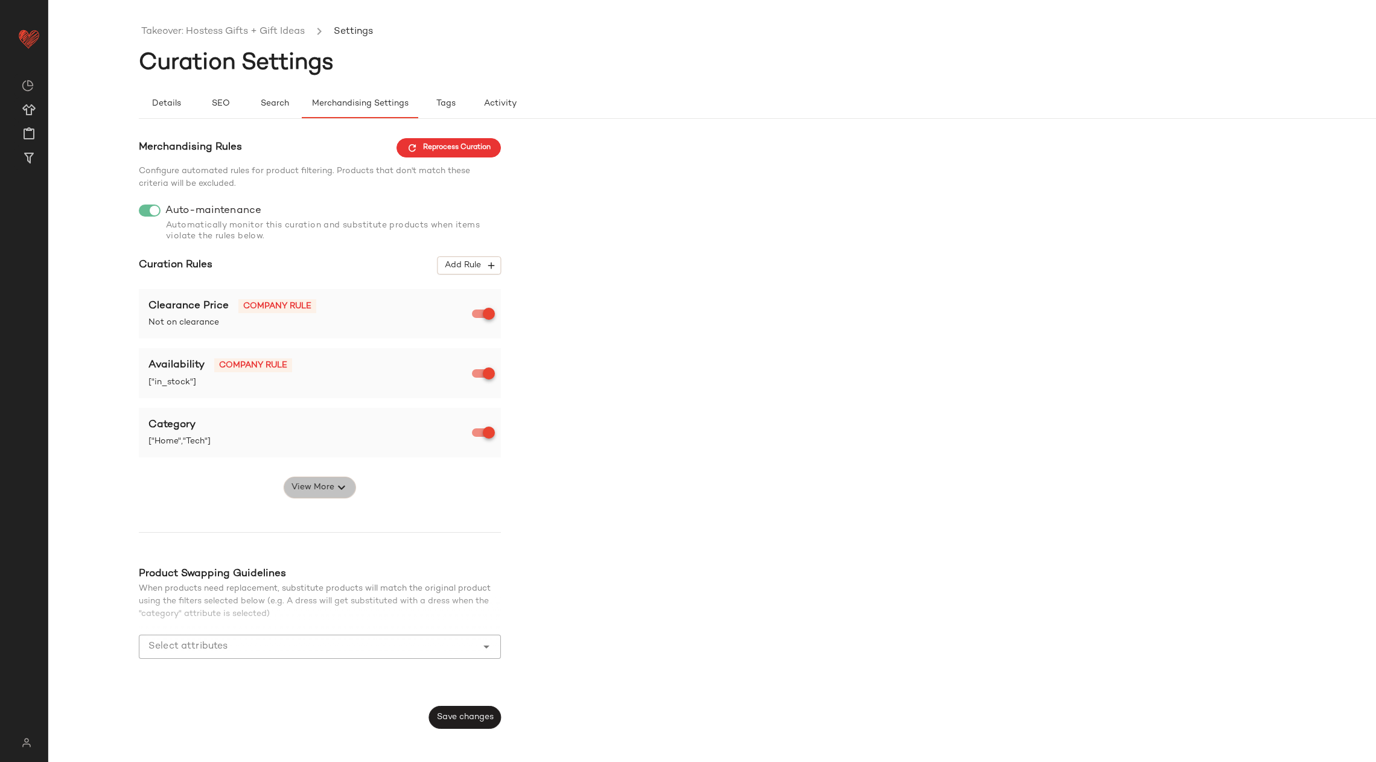
click at [320, 492] on span "View More" at bounding box center [312, 487] width 43 height 14
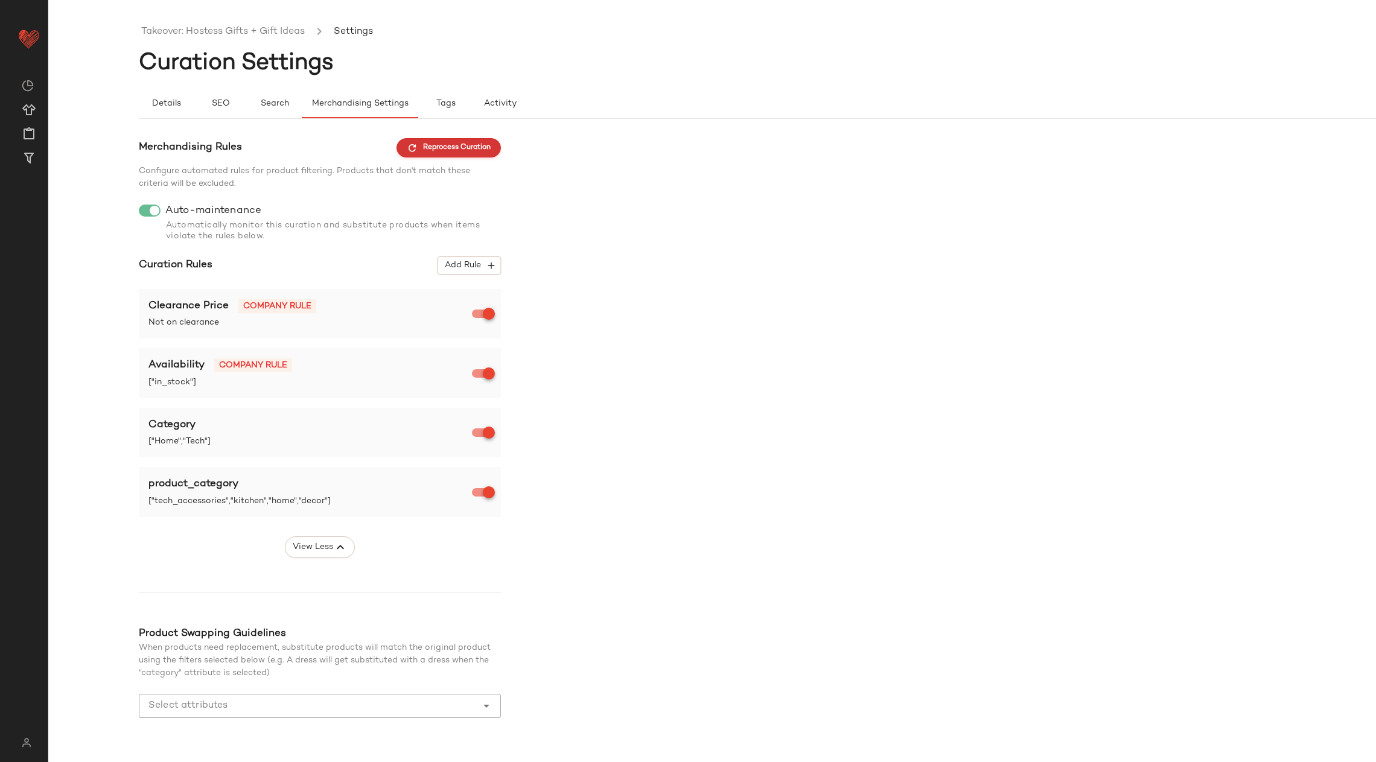
click at [464, 147] on span "Reprocess Curation" at bounding box center [449, 147] width 84 height 11
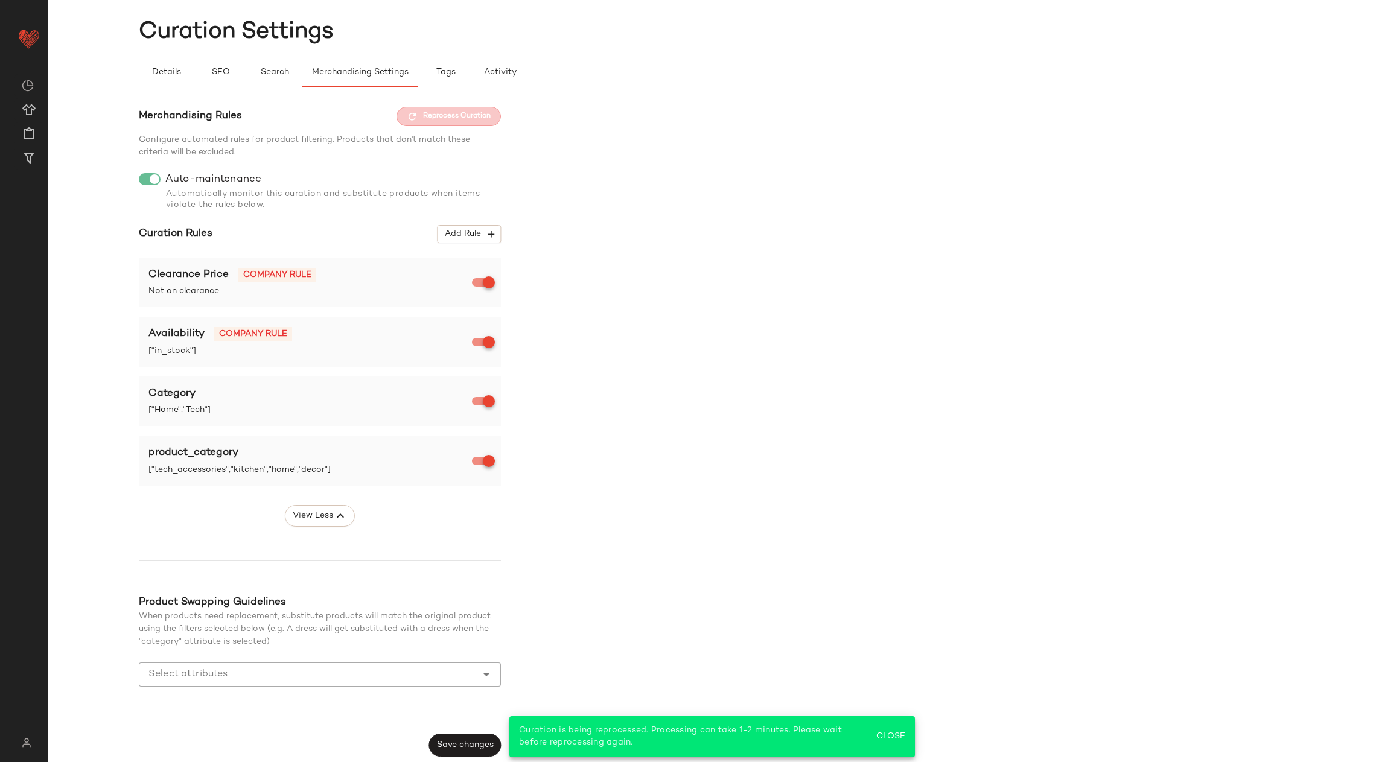
scroll to position [33, 0]
click at [460, 735] on button "Save changes" at bounding box center [465, 743] width 72 height 23
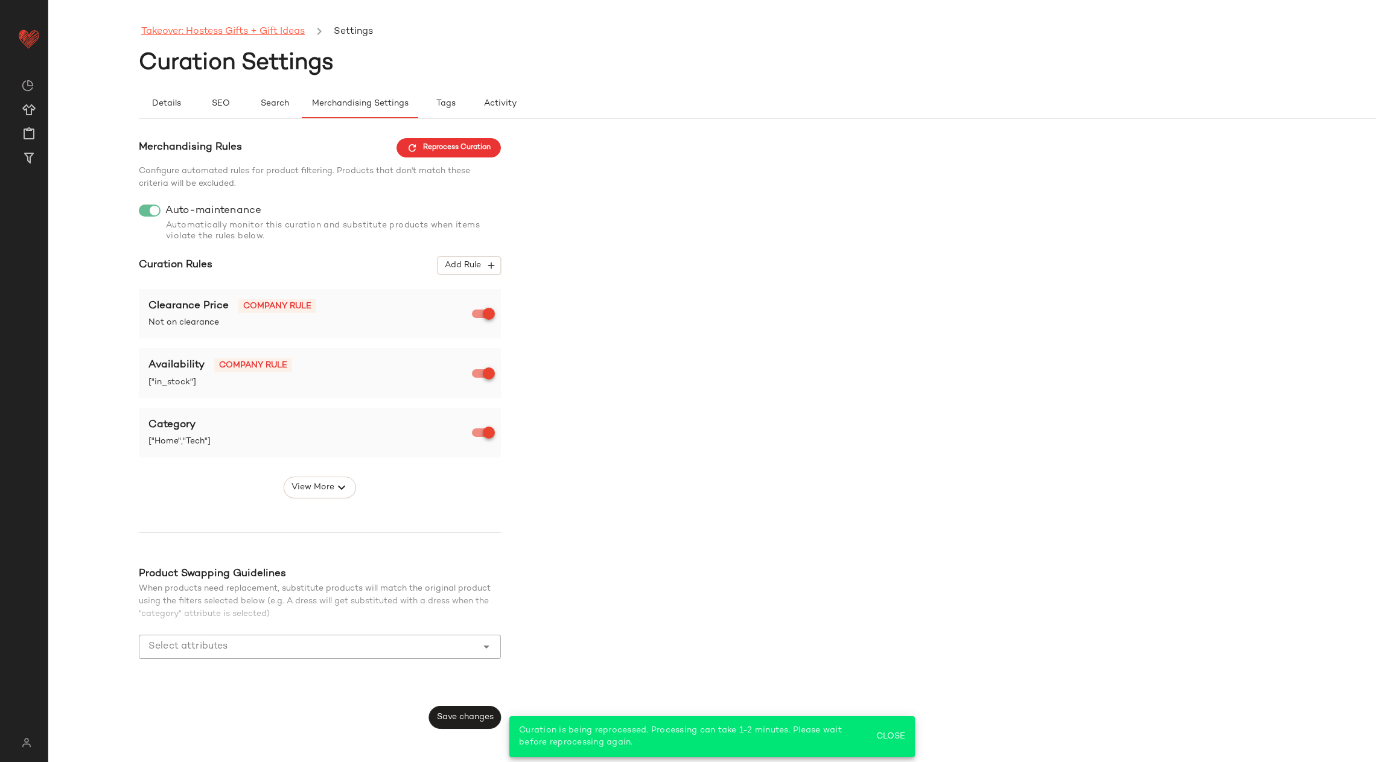
click at [265, 38] on link "Takeover: Hostess Gifts + Gift Ideas" at bounding box center [223, 32] width 164 height 16
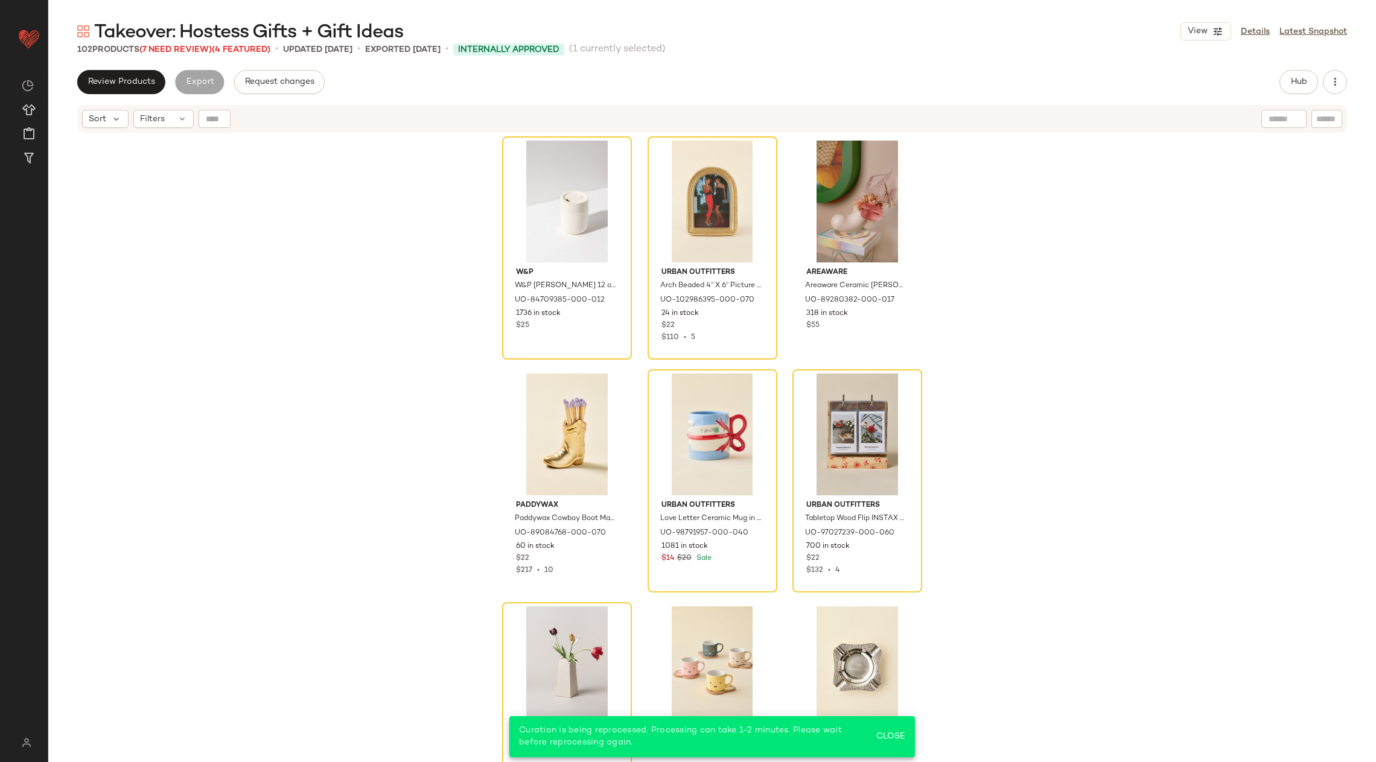
click at [309, 308] on div "W&P W&P [PERSON_NAME] 12 oz Ceramic Mug in Cream at Urban Outfitters UO-8470938…" at bounding box center [711, 463] width 1327 height 658
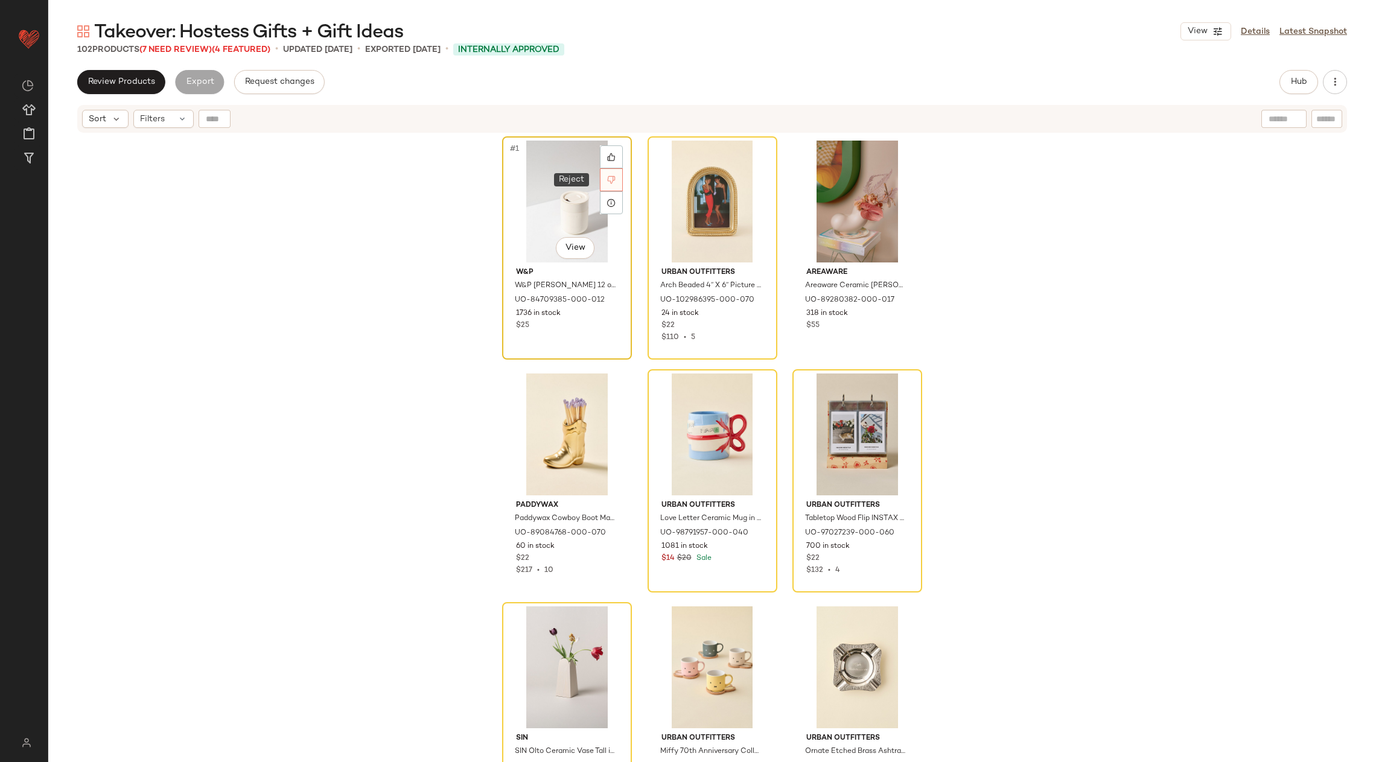
click at [612, 180] on div at bounding box center [611, 179] width 23 height 23
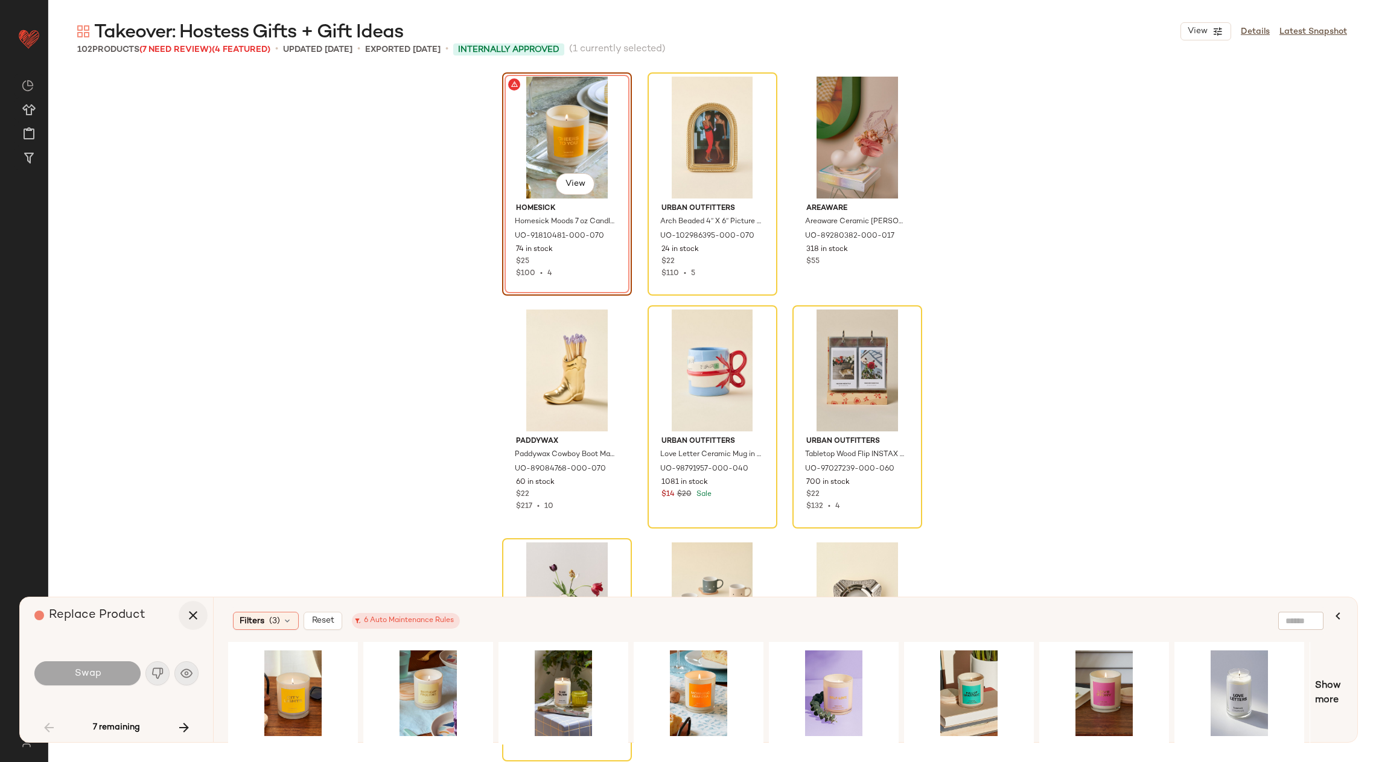
click at [200, 608] on icon "button" at bounding box center [193, 615] width 14 height 14
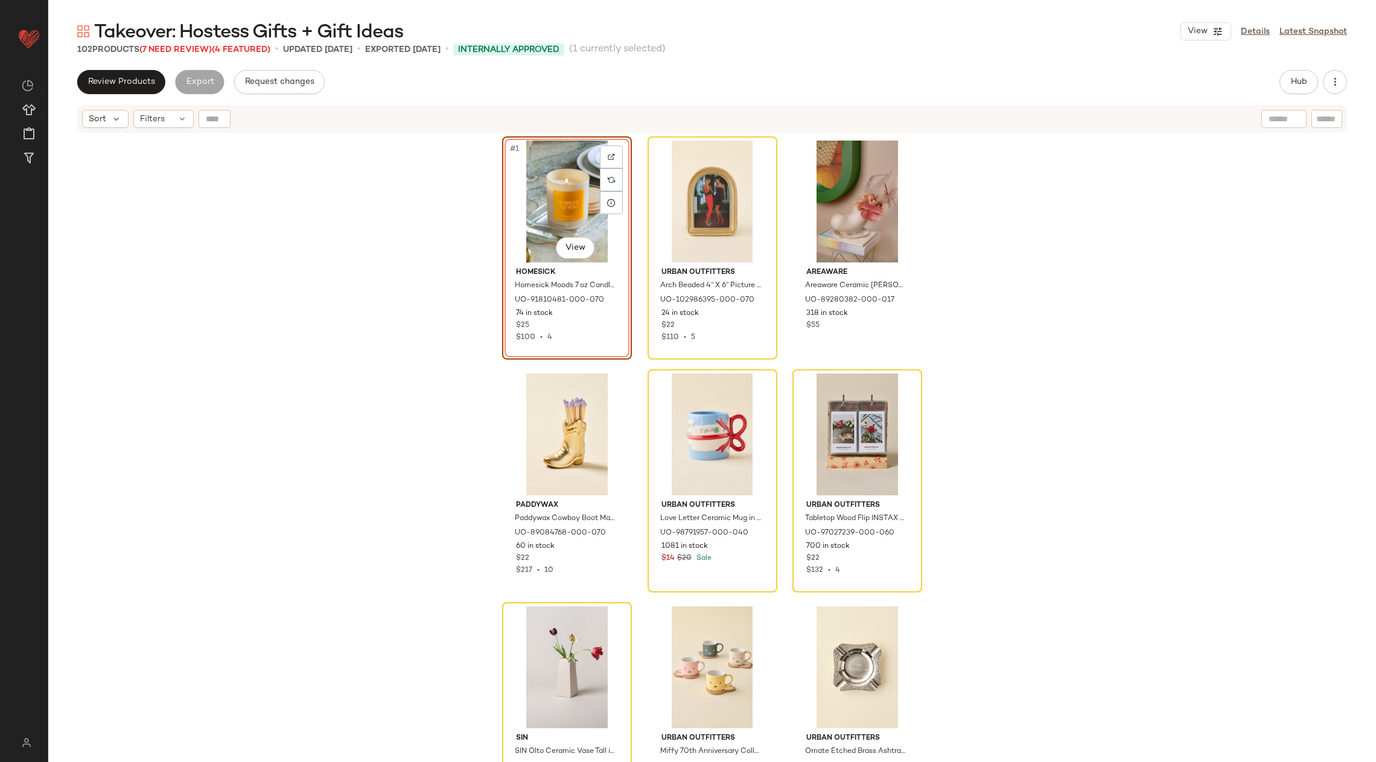
click at [322, 526] on div "#1 View Homesick Homesick Moods 7 oz Candle in Cheers To You at Urban Outfitter…" at bounding box center [711, 463] width 1327 height 658
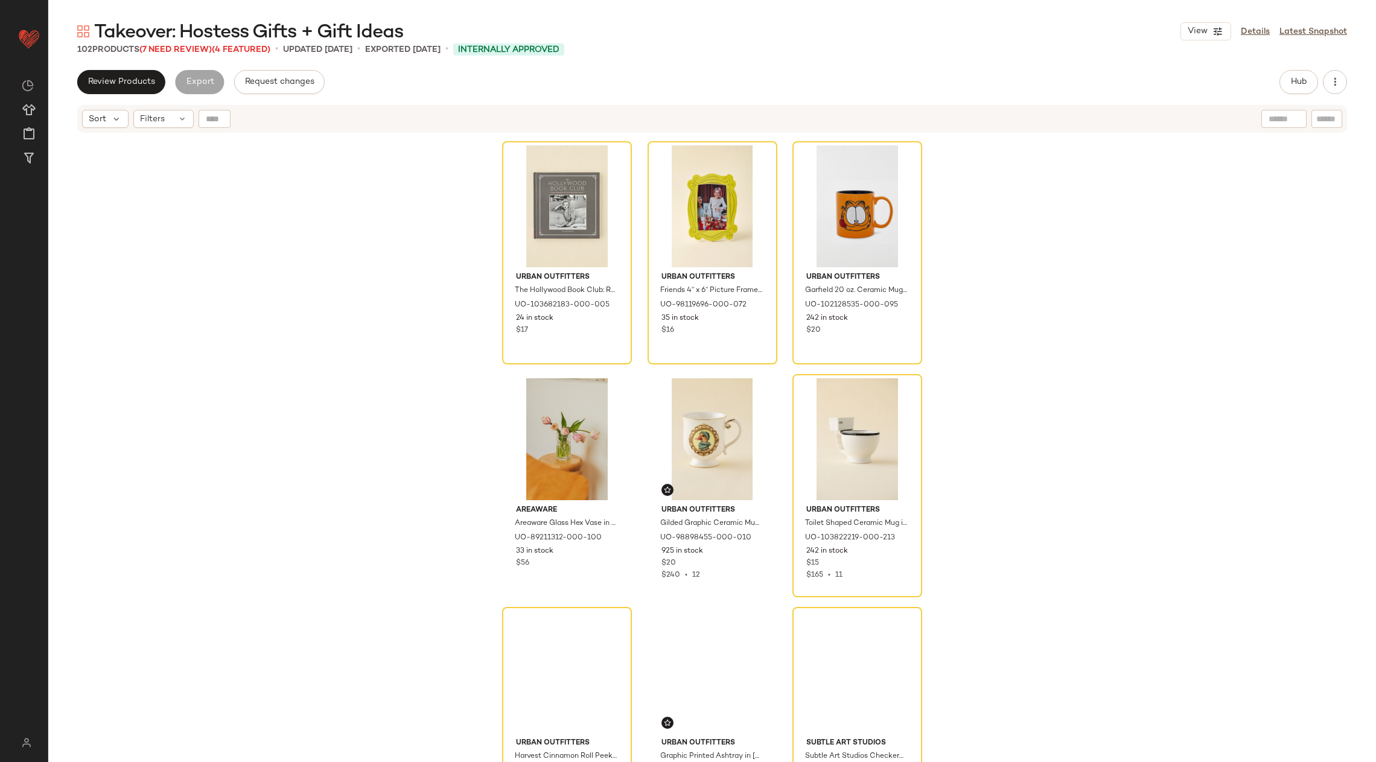
scroll to position [971, 0]
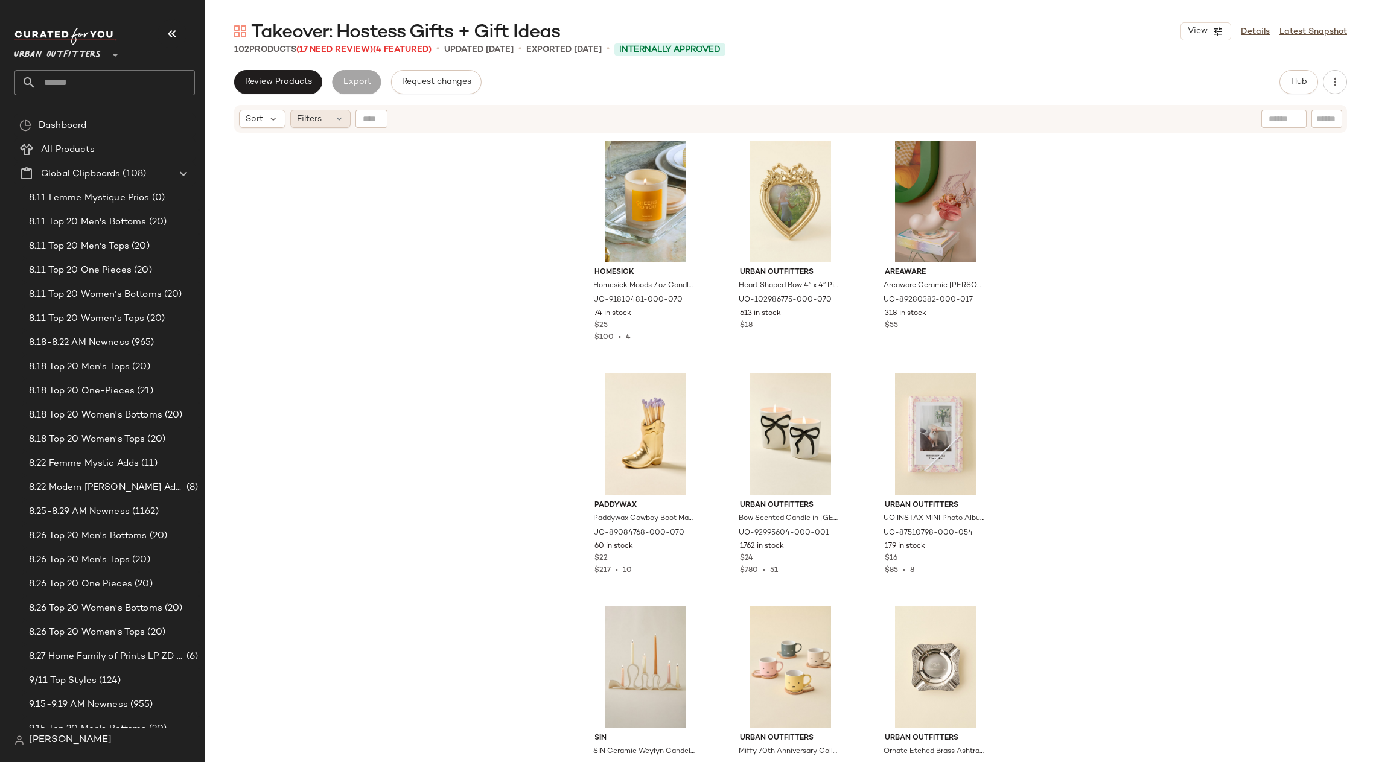
click at [329, 117] on div "Filters" at bounding box center [320, 119] width 60 height 18
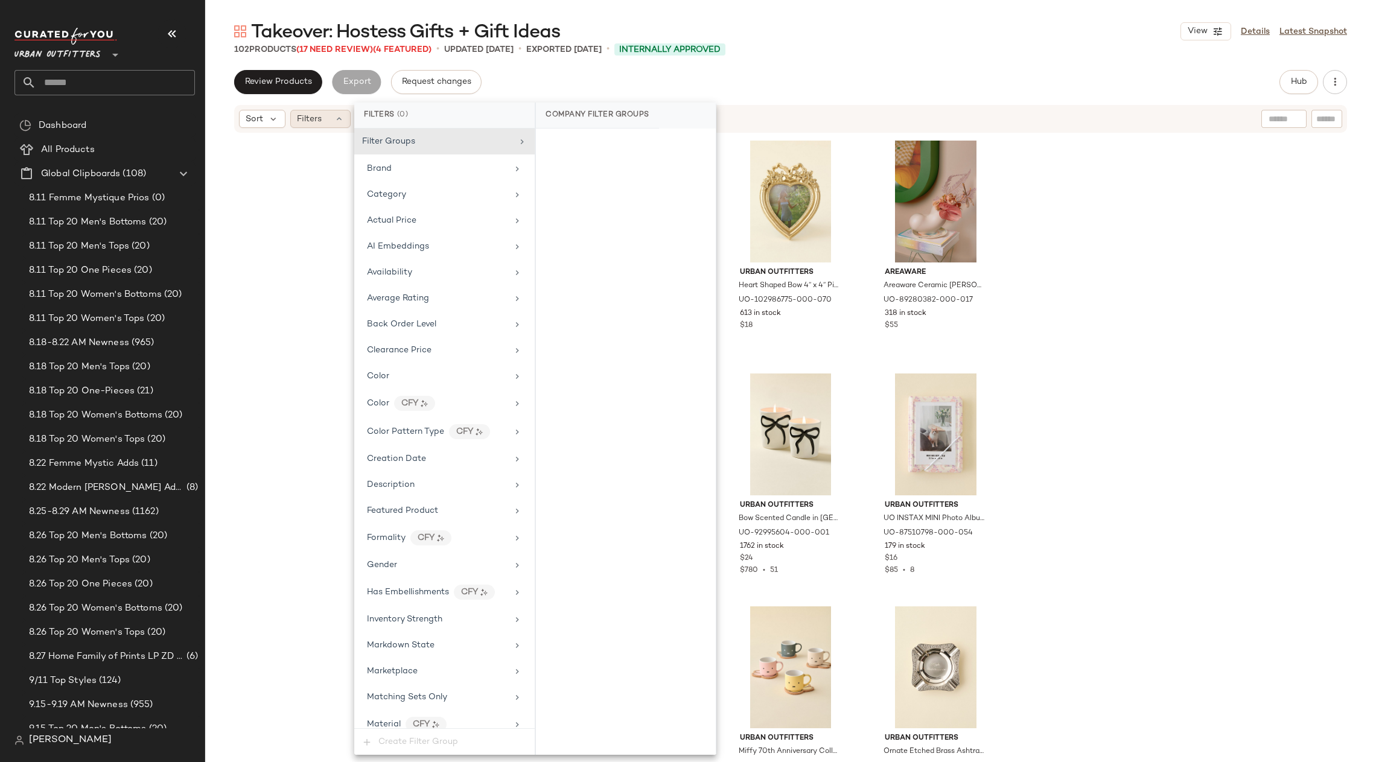
click at [329, 117] on div "Filters" at bounding box center [320, 119] width 60 height 18
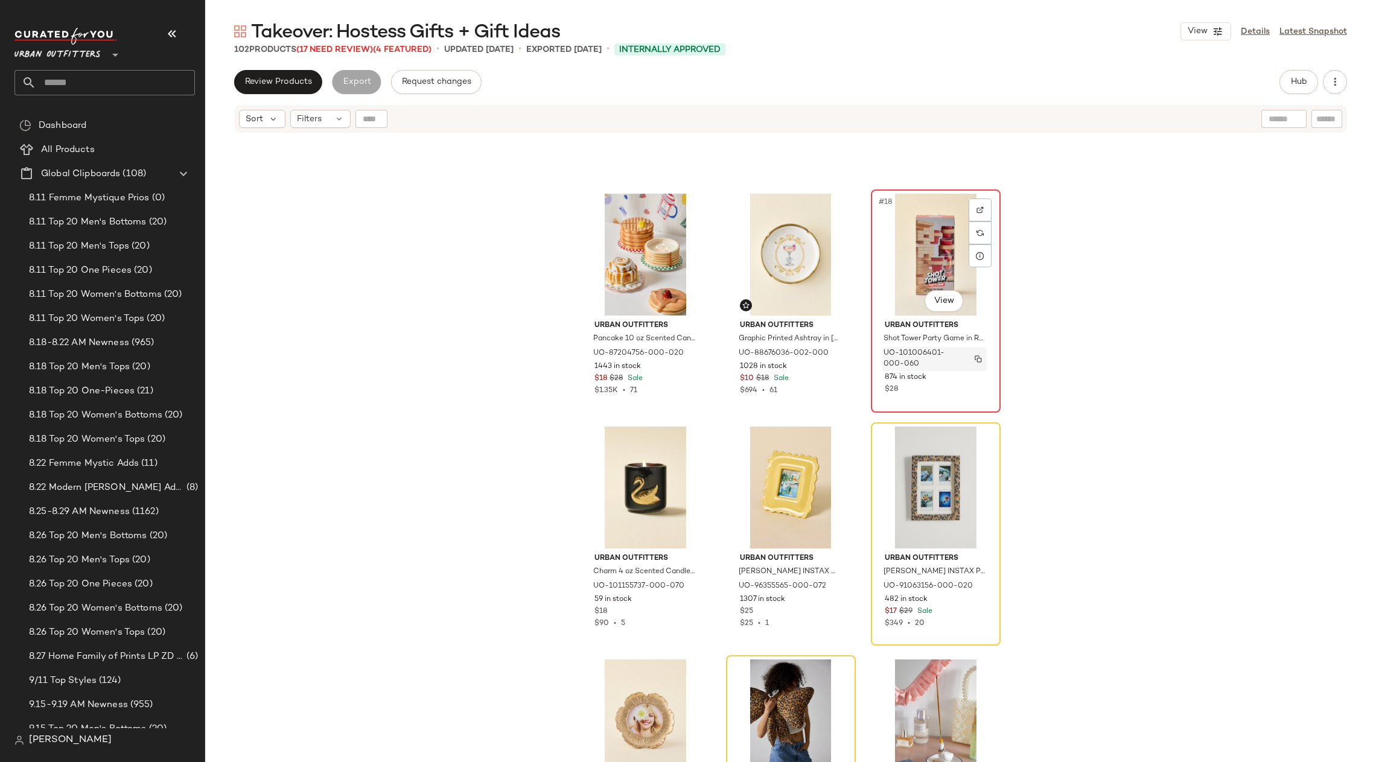
scroll to position [1116, 0]
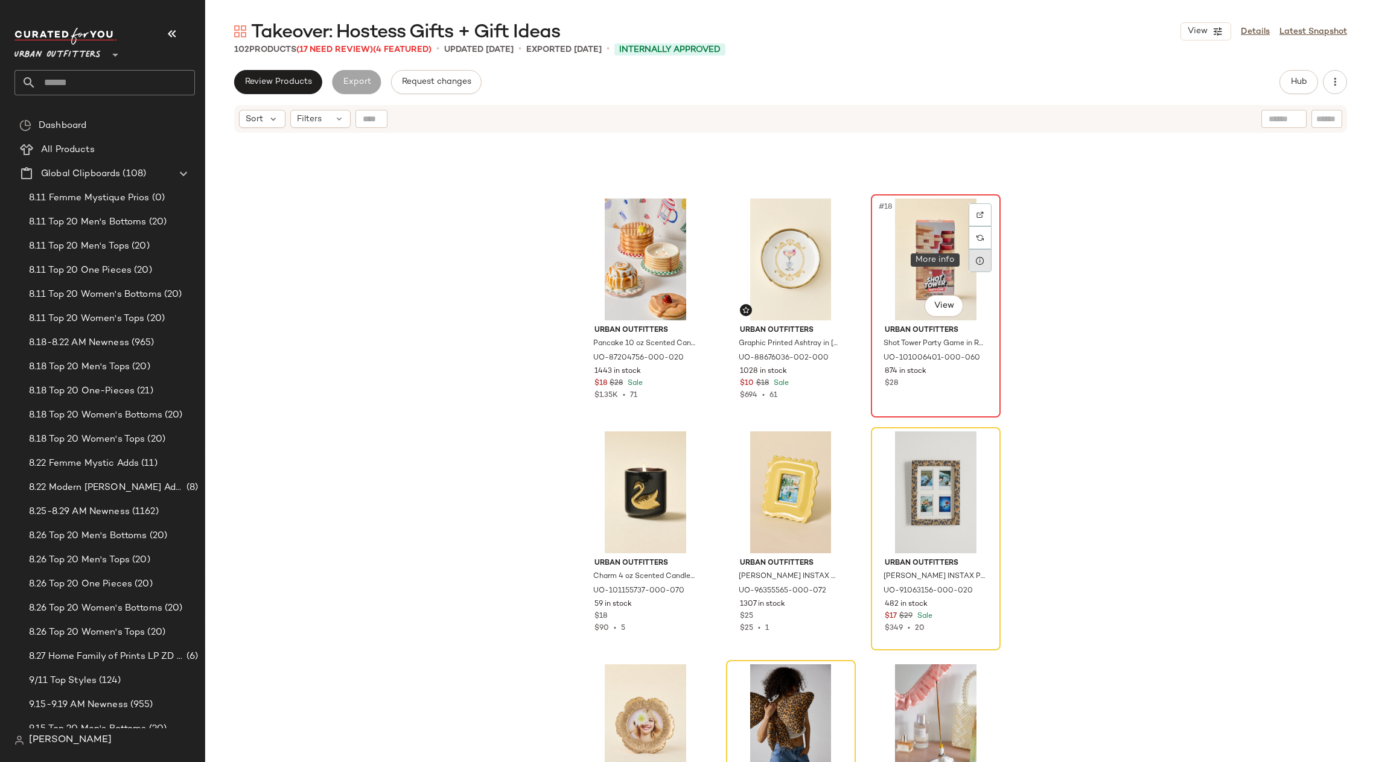
click at [979, 263] on icon at bounding box center [980, 261] width 10 height 10
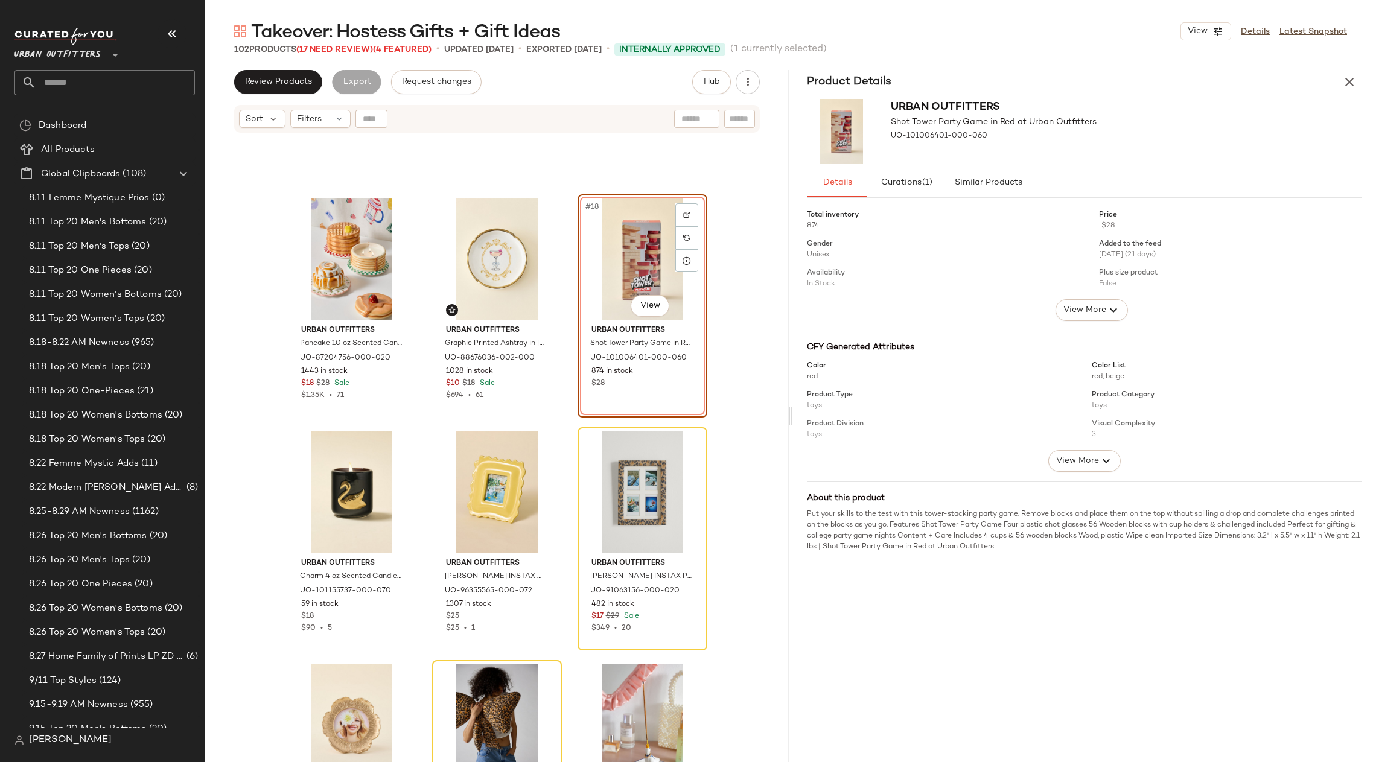
click at [1078, 321] on div "Total inventory 874 Price $28 Gender Unisex Added to the feed 09/11/2025 (21 da…" at bounding box center [1091, 378] width 569 height 350
click at [1088, 310] on span "View More" at bounding box center [1083, 310] width 43 height 14
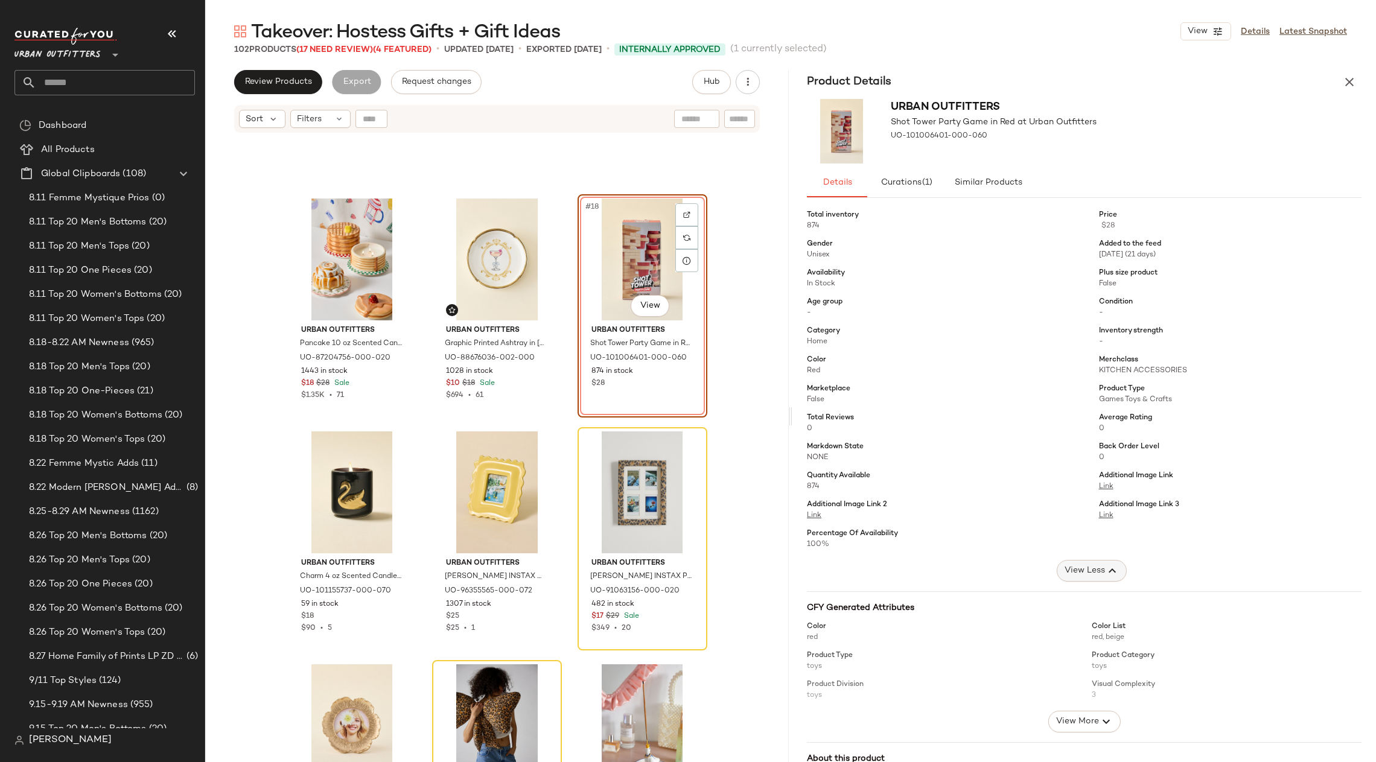
scroll to position [3, 0]
